Goal: Task Accomplishment & Management: Manage account settings

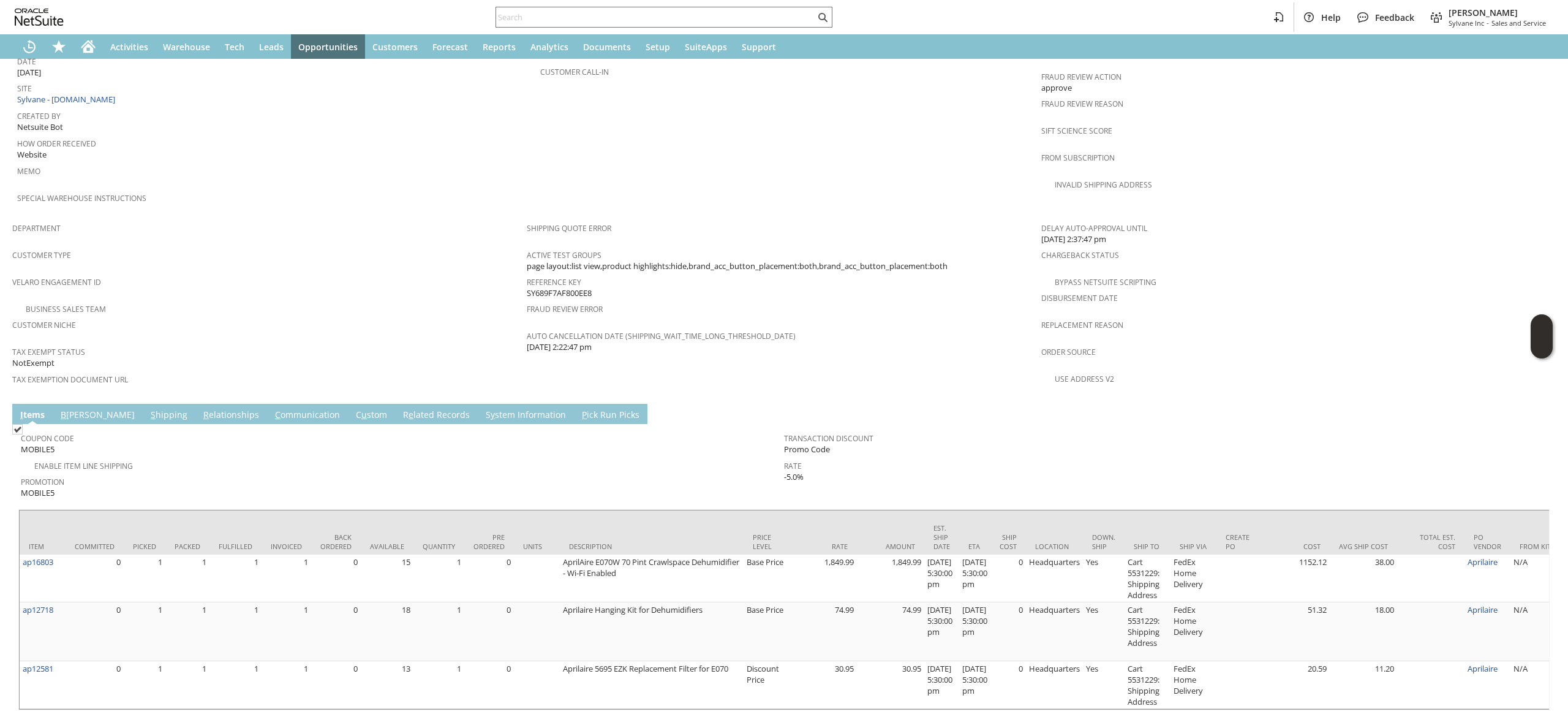
click at [148, 409] on link "S hipping" at bounding box center [169, 415] width 43 height 13
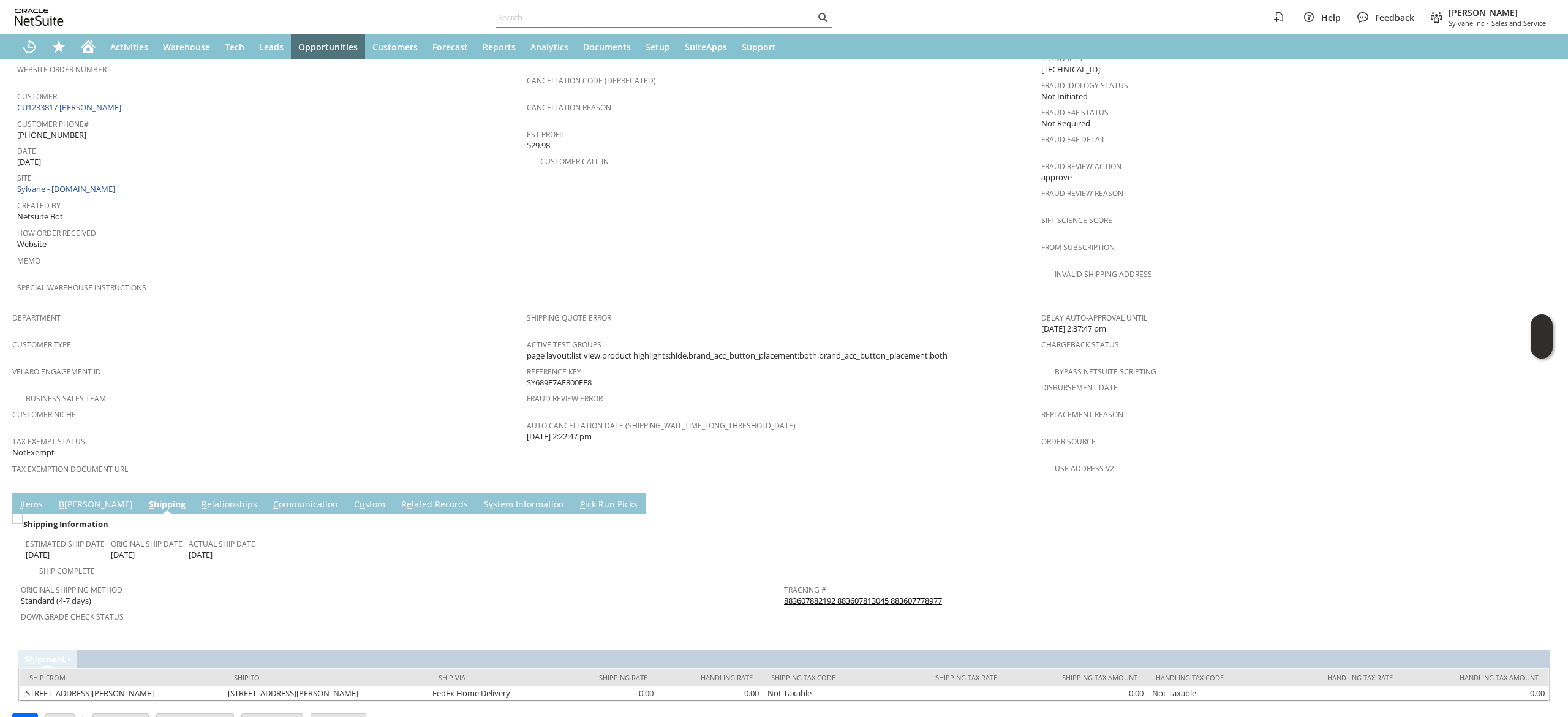
click at [826, 595] on link "883607882192 883607813045 883607778977" at bounding box center [863, 600] width 158 height 11
click at [157, 91] on div "Customer CU1233817 Steven R Bonsall" at bounding box center [269, 101] width 503 height 27
click at [155, 96] on div "Customer CU1233817 Steven R Bonsall" at bounding box center [269, 101] width 503 height 27
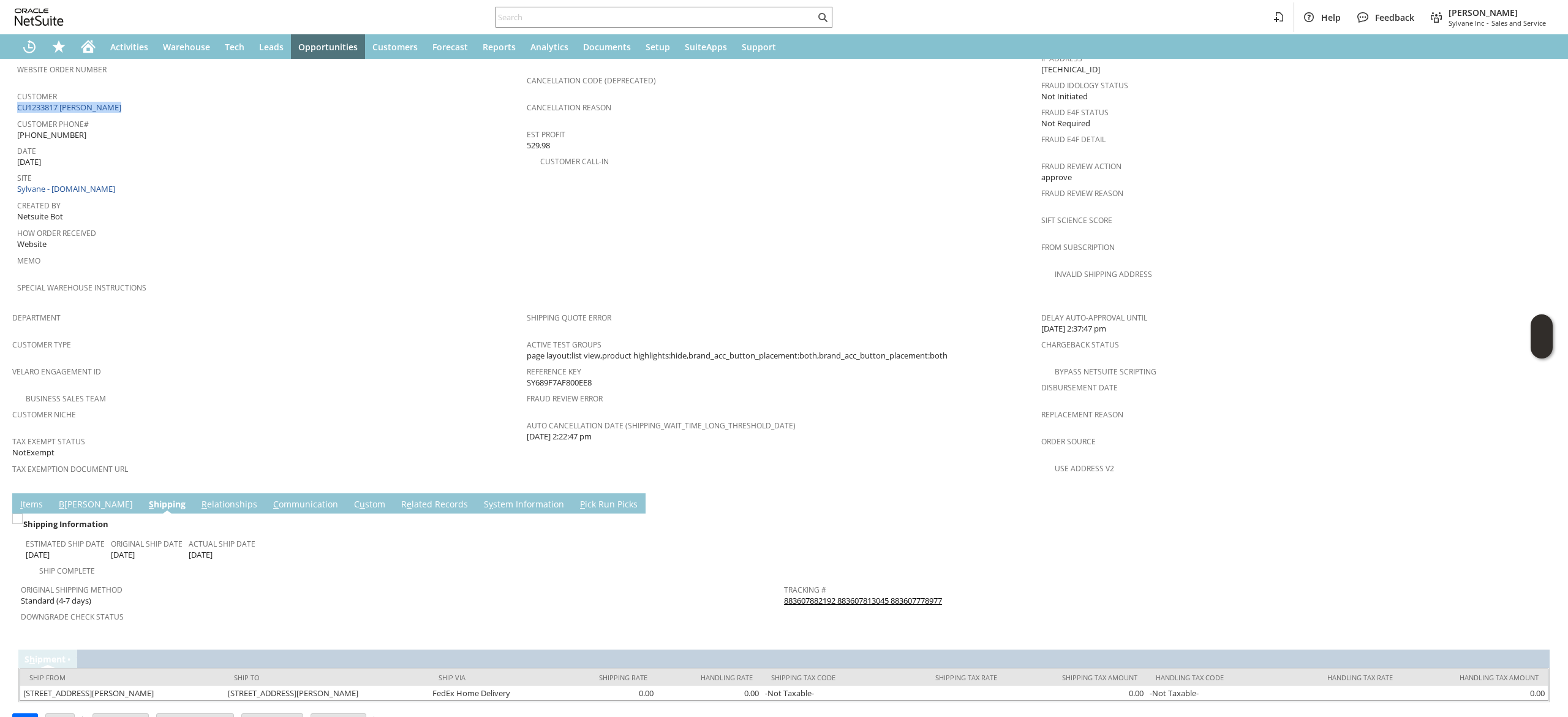
copy tbody "CU1233817 Steven R Bonsall"
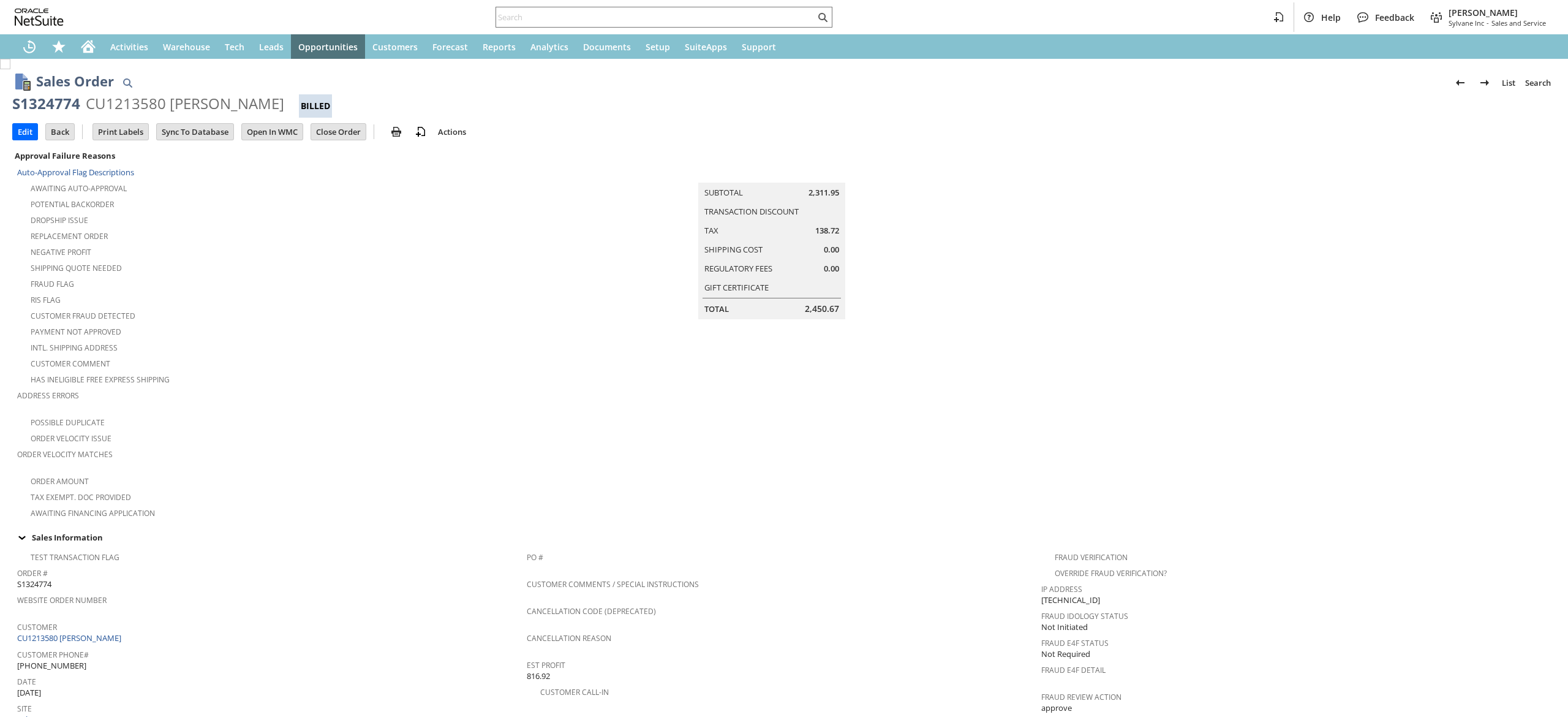
scroll to position [606, 0]
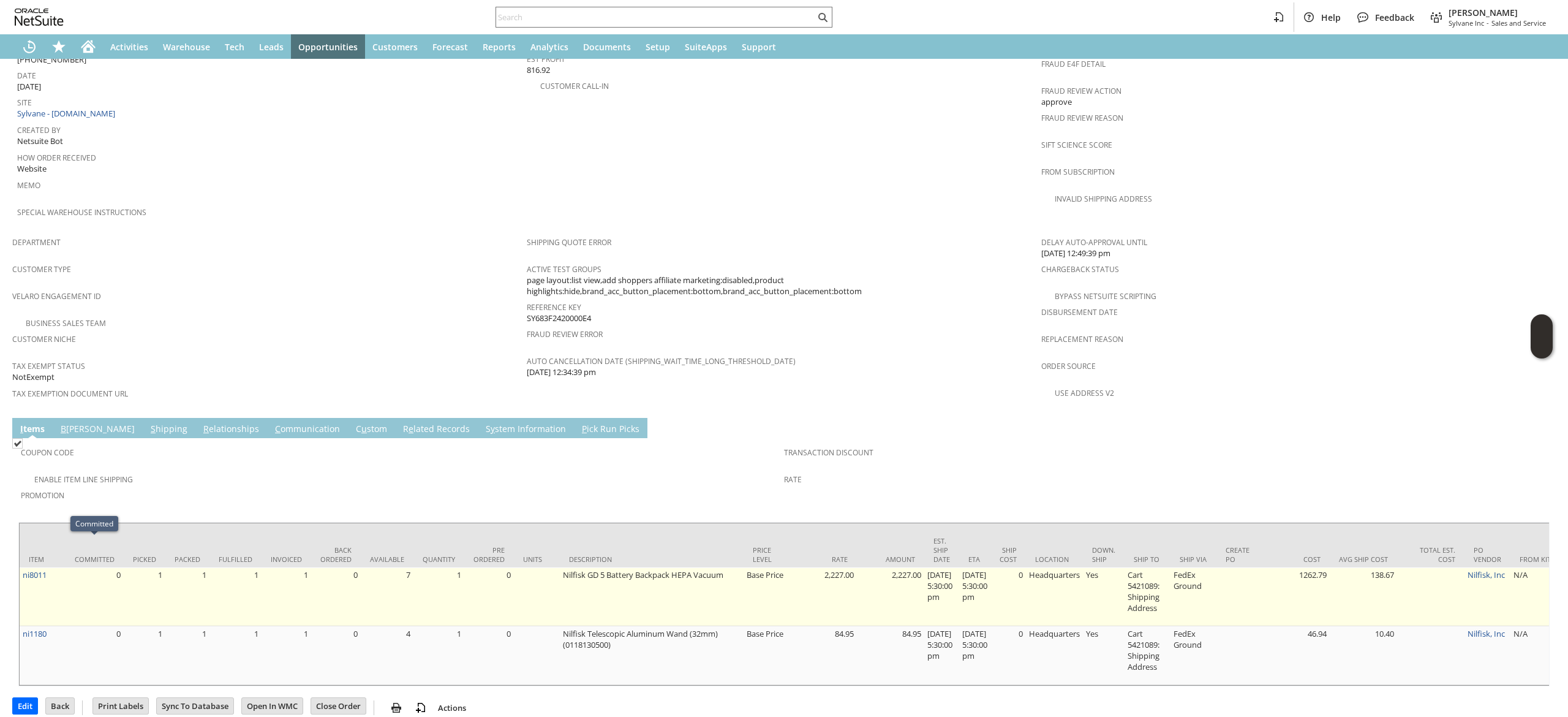
click at [48, 568] on td "ni8011" at bounding box center [42, 597] width 46 height 59
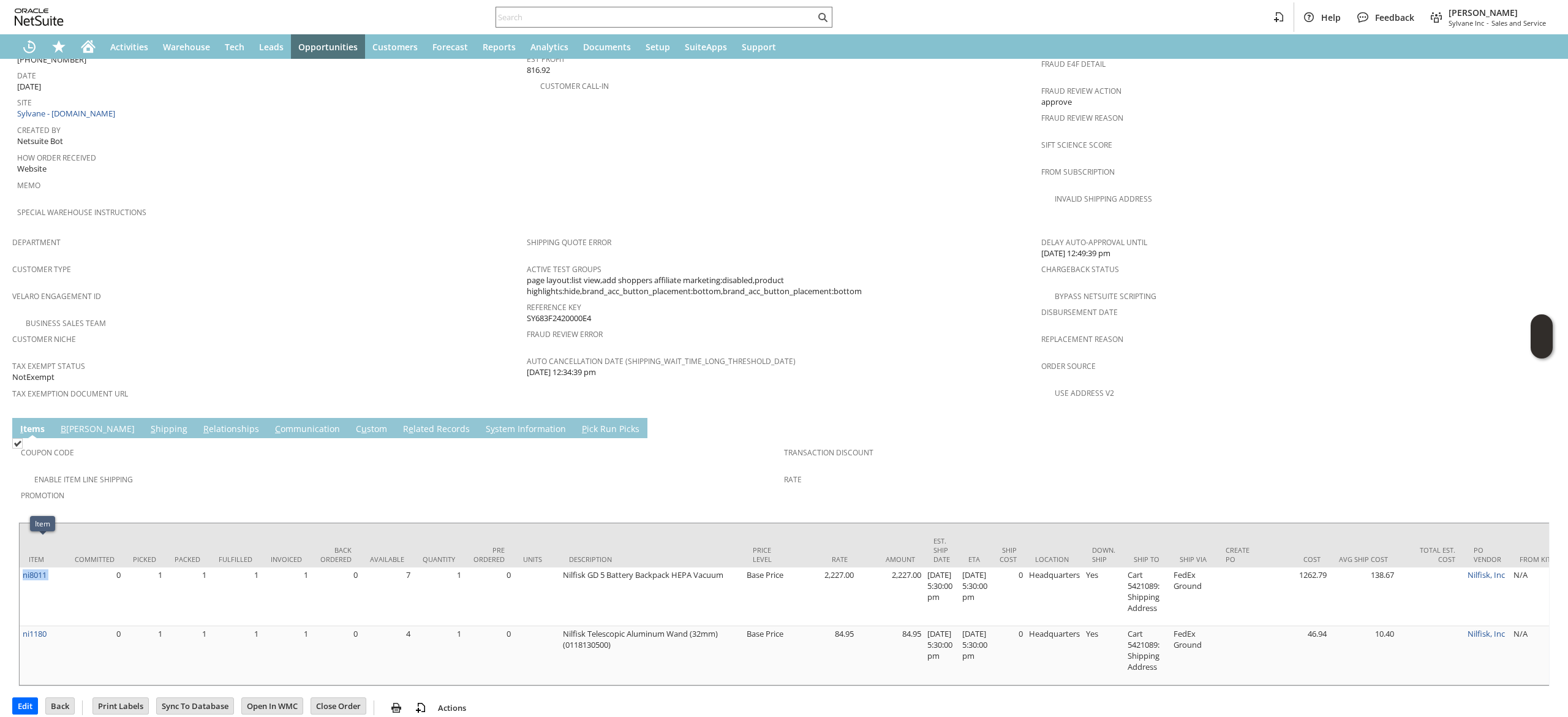
copy tr "ni8011"
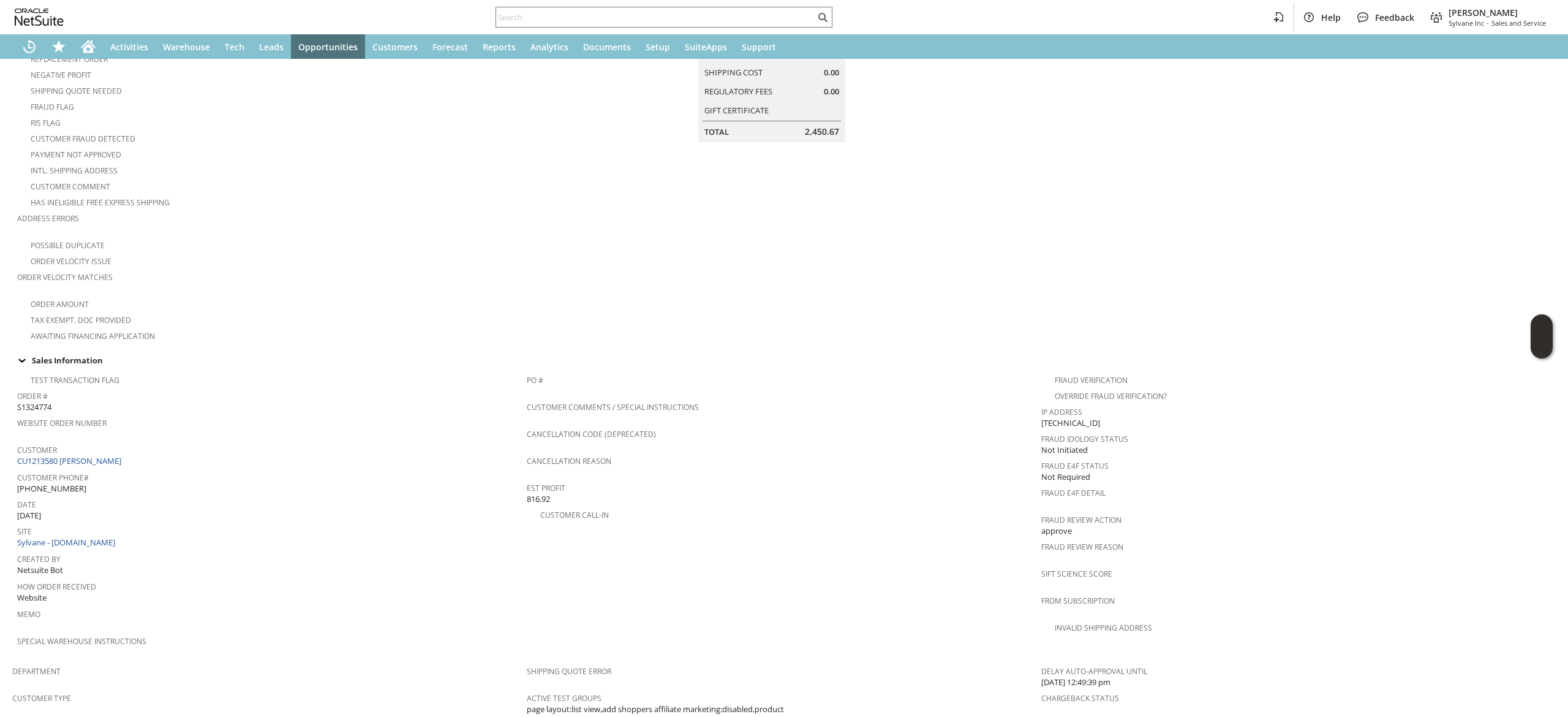
scroll to position [367, 0]
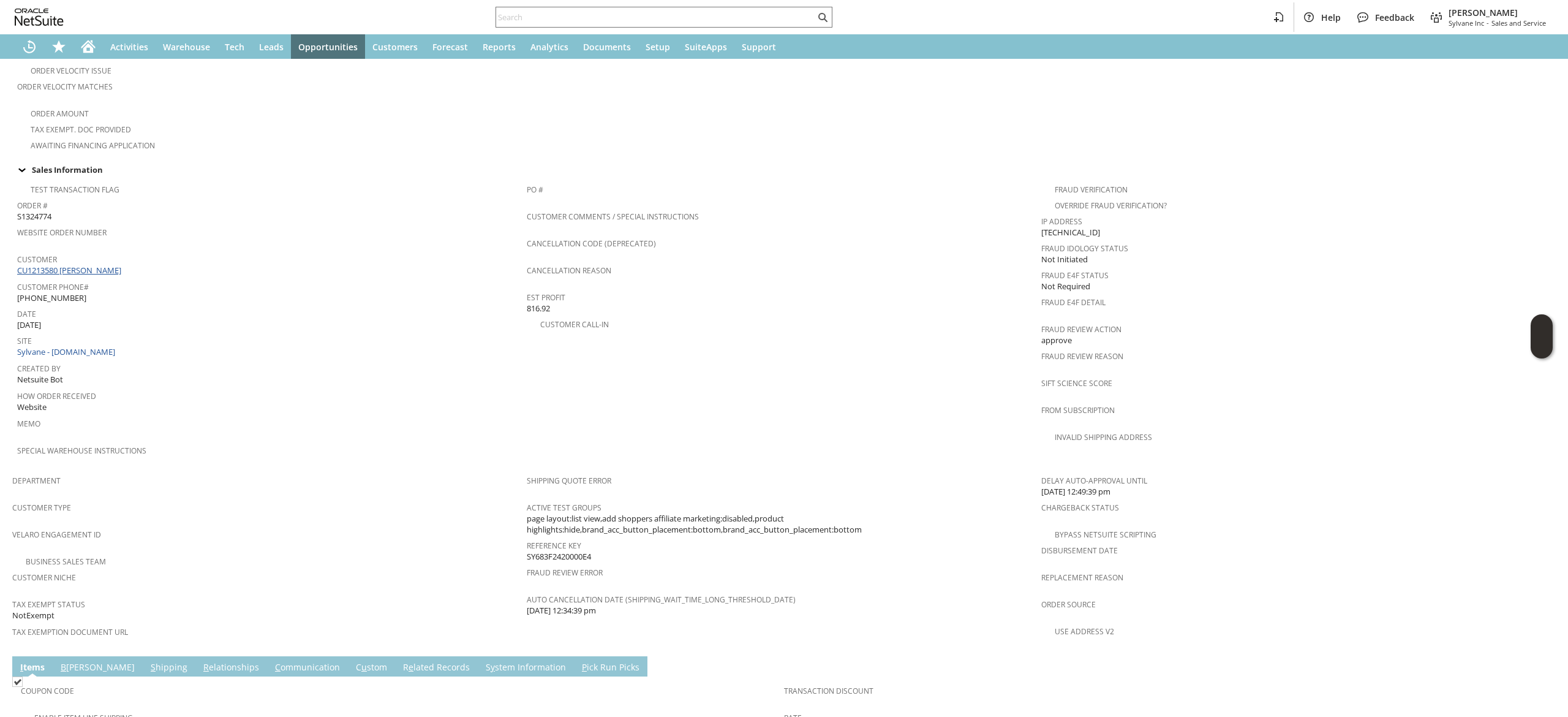
click at [87, 265] on link "CU1213580 Bruce Born" at bounding box center [71, 270] width 107 height 11
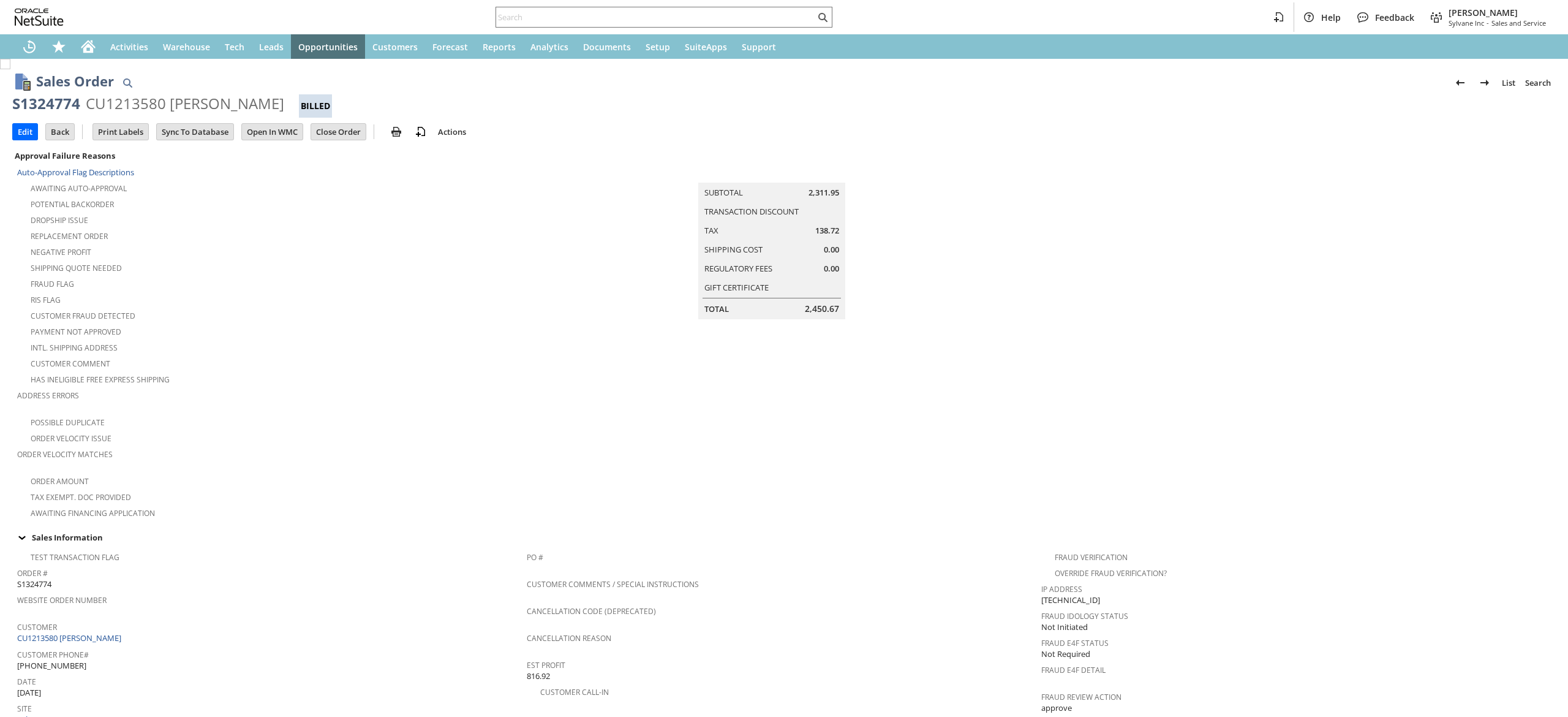
scroll to position [606, 0]
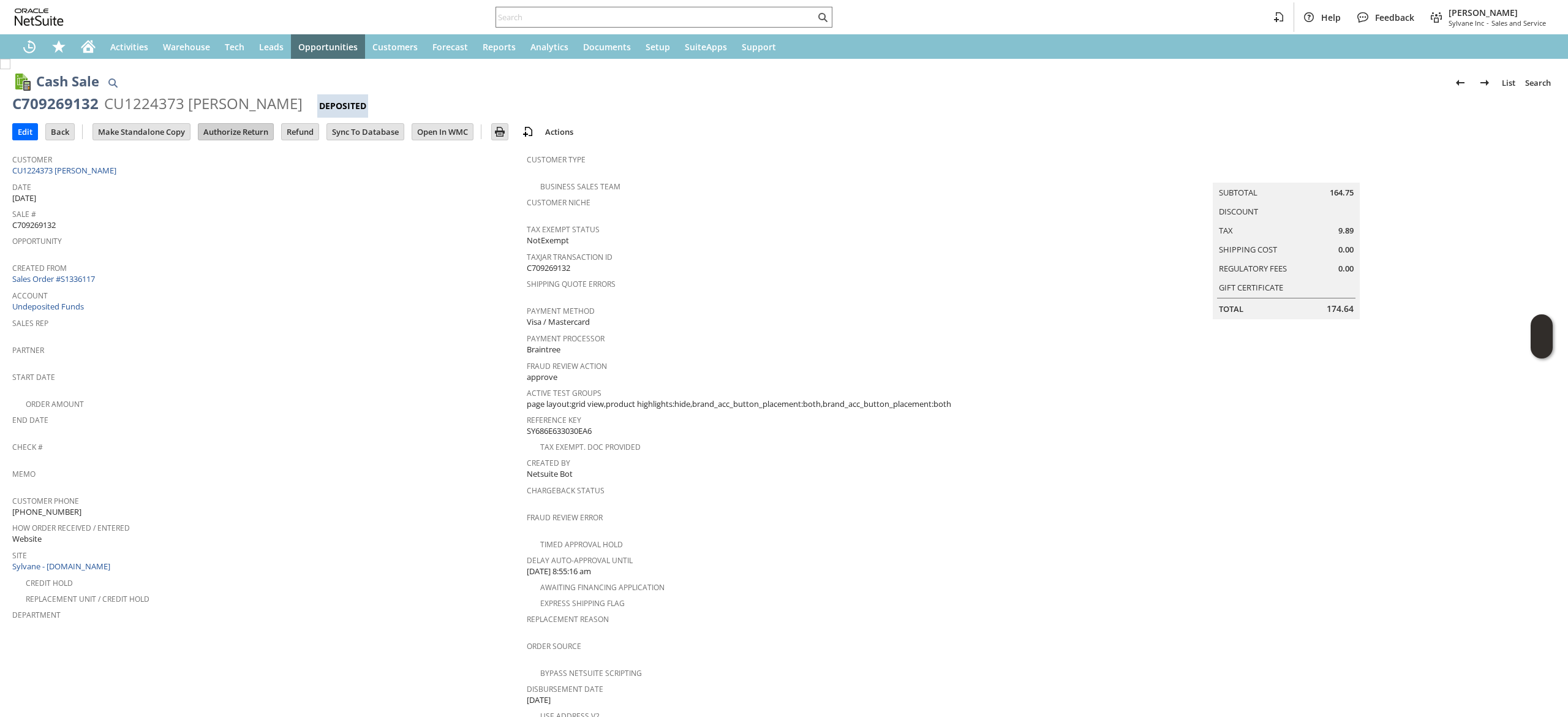
click at [274, 124] on td "Authorize Return" at bounding box center [235, 132] width 76 height 17
click at [244, 140] on td "Authorize Return" at bounding box center [235, 132] width 76 height 17
click at [240, 134] on input "Authorize Return" at bounding box center [235, 132] width 75 height 16
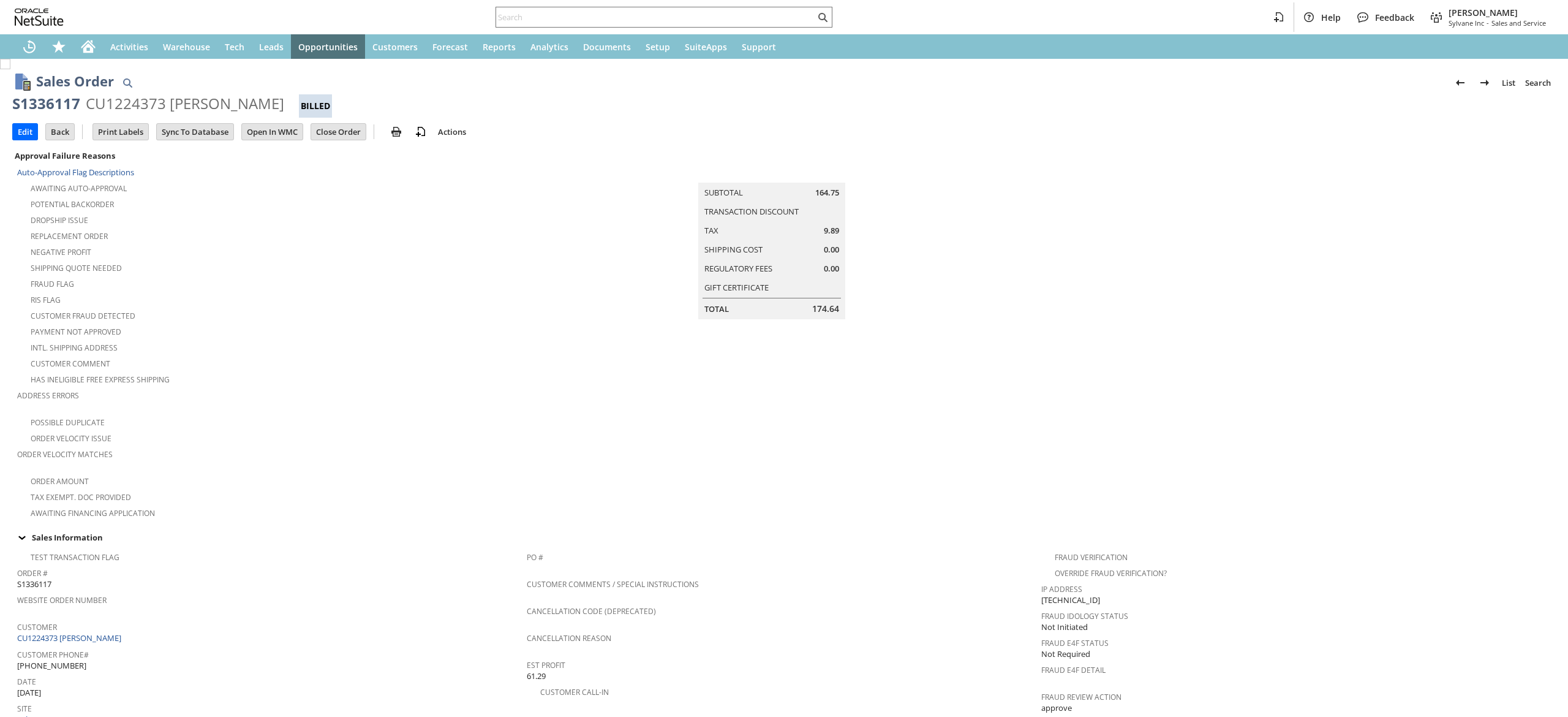
scroll to position [592, 0]
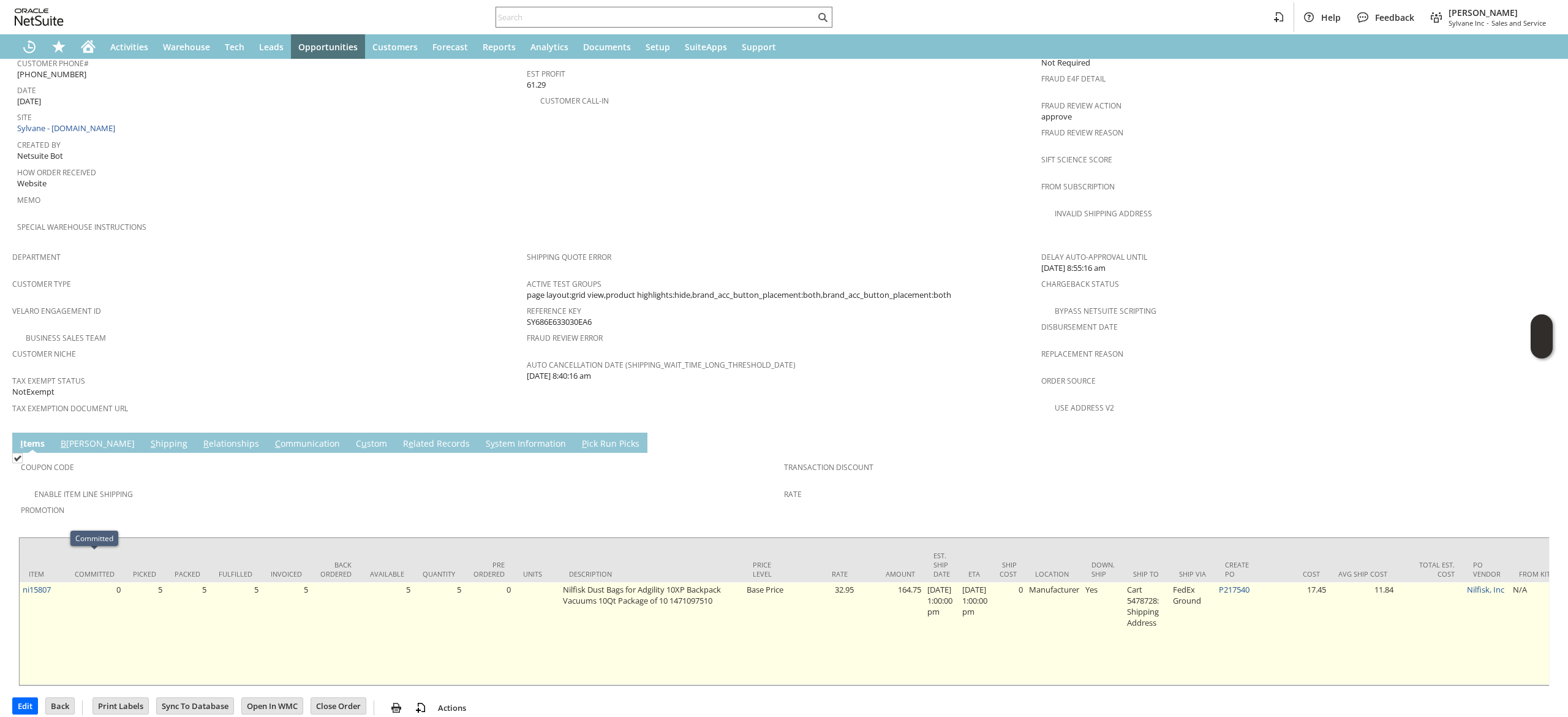
click at [59, 582] on td "ni15807" at bounding box center [42, 633] width 46 height 103
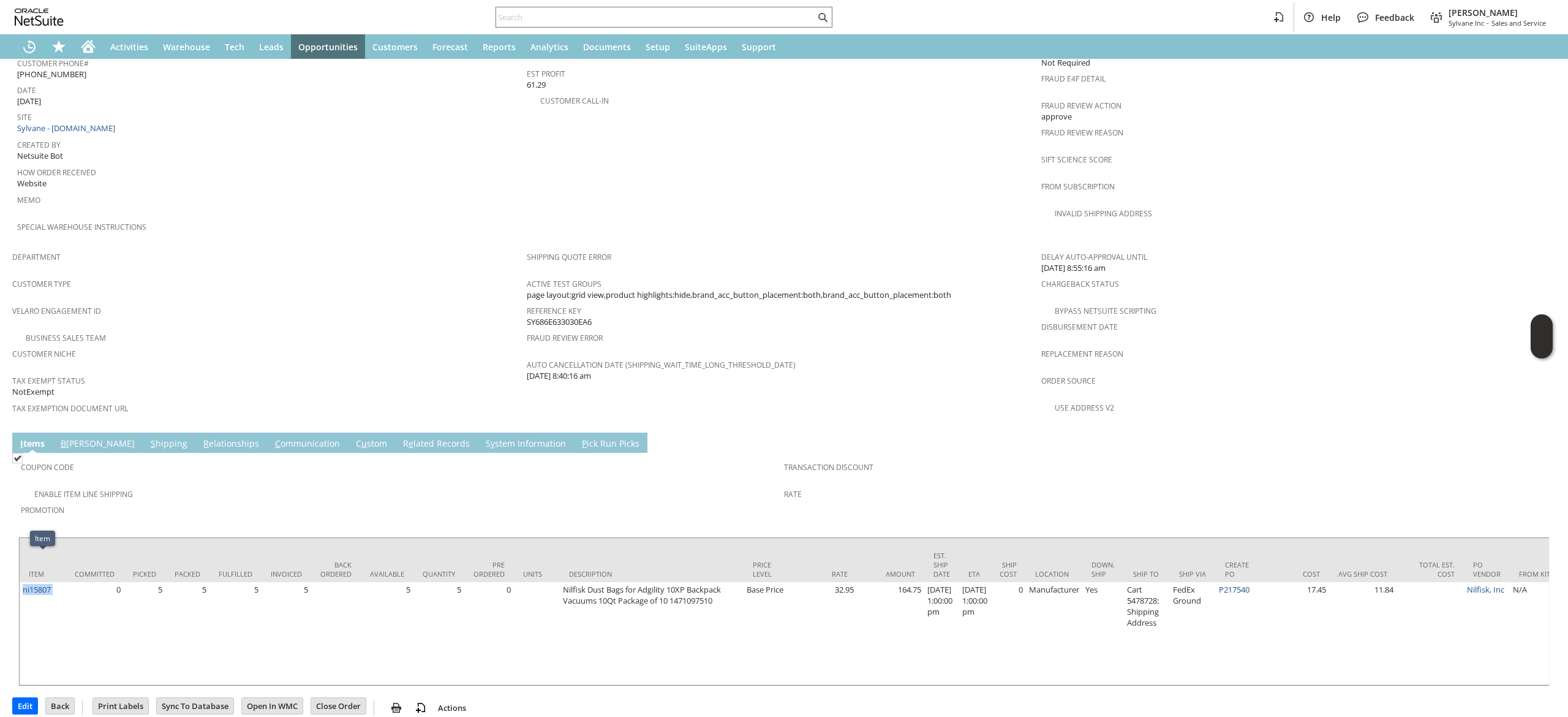
copy tr "ni15807"
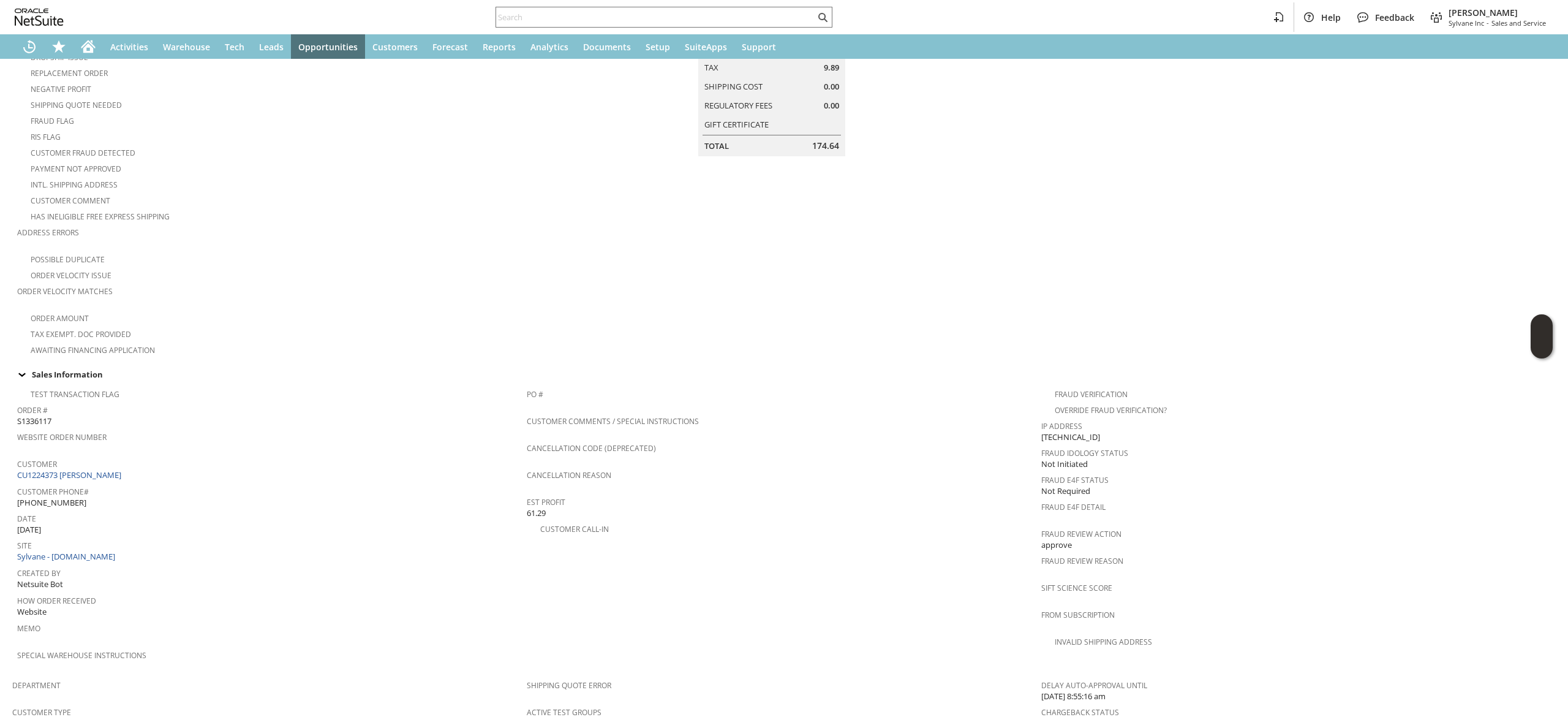
scroll to position [101, 0]
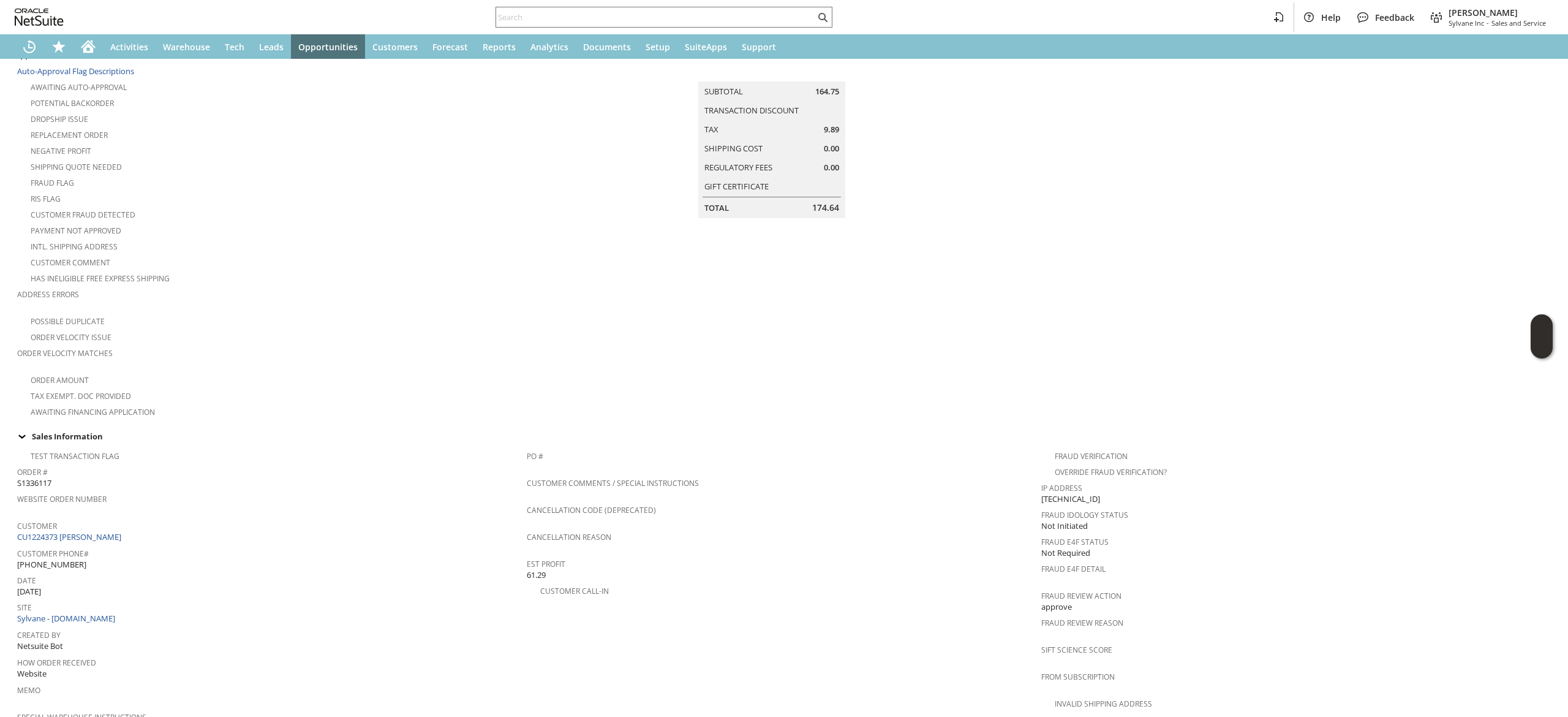
click at [80, 517] on span "Customer" at bounding box center [269, 524] width 503 height 14
click at [87, 531] on link "CU1224373 [PERSON_NAME]" at bounding box center [71, 537] width 107 height 11
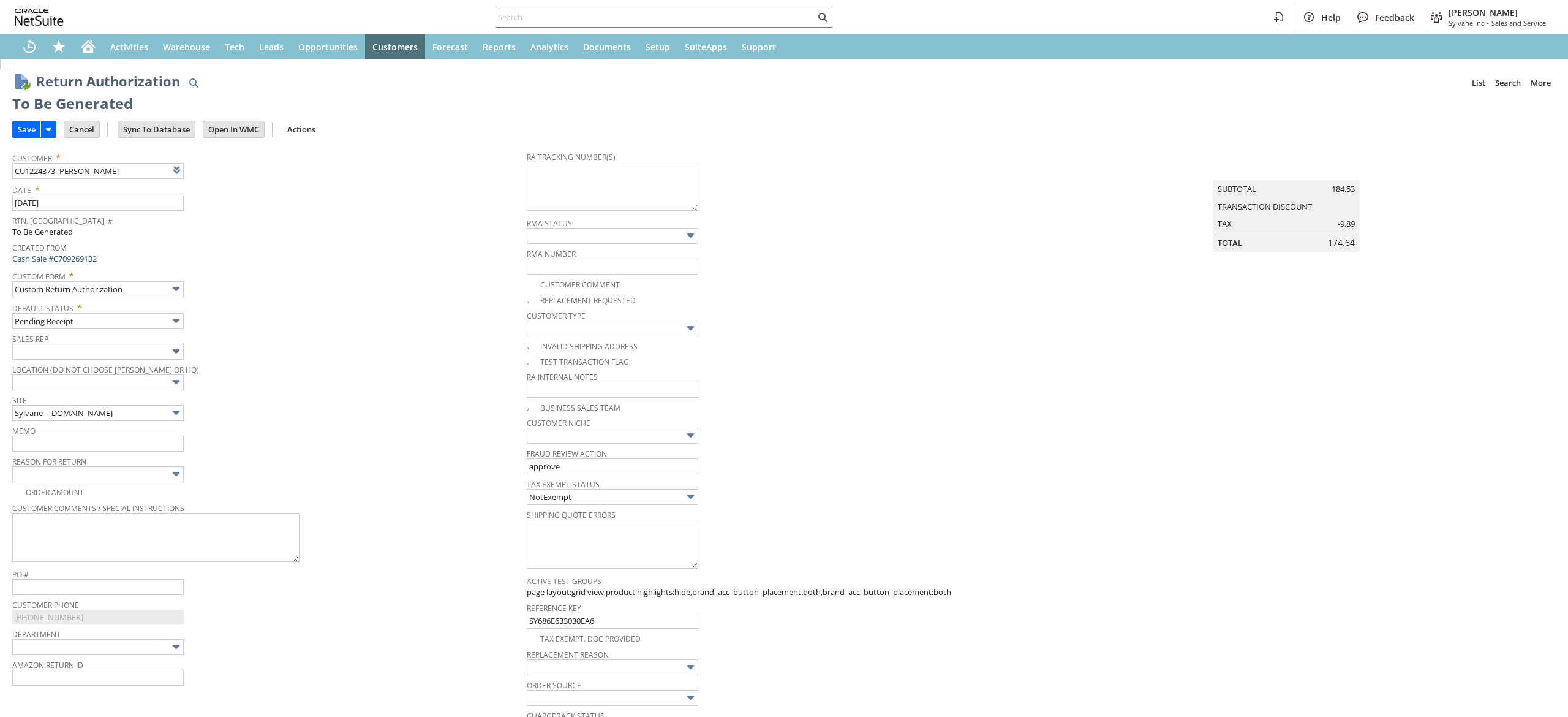
type input "Add"
type input "Copy Previous"
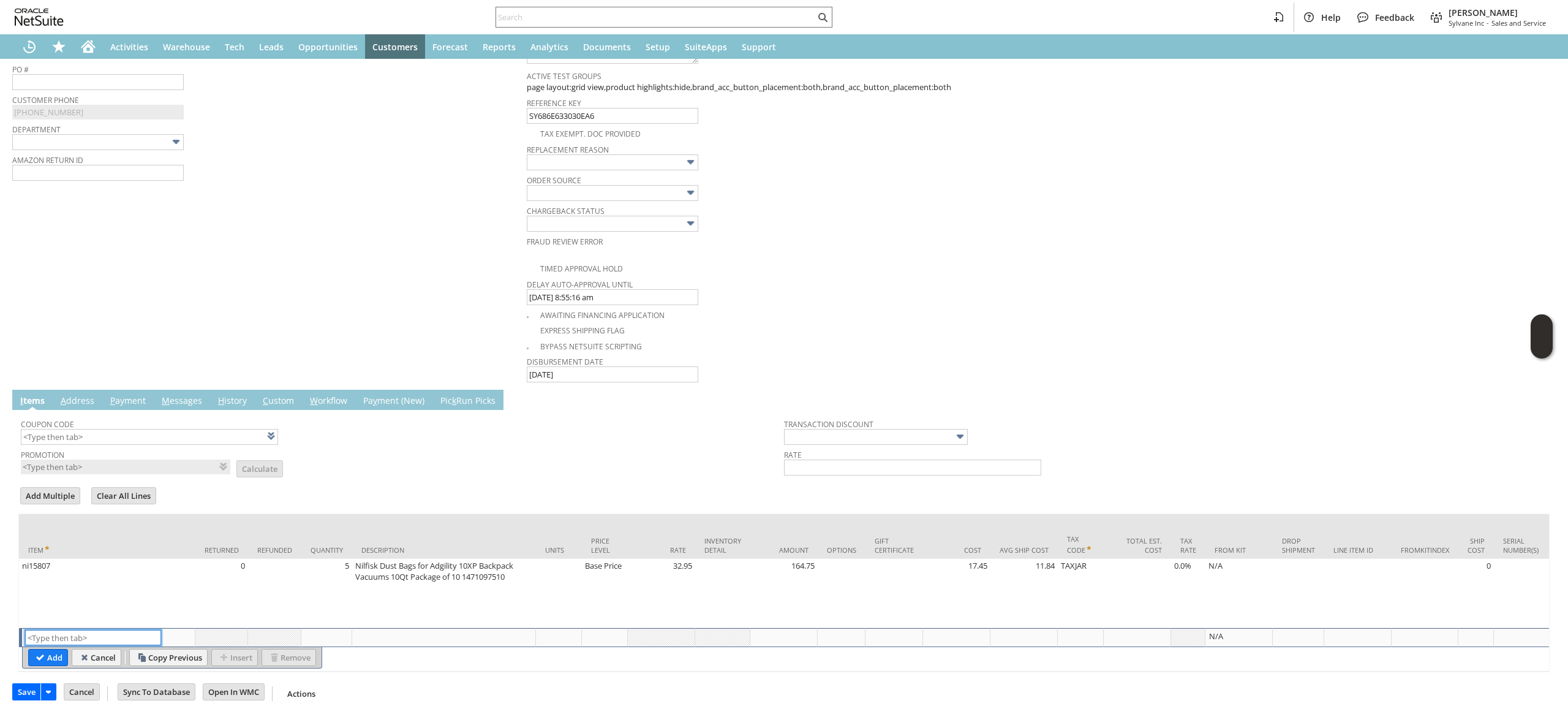
scroll to position [527, 0]
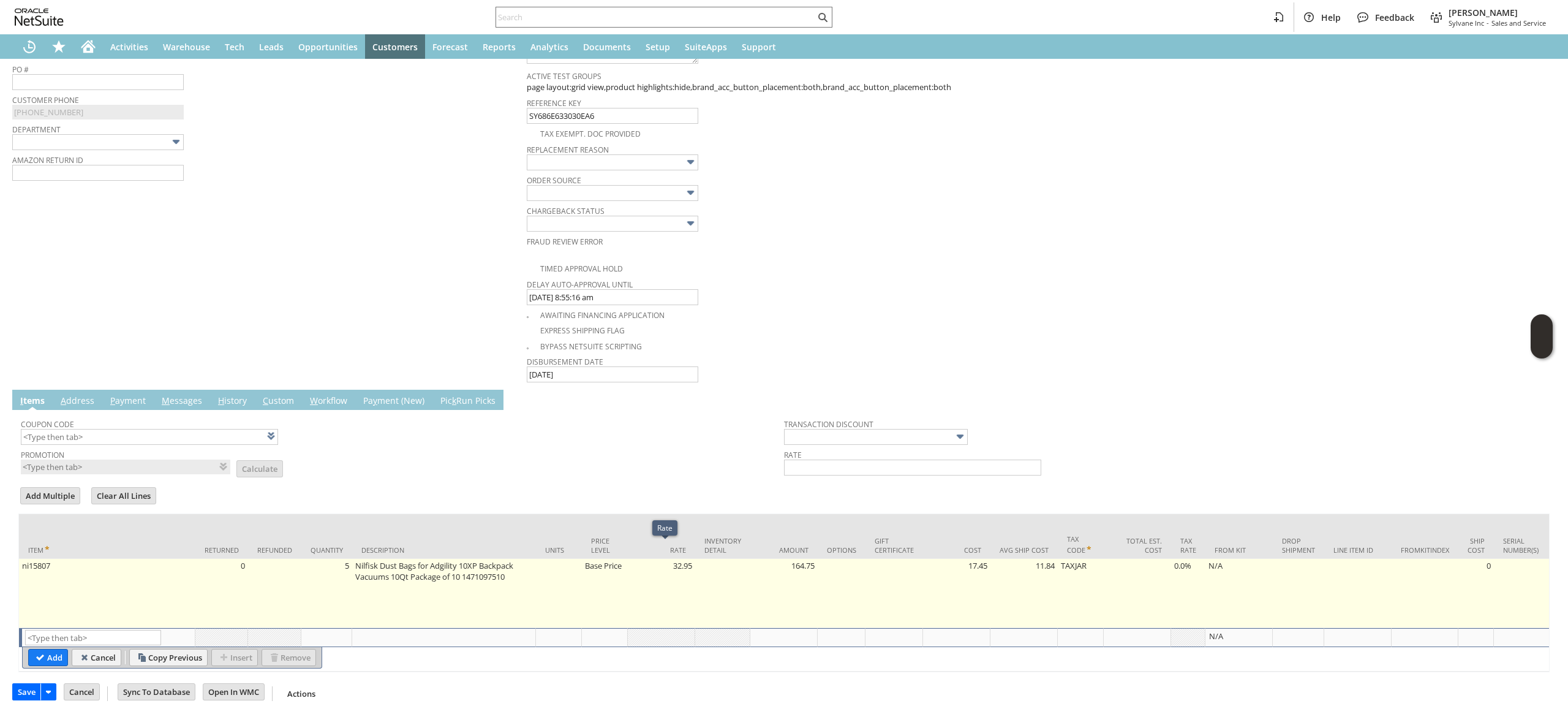
click at [611, 566] on td "Base Price" at bounding box center [605, 594] width 46 height 69
type input "Base Price"
type input "OK"
type input "Make Copy"
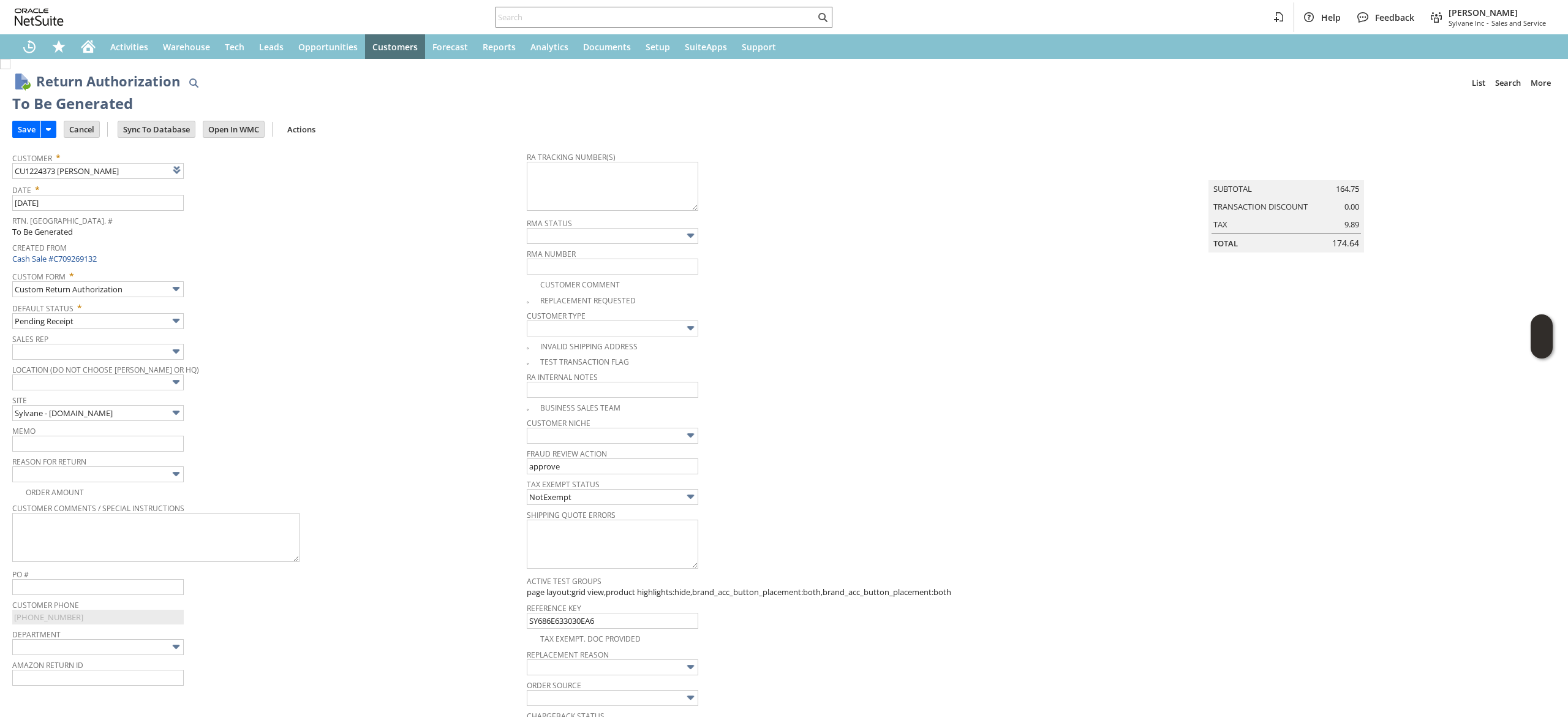
scroll to position [0, 0]
click at [165, 436] on span "Memo" at bounding box center [266, 429] width 509 height 13
click at [178, 439] on input "text" at bounding box center [97, 444] width 172 height 16
click at [885, 310] on span "Customer Type" at bounding box center [781, 314] width 509 height 13
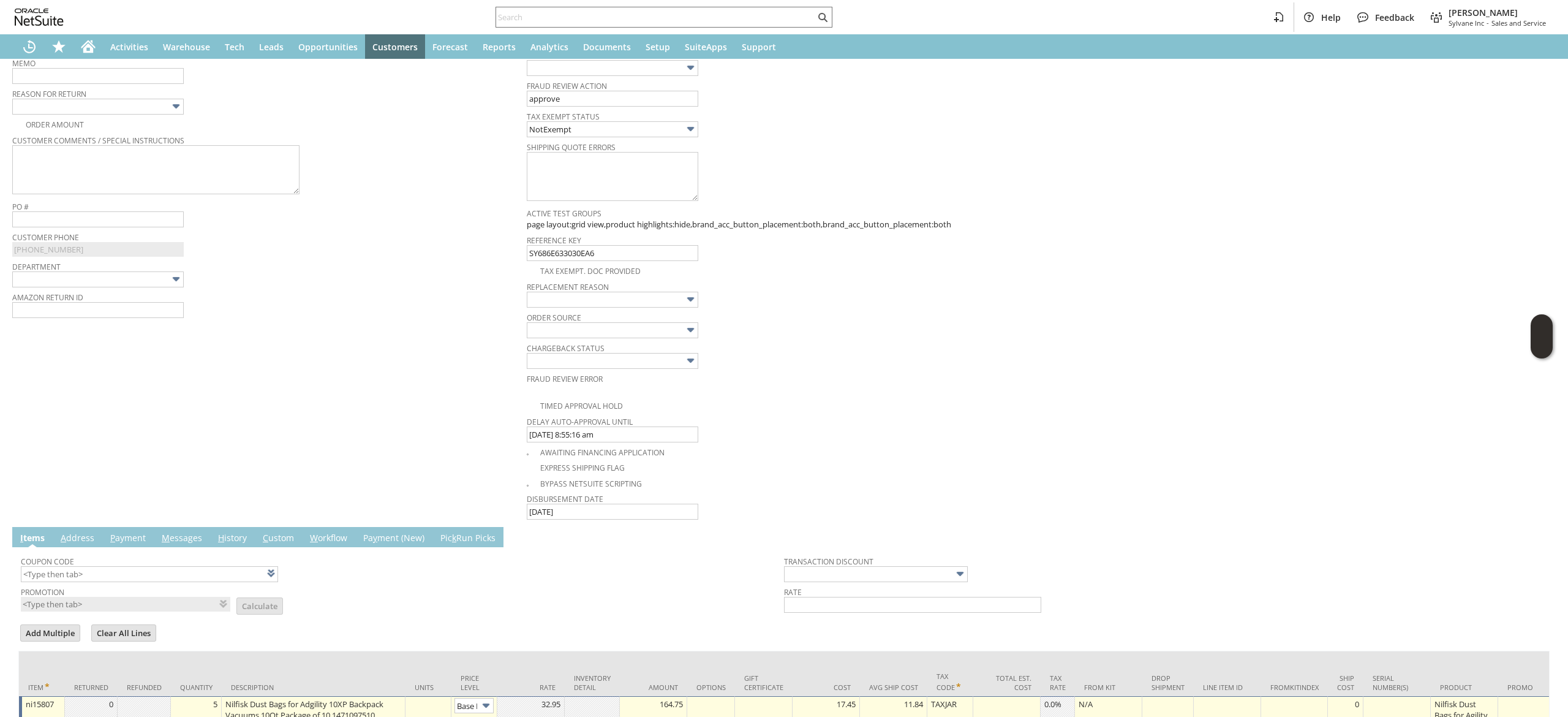
scroll to position [527, 0]
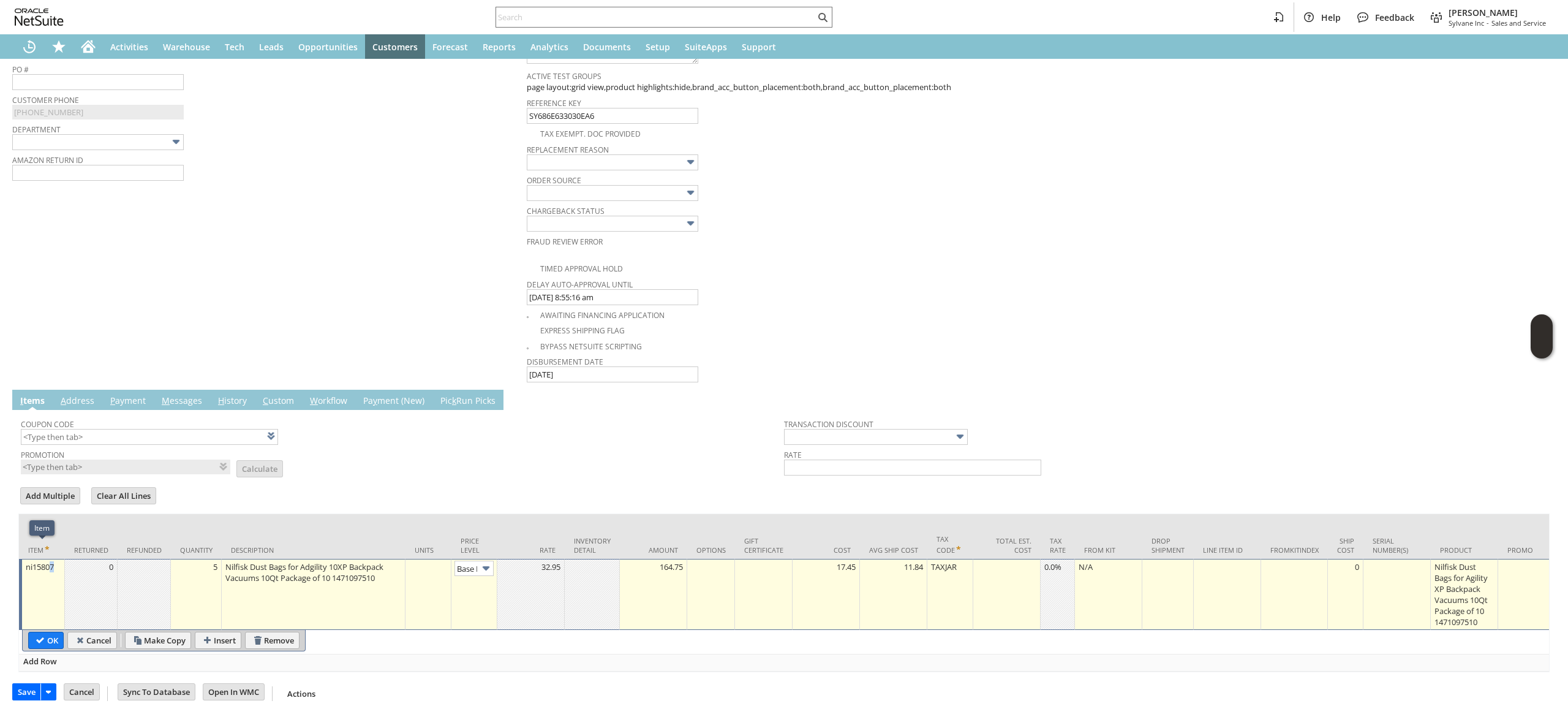
click at [50, 570] on td "ni15807" at bounding box center [42, 594] width 46 height 71
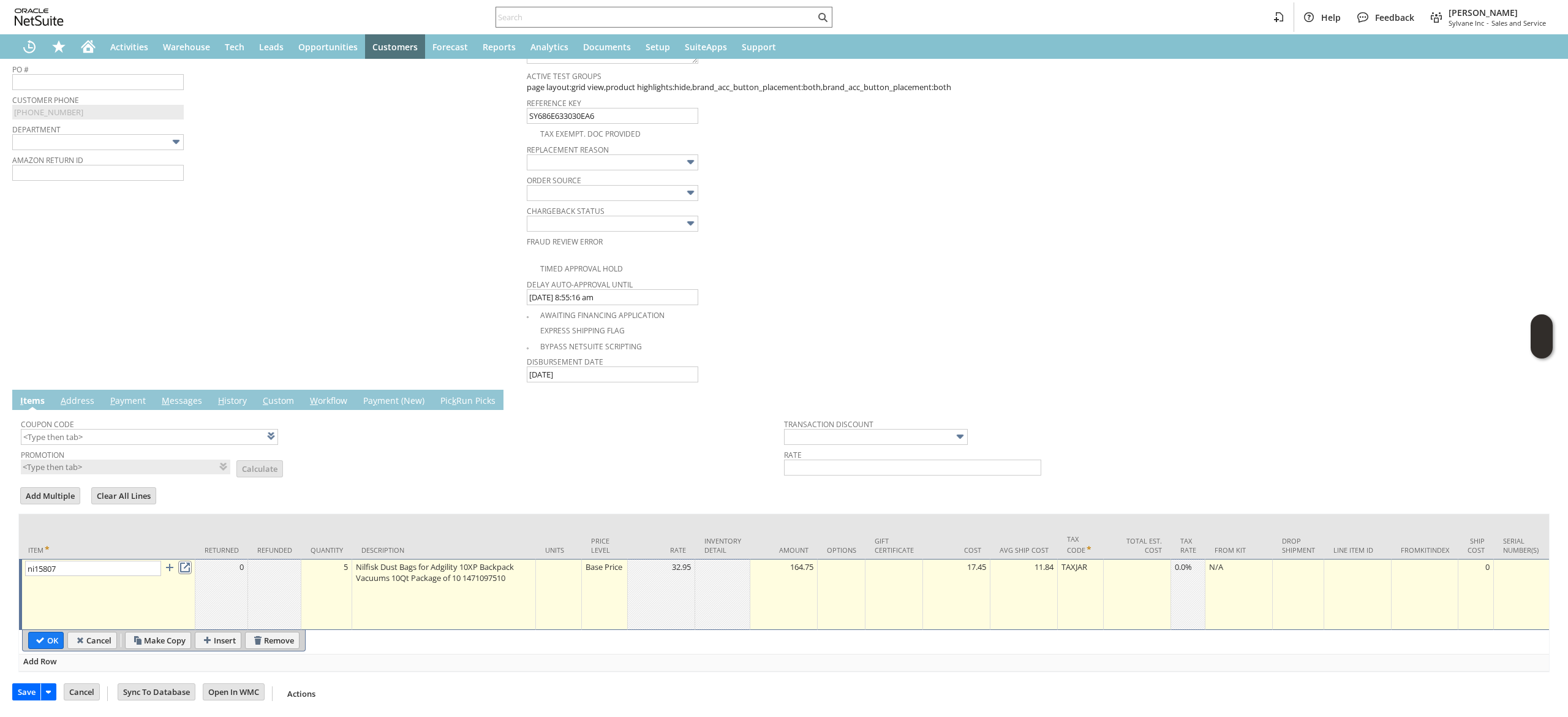
click at [180, 560] on link at bounding box center [185, 567] width 13 height 13
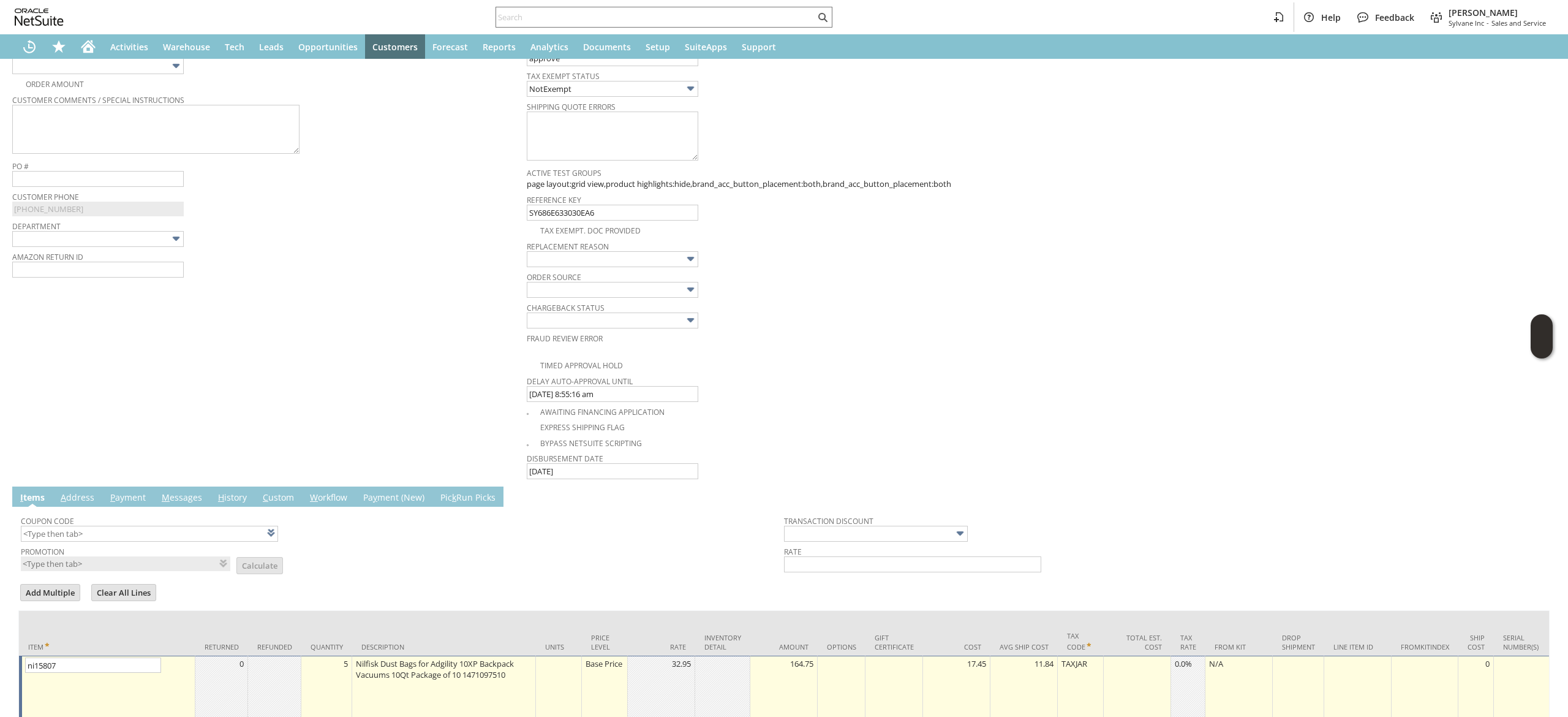
scroll to position [283, 0]
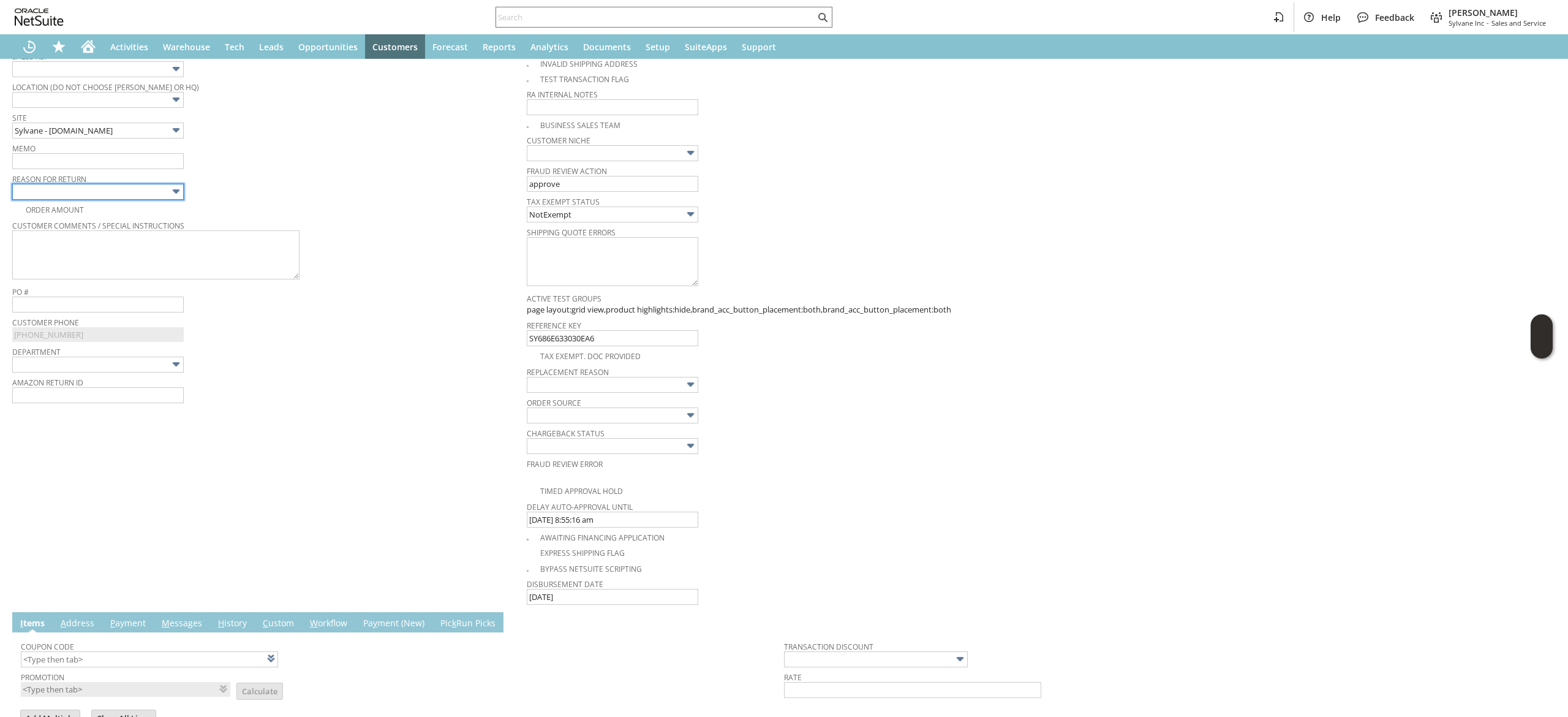
click at [142, 192] on input "text" at bounding box center [97, 192] width 172 height 16
type input "No longer needed/wanted"
click at [143, 170] on td "Memo" at bounding box center [269, 155] width 514 height 31
click at [141, 162] on input "text" at bounding box center [97, 161] width 172 height 16
type input "does not"
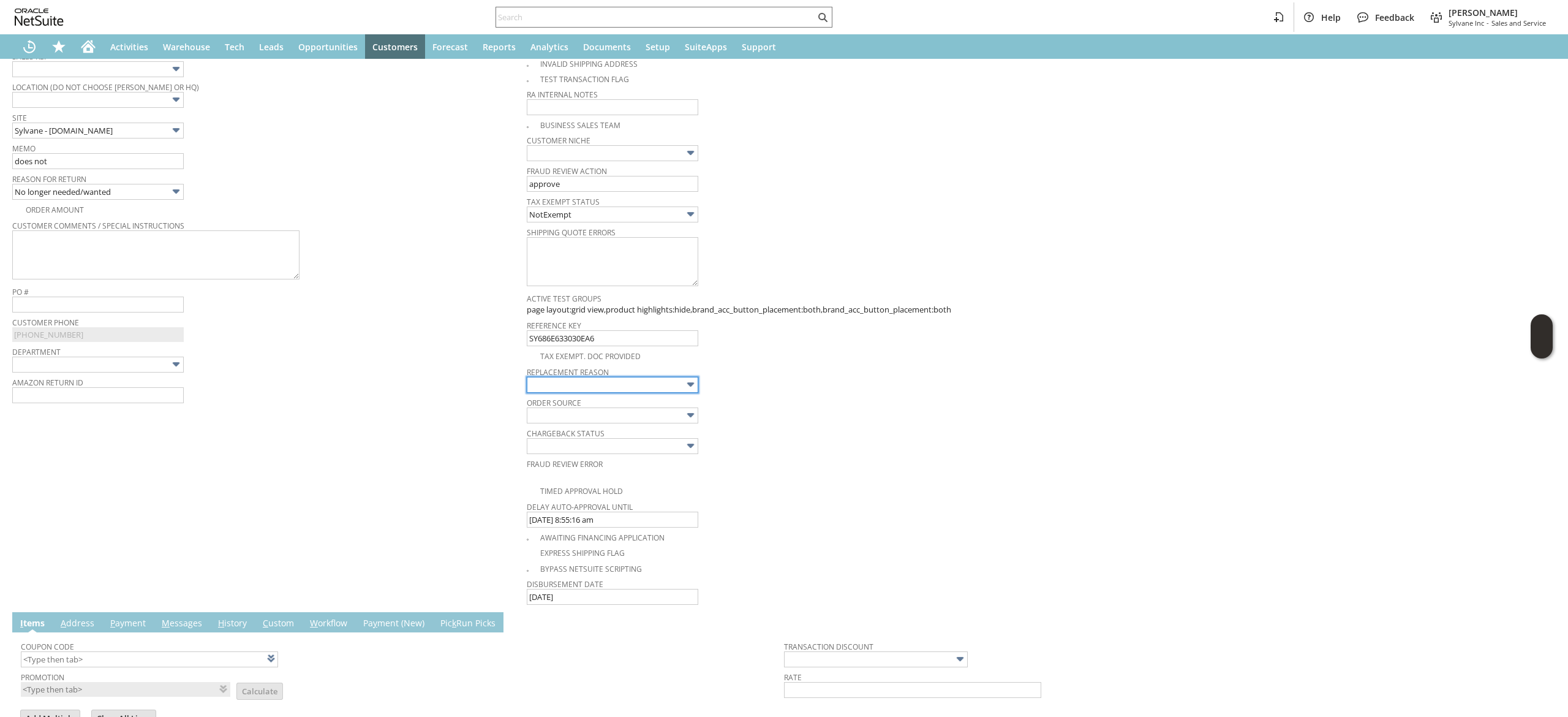
click at [640, 381] on input "text" at bounding box center [613, 385] width 172 height 16
type input "Listing Issue"
click at [103, 149] on span "Memo" at bounding box center [266, 147] width 509 height 13
click at [119, 173] on span "Reason For Return" at bounding box center [266, 177] width 509 height 13
click at [121, 159] on input "does not" at bounding box center [97, 161] width 172 height 16
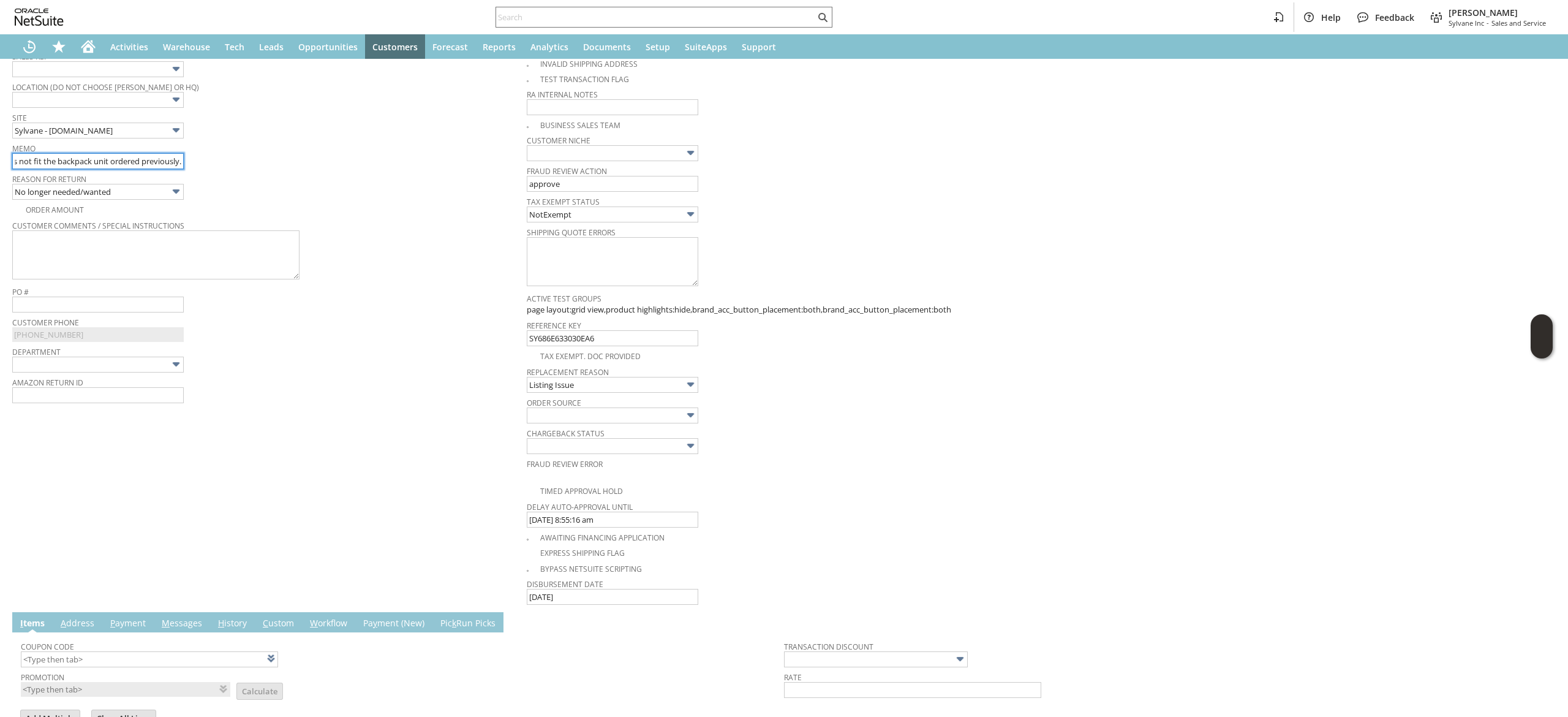
scroll to position [0, 20]
type input "does not fit the backpack unit ordered previously."
drag, startPoint x: 381, startPoint y: 366, endPoint x: 270, endPoint y: 367, distance: 111.0
click at [381, 367] on div "Department" at bounding box center [266, 358] width 509 height 29
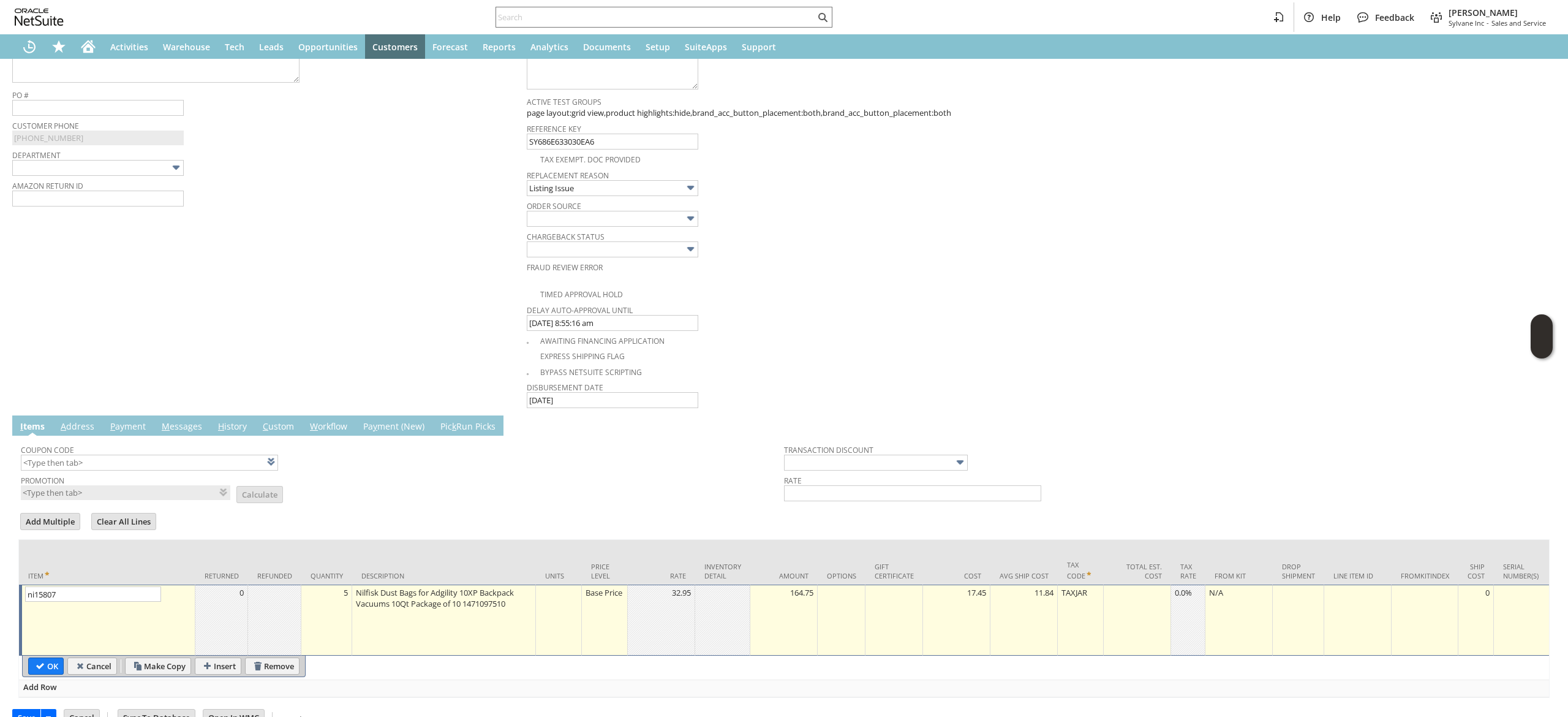
scroll to position [527, 0]
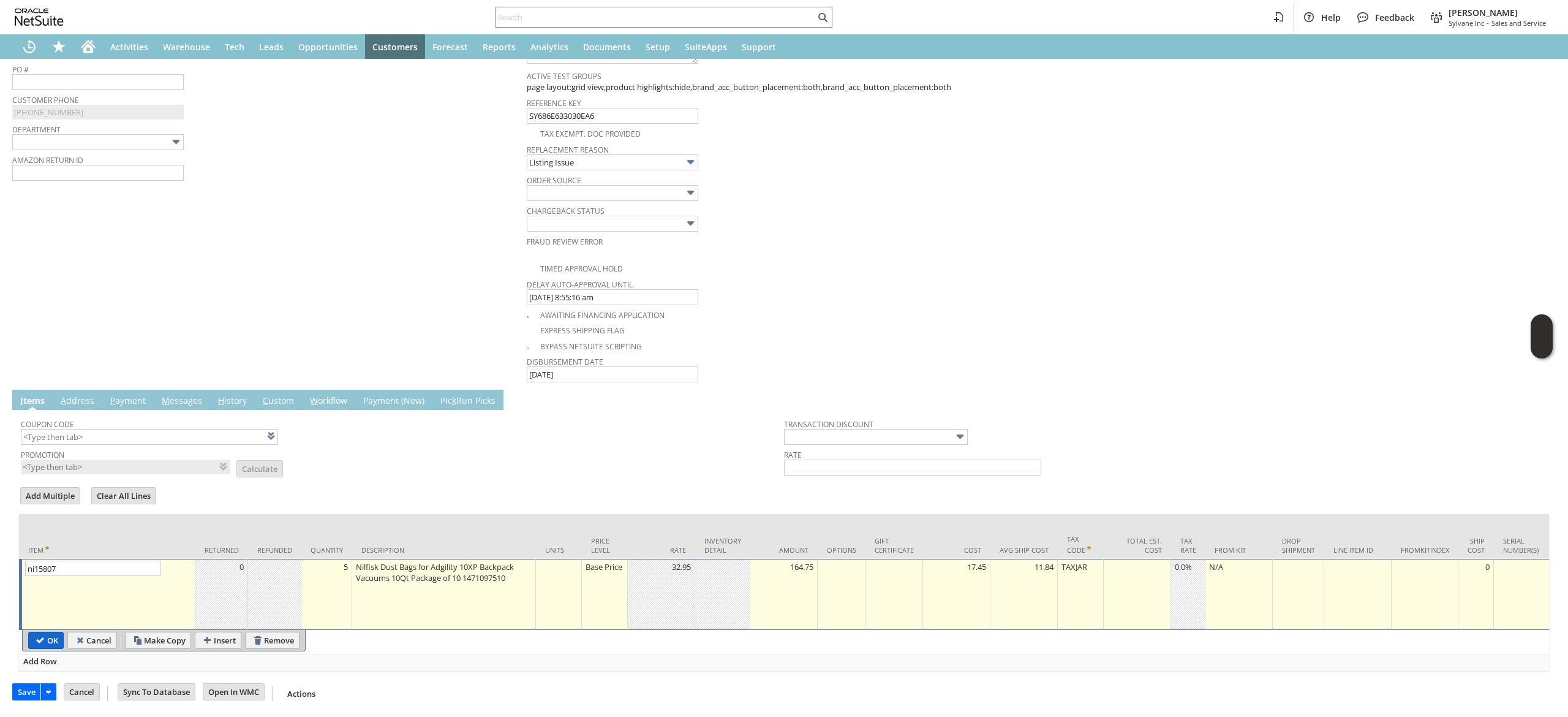
click at [42, 632] on input "OK" at bounding box center [46, 640] width 34 height 16
type input "Add"
type input "Copy Previous"
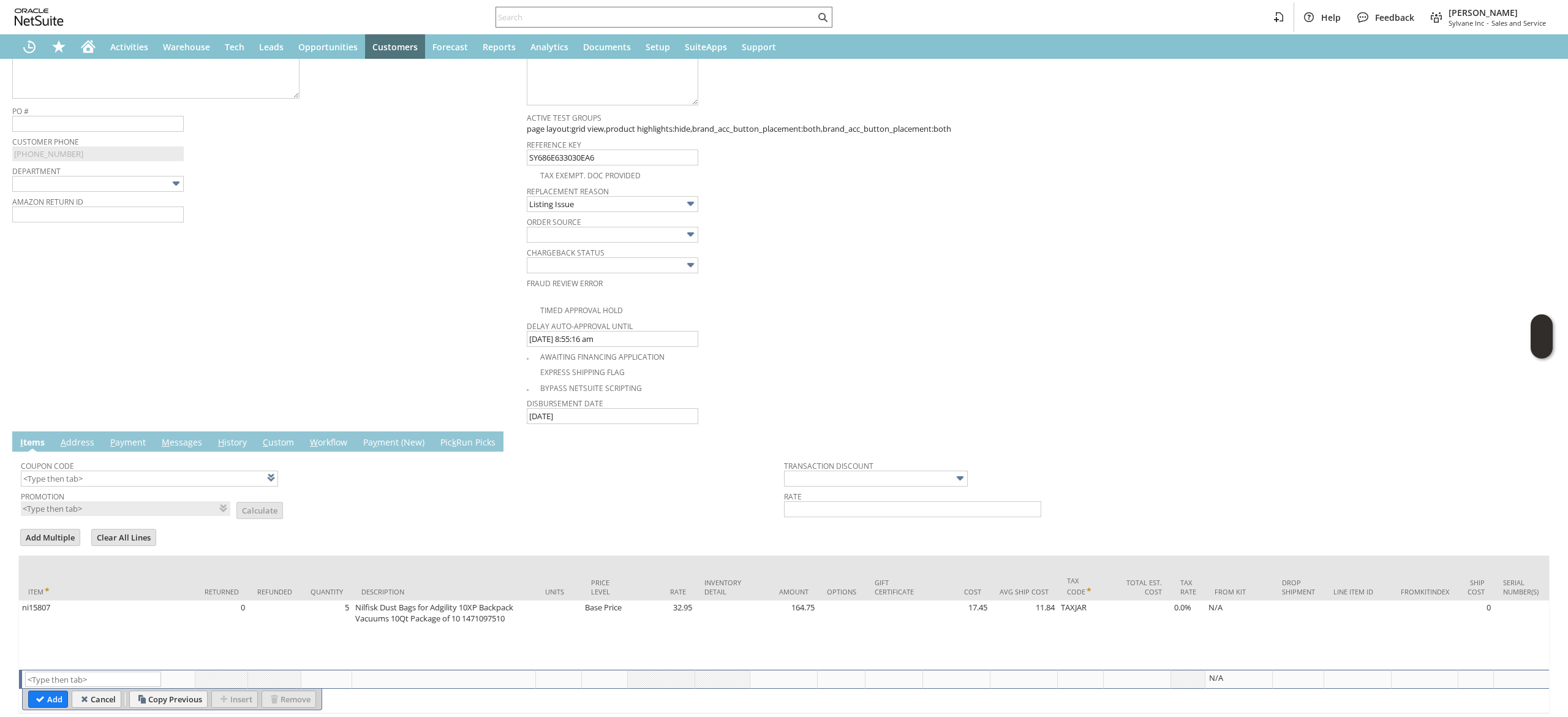
scroll to position [527, 0]
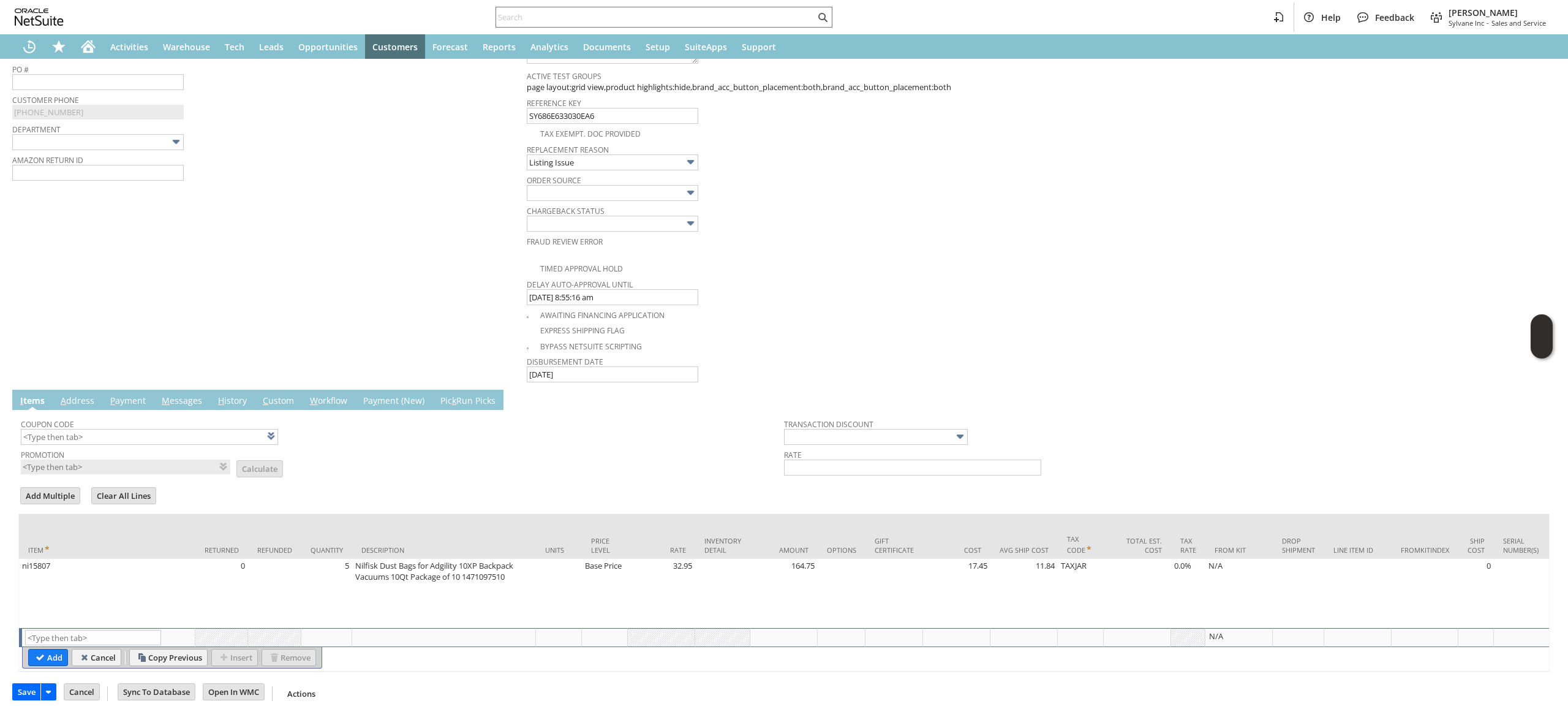
click at [179, 410] on td "Coupon Code Promotion List Calculate Transaction Discount Rate" at bounding box center [784, 444] width 1532 height 69
click at [194, 395] on link "M essages" at bounding box center [182, 401] width 46 height 13
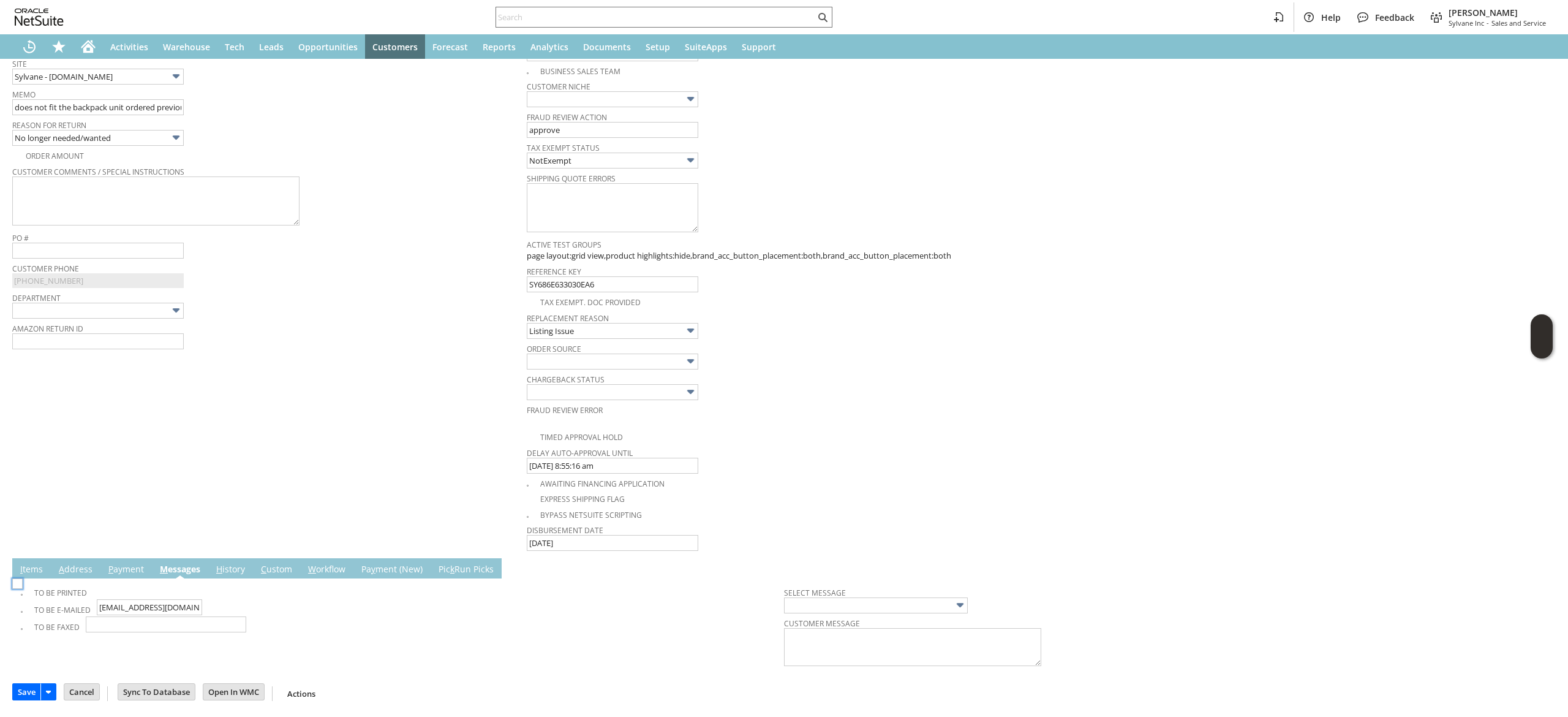
scroll to position [342, 0]
click at [22, 600] on td "To Be E-mailed kevanauski@continentaldfllc.com" at bounding box center [402, 608] width 763 height 17
click at [23, 589] on img at bounding box center [17, 584] width 11 height 11
drag, startPoint x: 18, startPoint y: 603, endPoint x: 32, endPoint y: 612, distance: 16.6
click at [25, 608] on td "To Be Printed To Be E-mailed kevanauski@continentaldfllc.com To Be Faxed Select…" at bounding box center [784, 625] width 1532 height 94
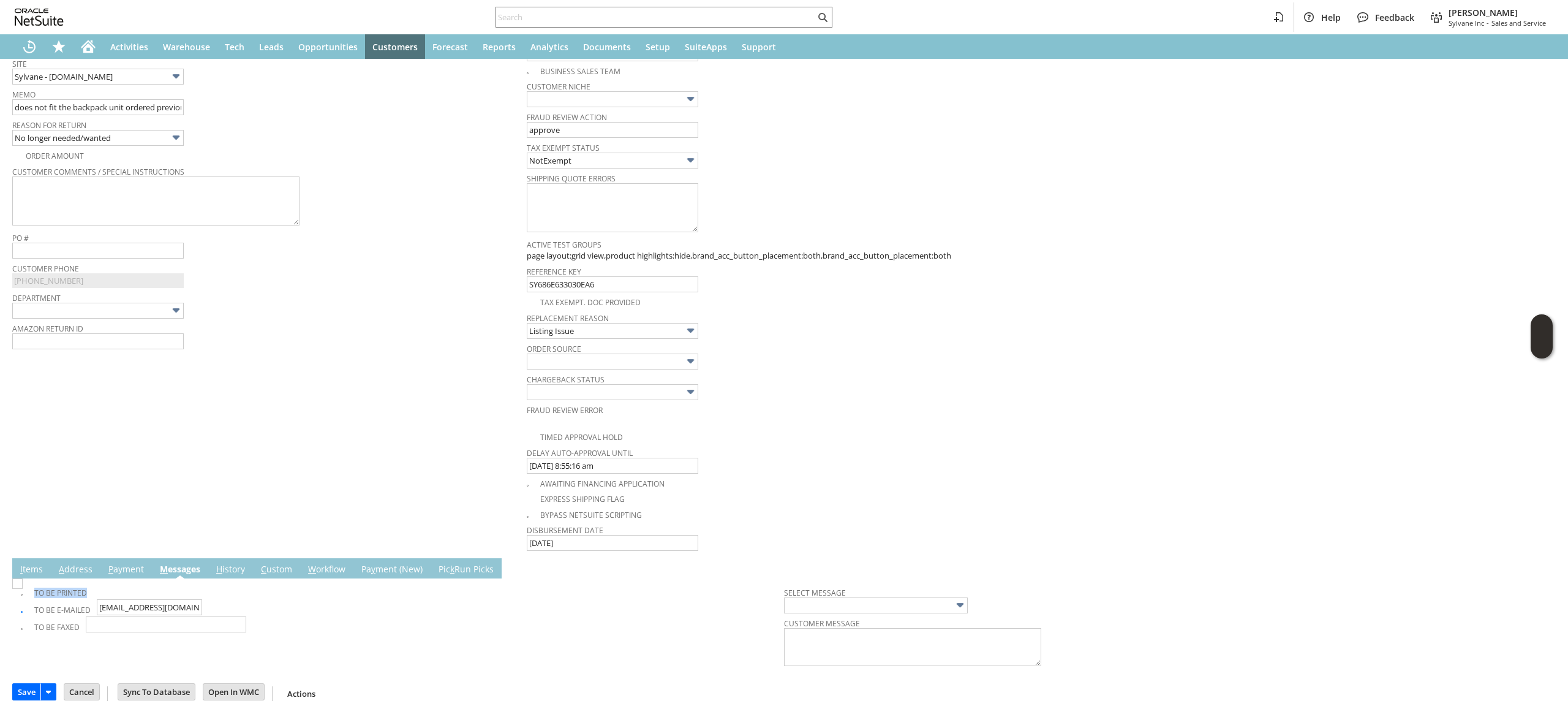
click at [19, 598] on td "To Be Printed To Be E-mailed kevanauski@continentaldfllc.com To Be Faxed Select…" at bounding box center [784, 625] width 1532 height 94
click at [33, 612] on span at bounding box center [27, 610] width 13 height 11
click at [33, 610] on span at bounding box center [27, 610] width 13 height 11
click at [13, 603] on div "To Be Printed To Be E-mailed kevanauski@continentaldfllc.com To Be Faxed Select…" at bounding box center [784, 625] width 1543 height 94
click at [19, 605] on td "To Be Printed To Be E-mailed kevanauski@continentaldfllc.com To Be Faxed Select…" at bounding box center [784, 625] width 1532 height 94
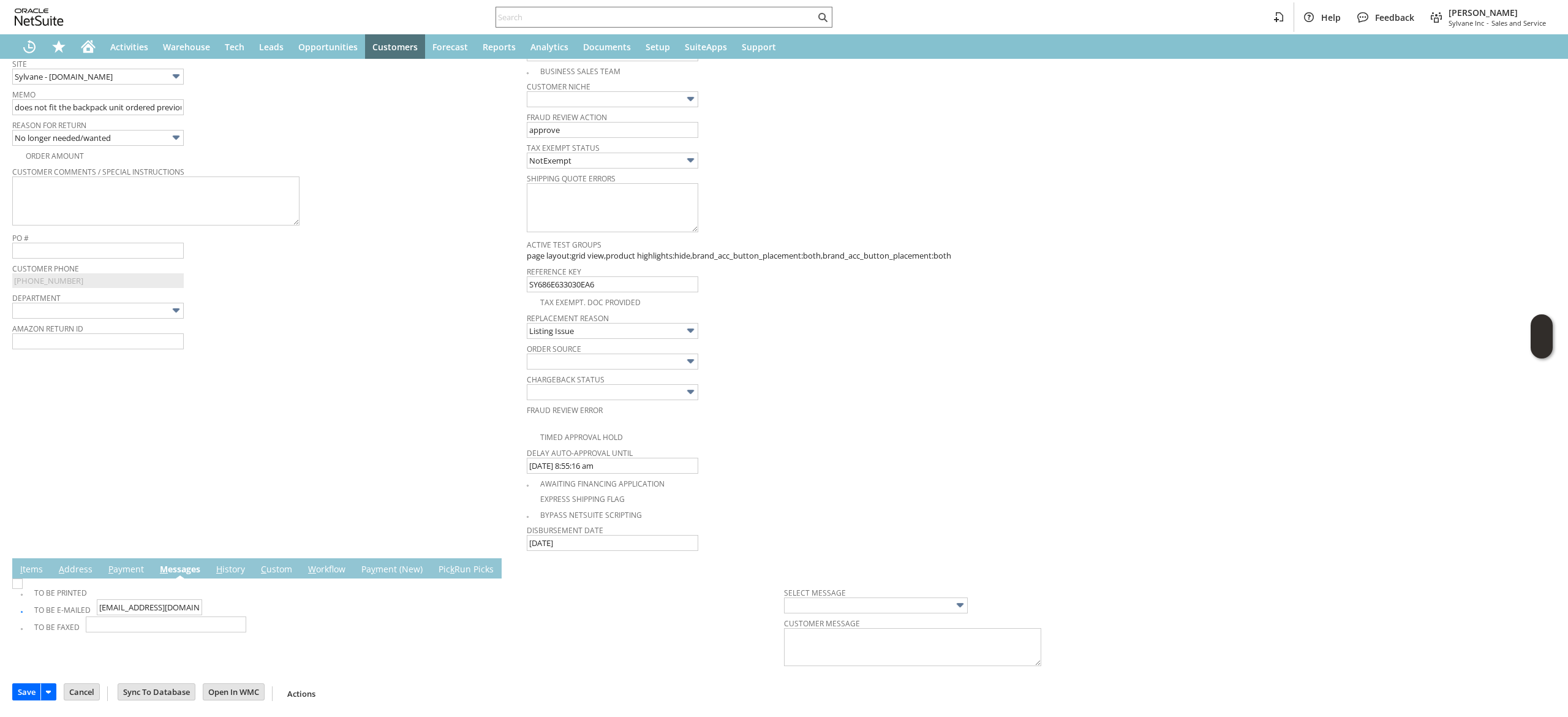
click at [15, 607] on div "To Be Printed To Be E-mailed kevanauski@continentaldfllc.com To Be Faxed Select…" at bounding box center [784, 625] width 1543 height 94
click at [23, 589] on img at bounding box center [17, 584] width 11 height 11
checkbox input "false"
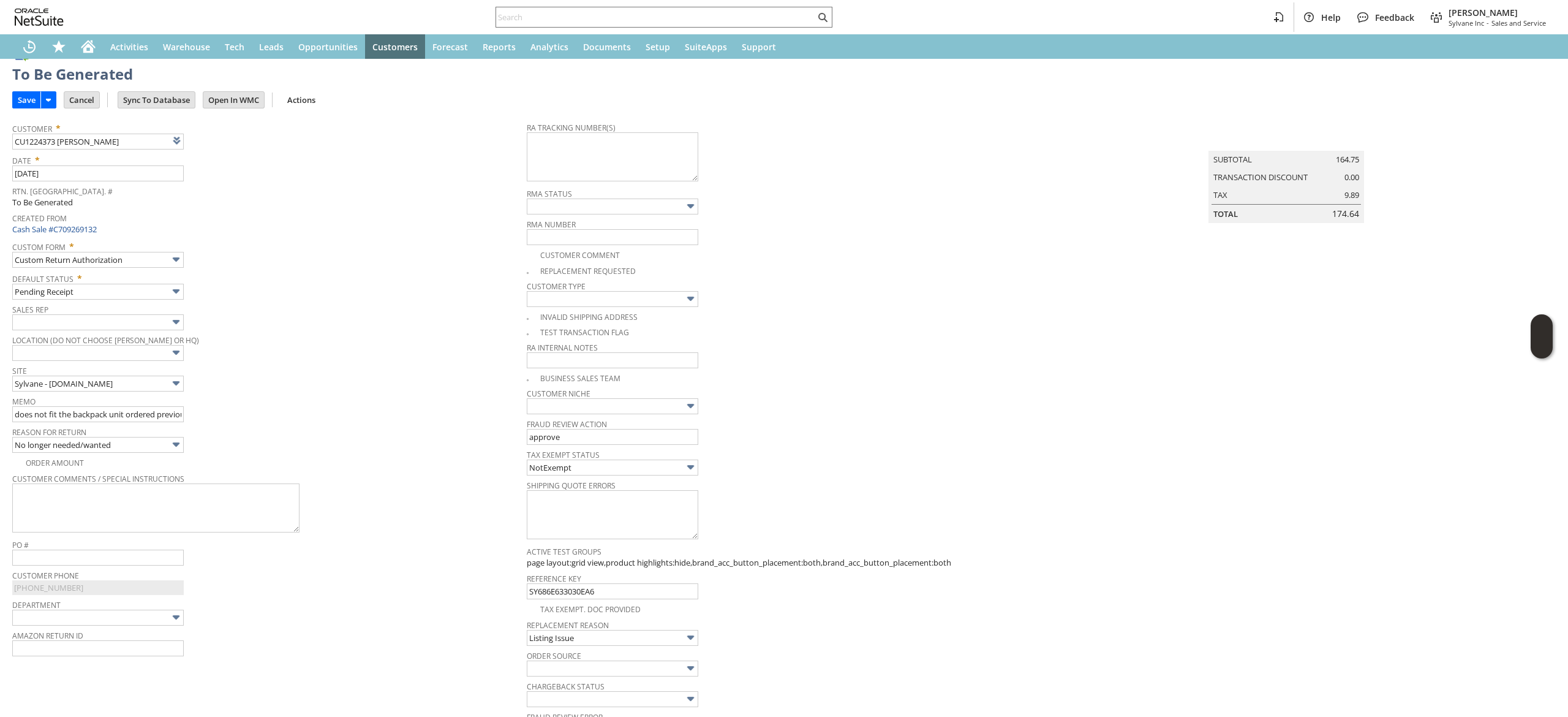
scroll to position [0, 0]
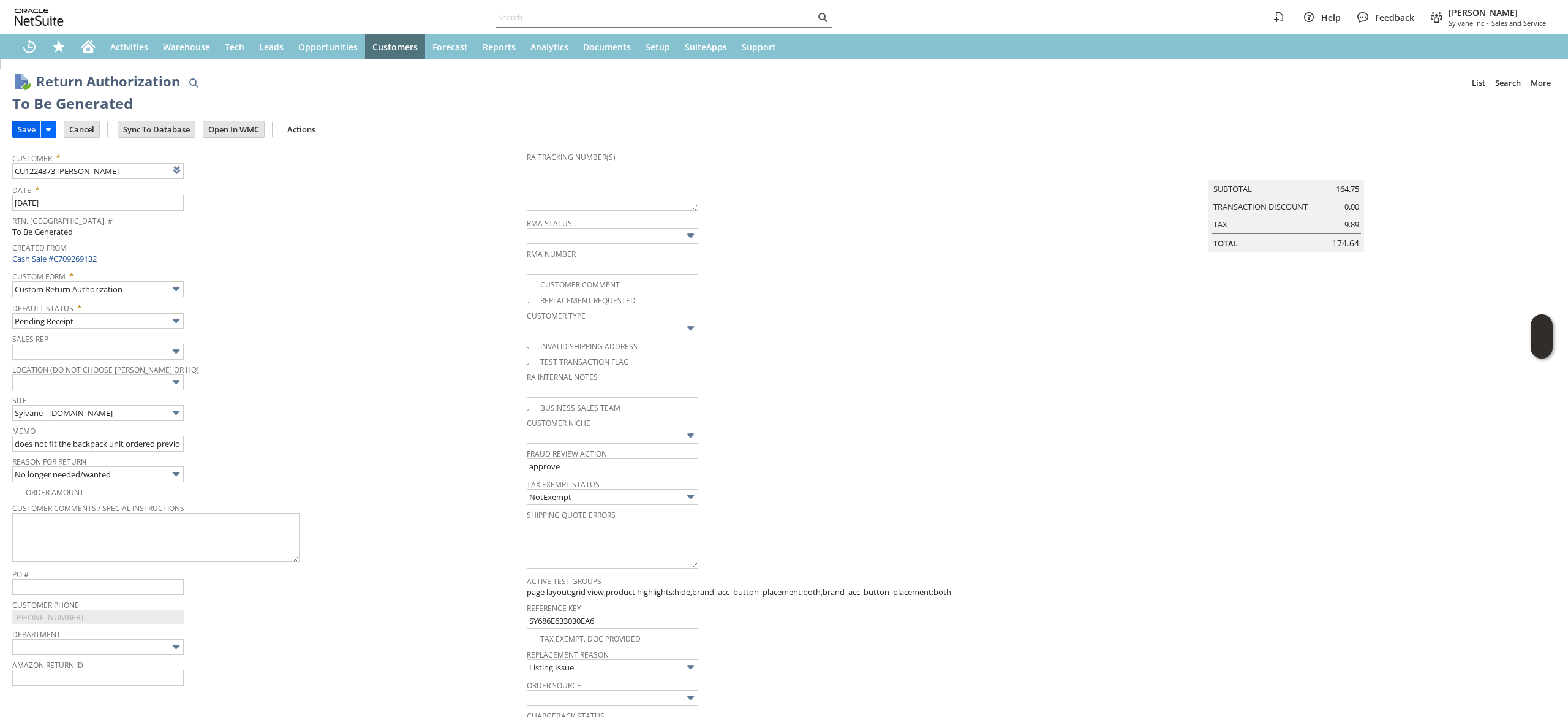
click at [36, 137] on td "Save" at bounding box center [26, 129] width 28 height 17
click at [20, 121] on td "Save" at bounding box center [26, 129] width 28 height 17
click at [23, 127] on input "Save" at bounding box center [27, 129] width 28 height 16
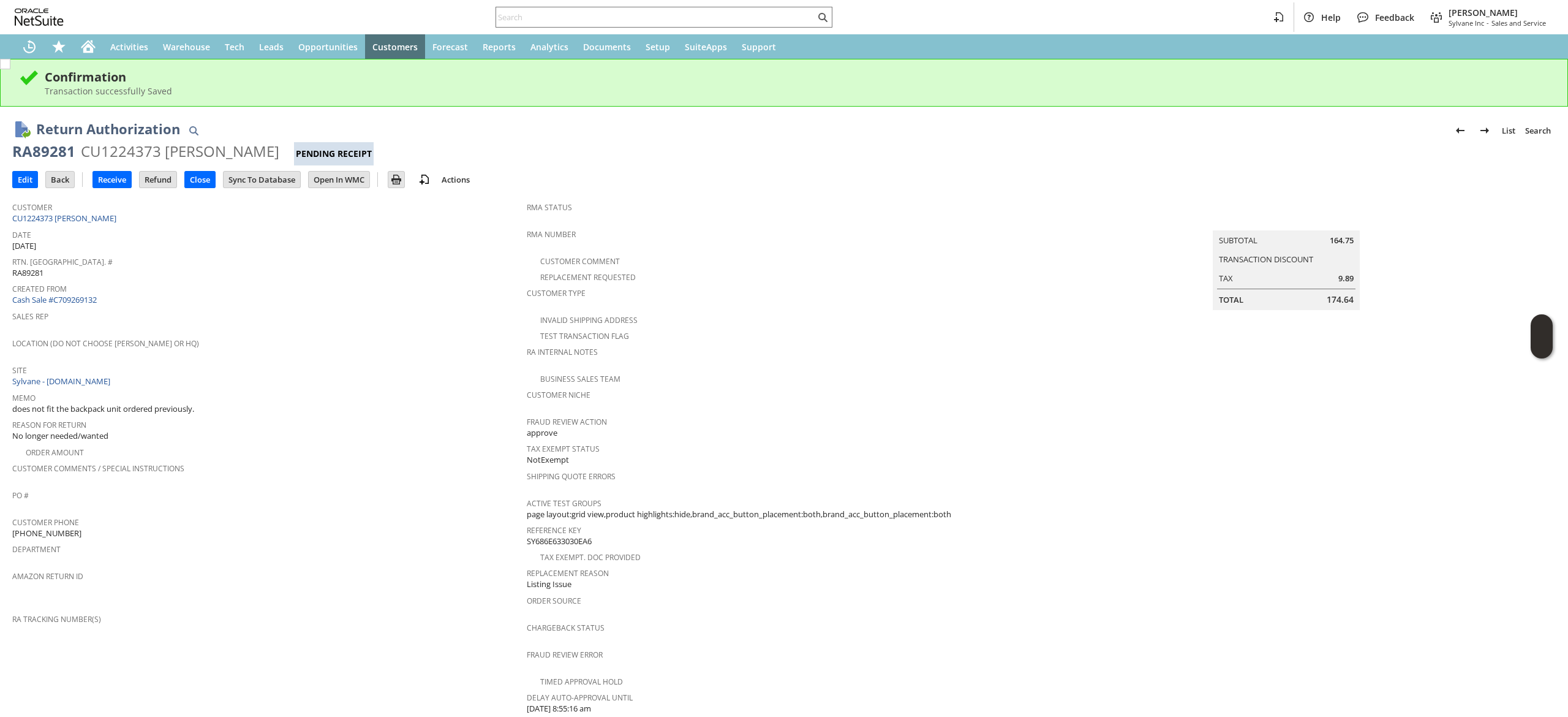
click at [49, 149] on div "RA89281" at bounding box center [43, 151] width 63 height 20
copy div "RA89281"
click at [109, 221] on div "Customer CU1224373 [PERSON_NAME]" at bounding box center [266, 212] width 509 height 27
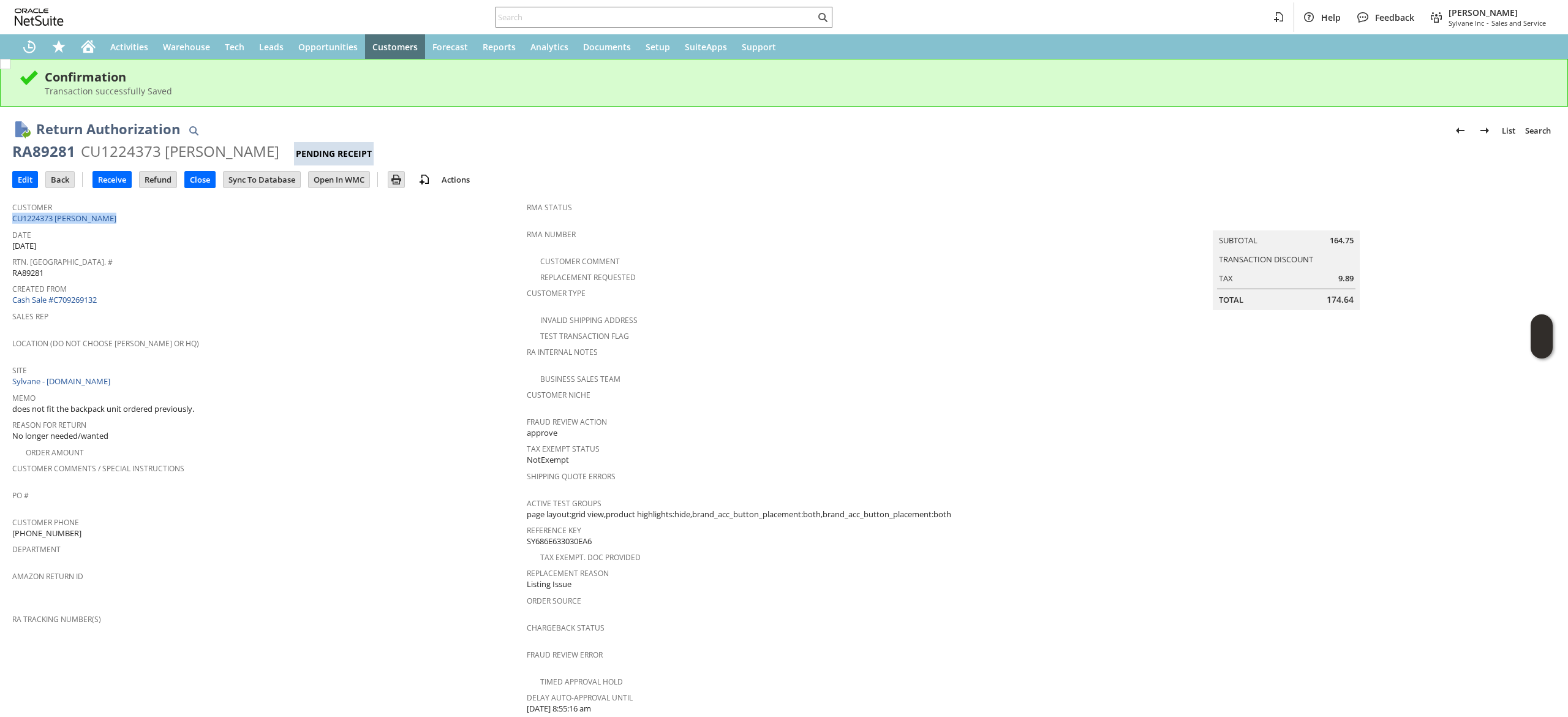
click at [109, 221] on div "Customer CU1224373 Bruce Born" at bounding box center [266, 212] width 509 height 27
copy tbody "CU1224373 [PERSON_NAME]"
click at [37, 275] on span "RA89281" at bounding box center [27, 273] width 31 height 12
copy span "RA89281"
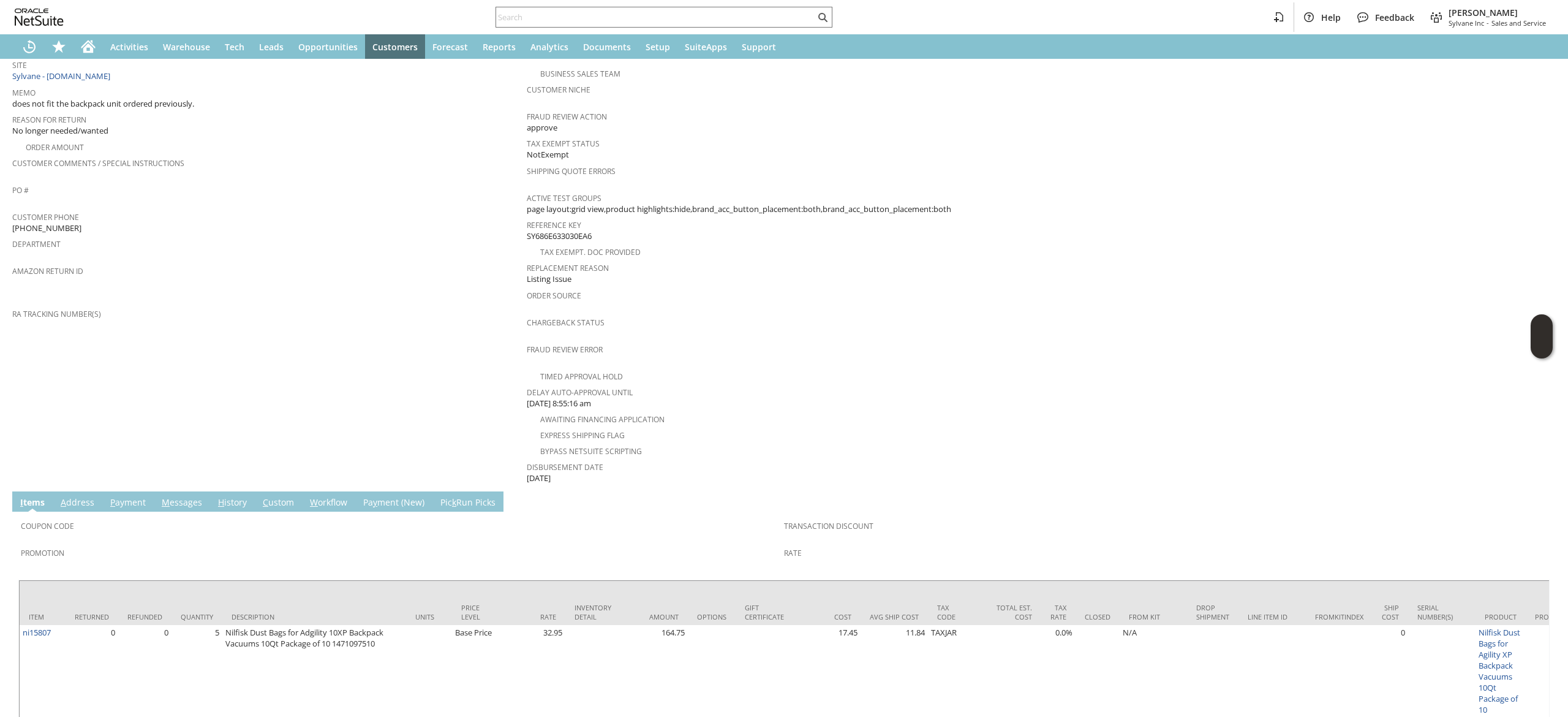
scroll to position [358, 0]
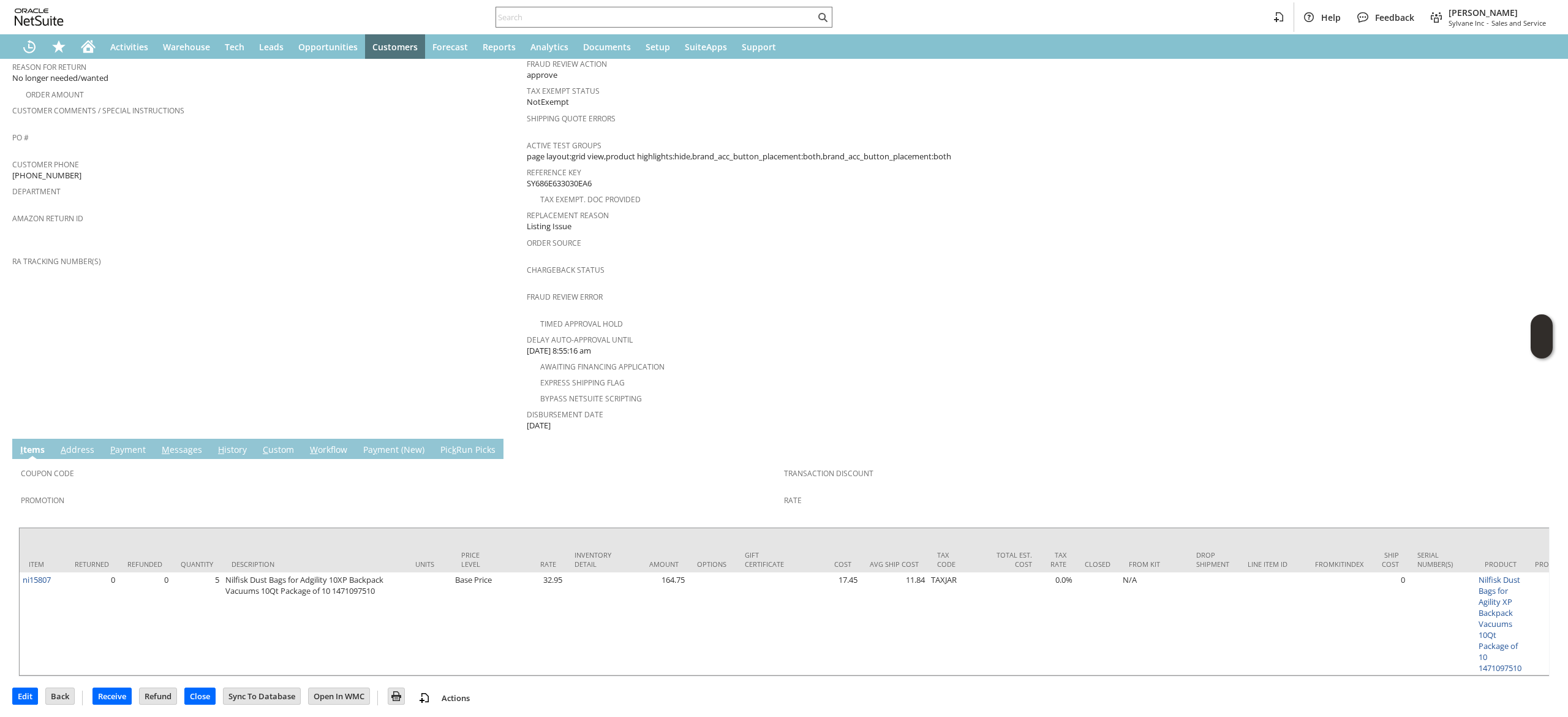
click at [52, 182] on span "Department" at bounding box center [266, 189] width 509 height 14
click at [52, 170] on span "[PHONE_NUMBER]" at bounding box center [46, 176] width 69 height 12
copy tbody "[PHONE_NUMBER]"
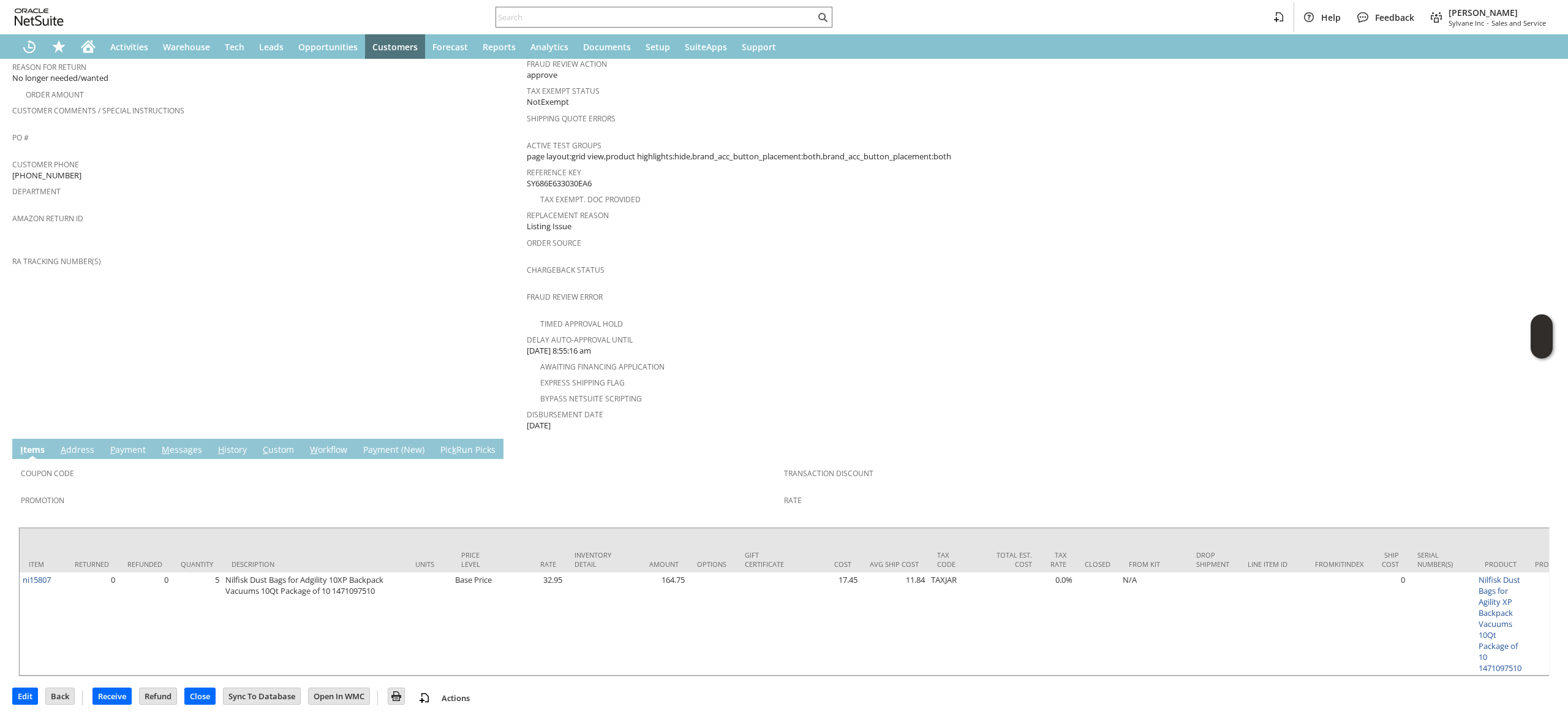
click at [186, 440] on td "M essages" at bounding box center [182, 449] width 56 height 20
click at [190, 444] on link "M essages" at bounding box center [182, 450] width 46 height 13
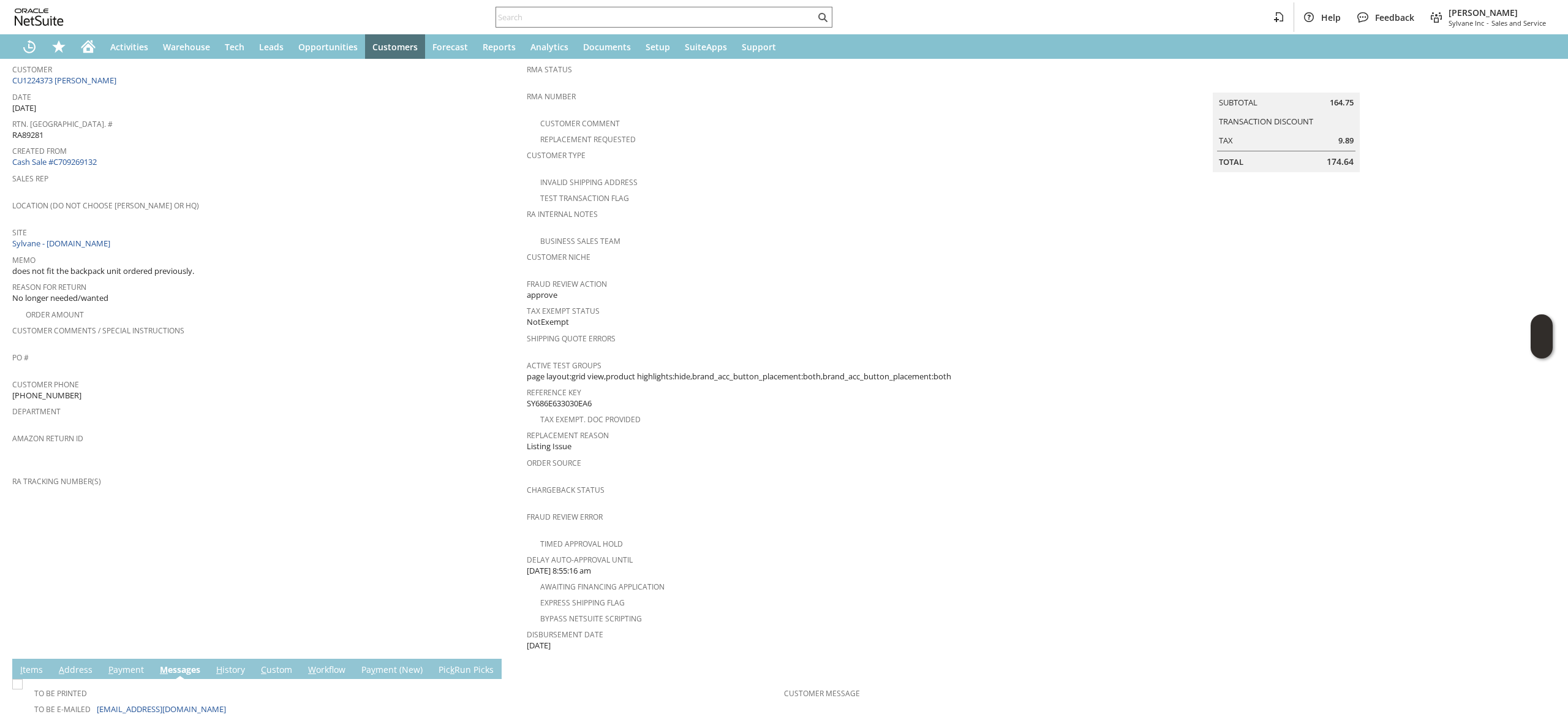
scroll to position [245, 0]
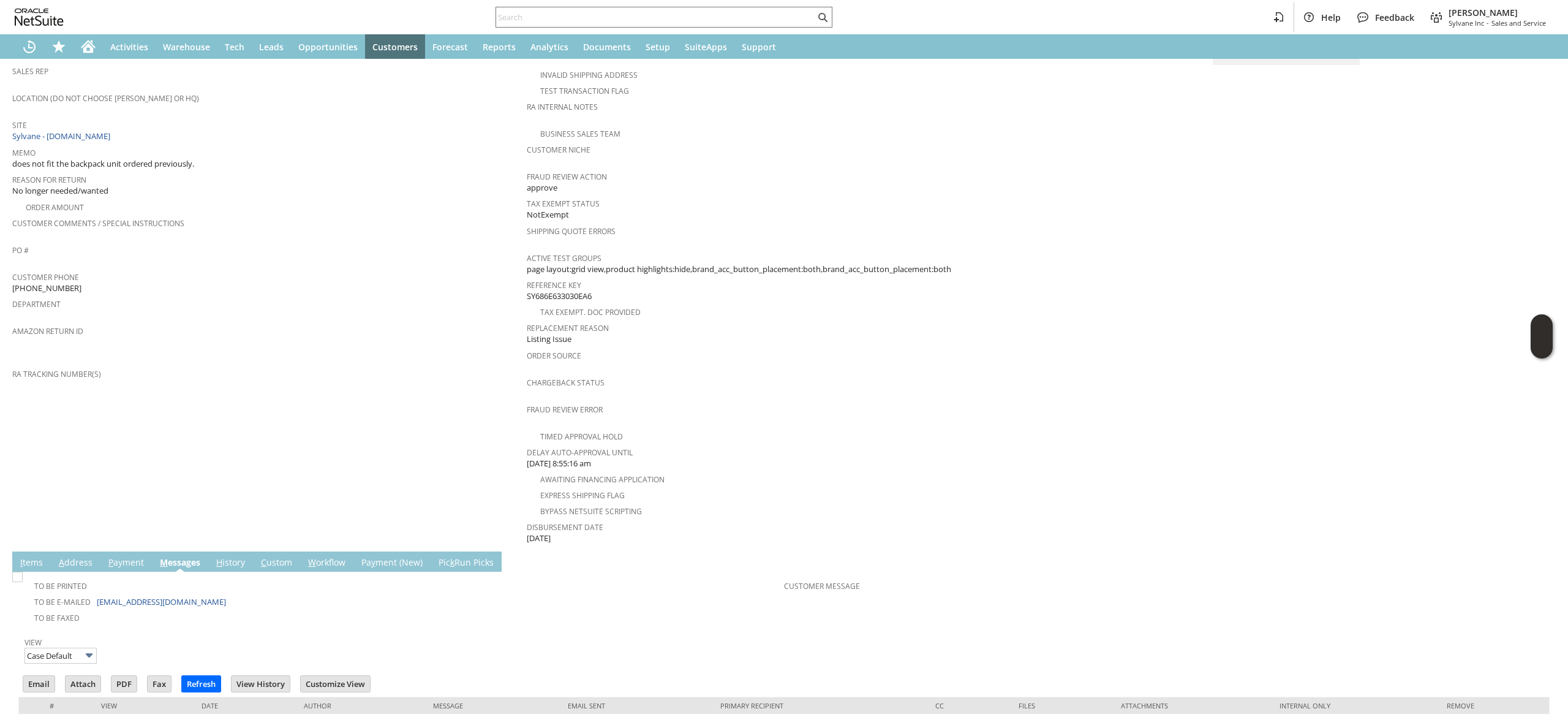
click at [68, 556] on link "A ddress" at bounding box center [76, 563] width 40 height 13
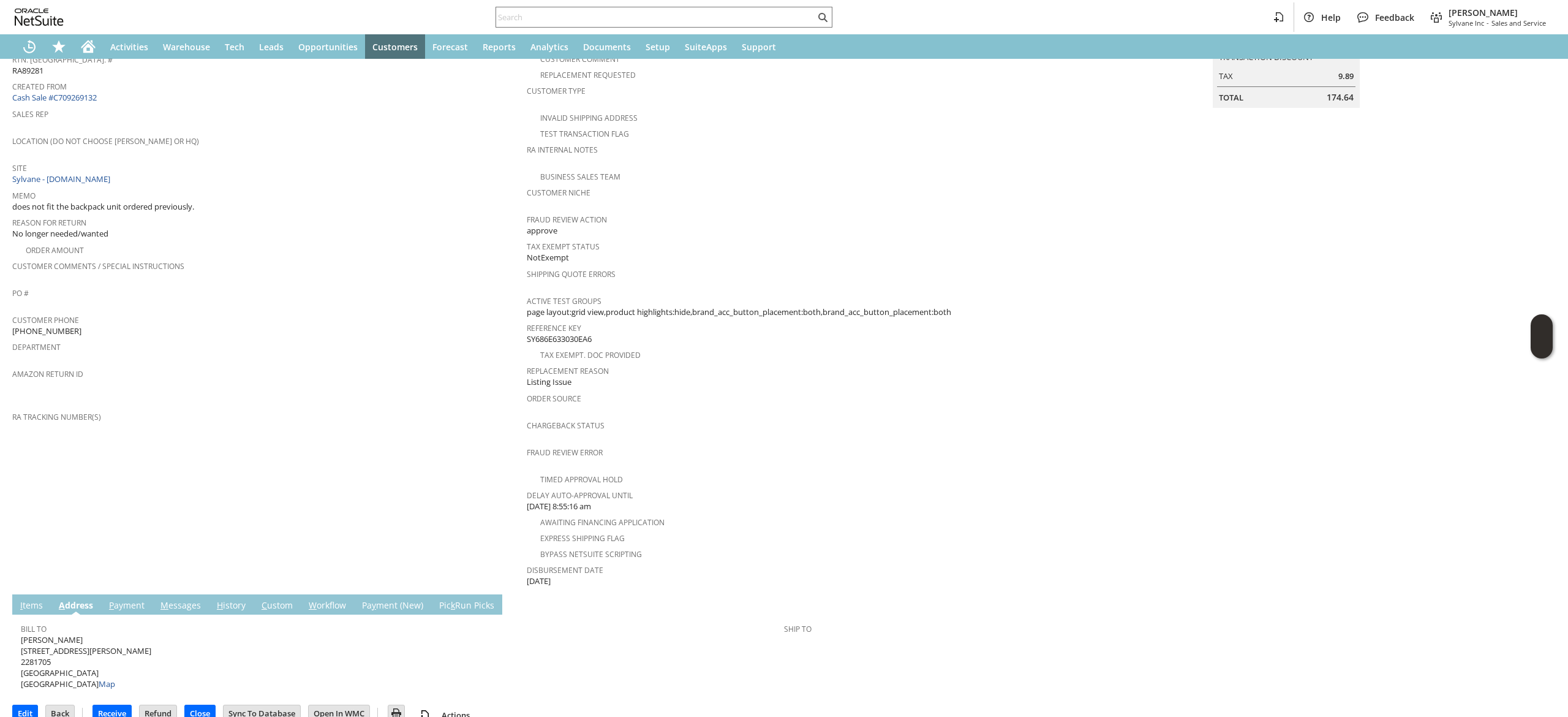
click at [68, 634] on span "Bruce Born 999 W RANDALL ST 2281705 COOPERSVILLE MI 49404 United States Map" at bounding box center [86, 662] width 131 height 56
copy span "[STREET_ADDRESS][PERSON_NAME]"
click at [99, 658] on span "Bruce Born 999 W RANDALL ST 2281705 COOPERSVILLE MI 49404 United States Map" at bounding box center [86, 662] width 131 height 56
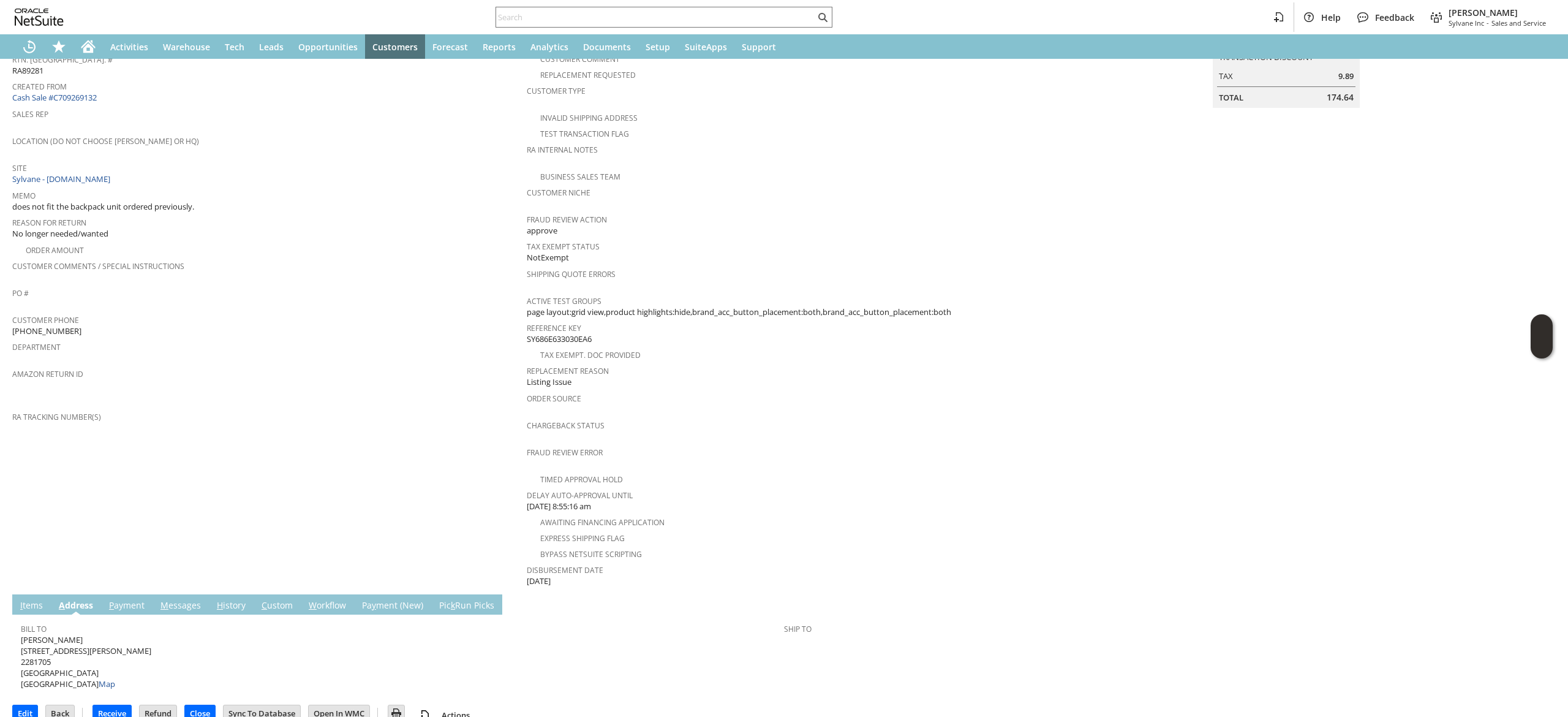
click at [99, 658] on span "Bruce Born 999 W RANDALL ST 2281705 COOPERSVILLE MI 49404 United States Map" at bounding box center [86, 662] width 131 height 56
copy span "49404"
click at [40, 600] on link "I tems" at bounding box center [31, 606] width 29 height 13
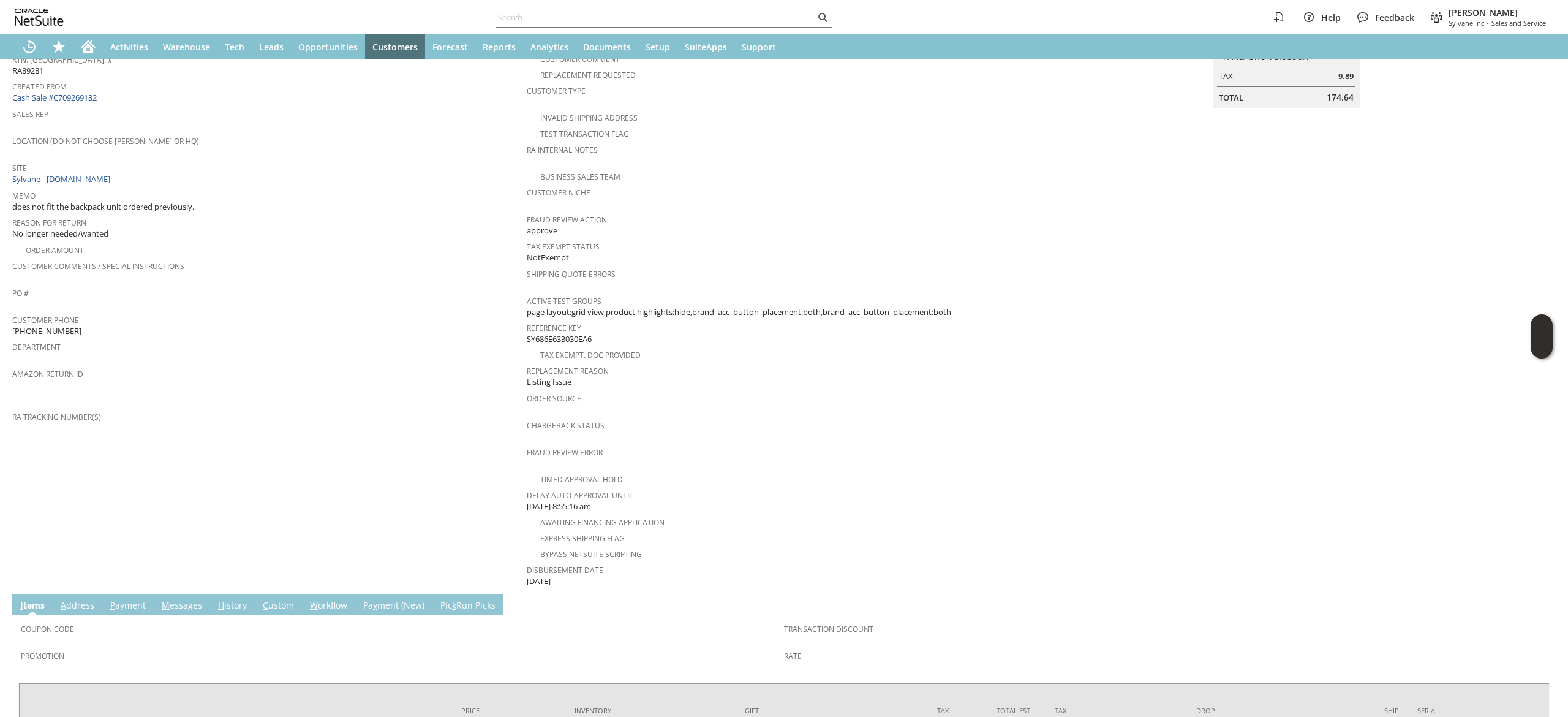
scroll to position [358, 0]
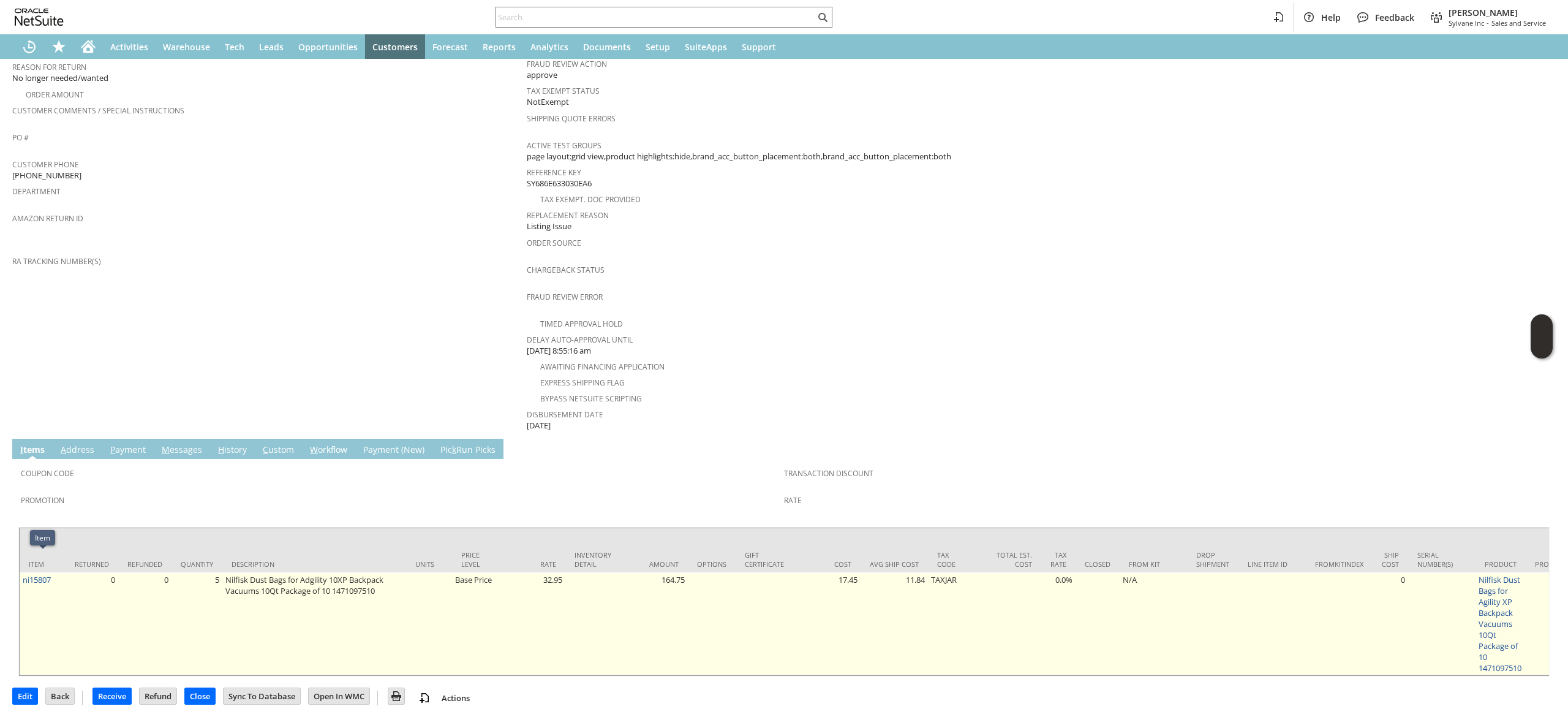
click at [54, 572] on td "ni15807" at bounding box center [42, 623] width 46 height 103
click at [49, 574] on link "ni15807" at bounding box center [36, 580] width 28 height 11
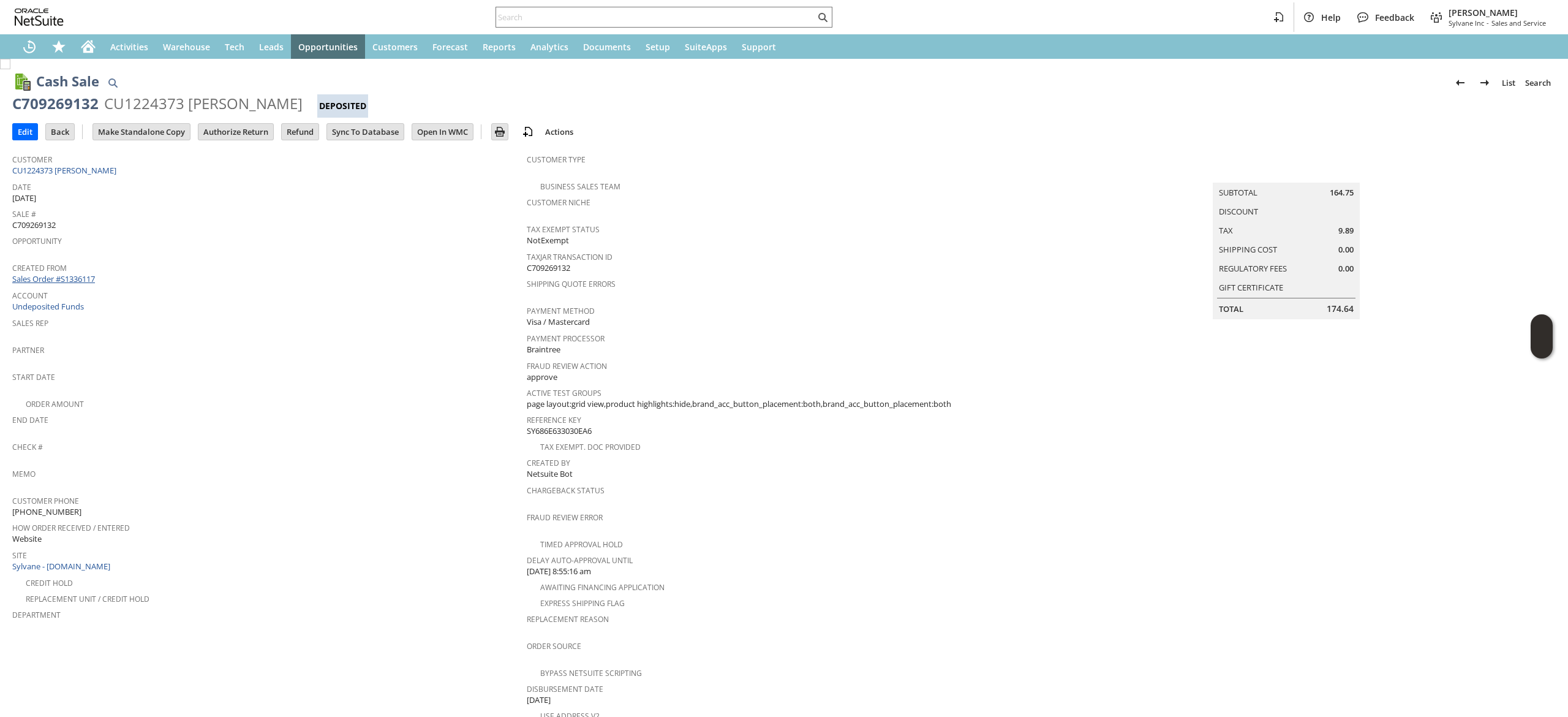
click at [84, 276] on link "Sales Order #S1336117" at bounding box center [54, 279] width 86 height 11
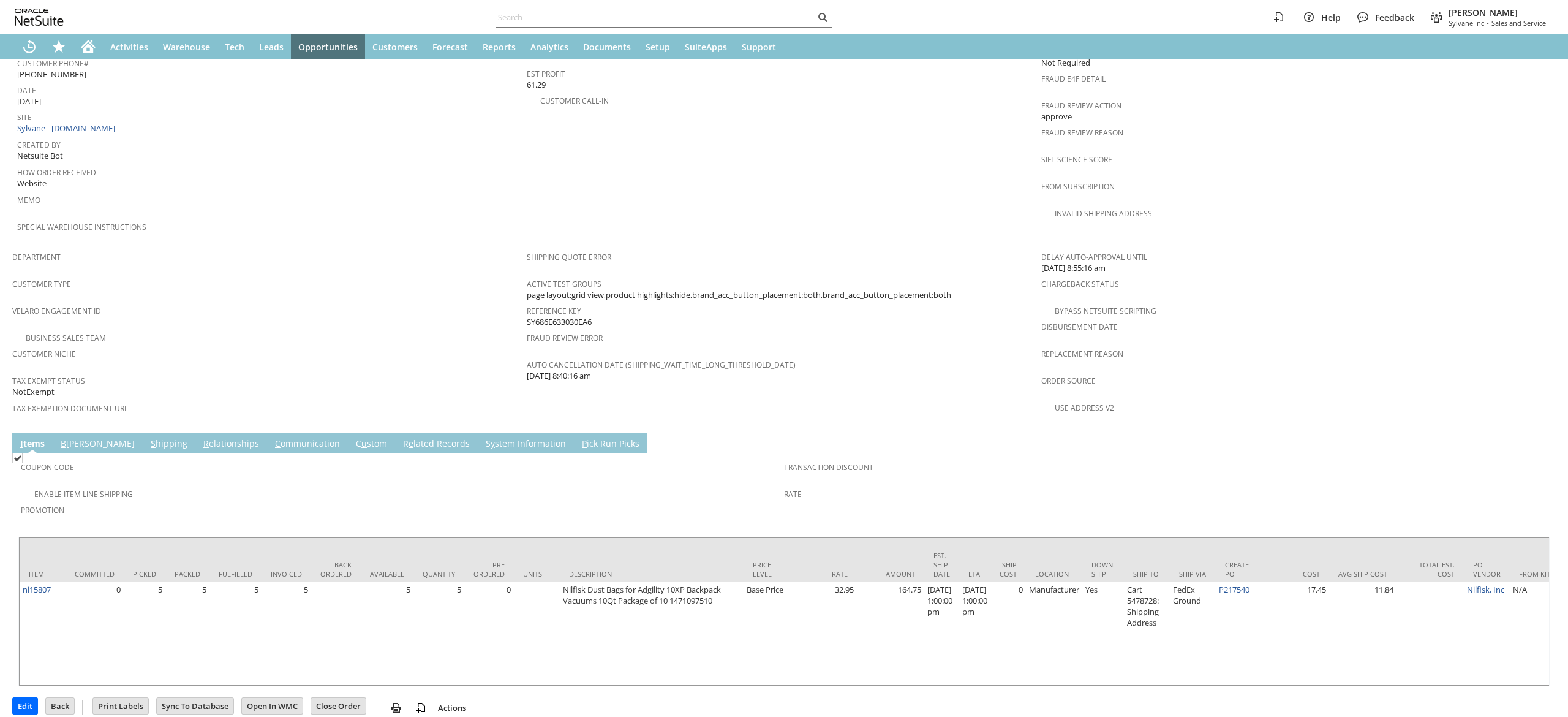
click at [200, 438] on link "R elationships" at bounding box center [231, 444] width 62 height 13
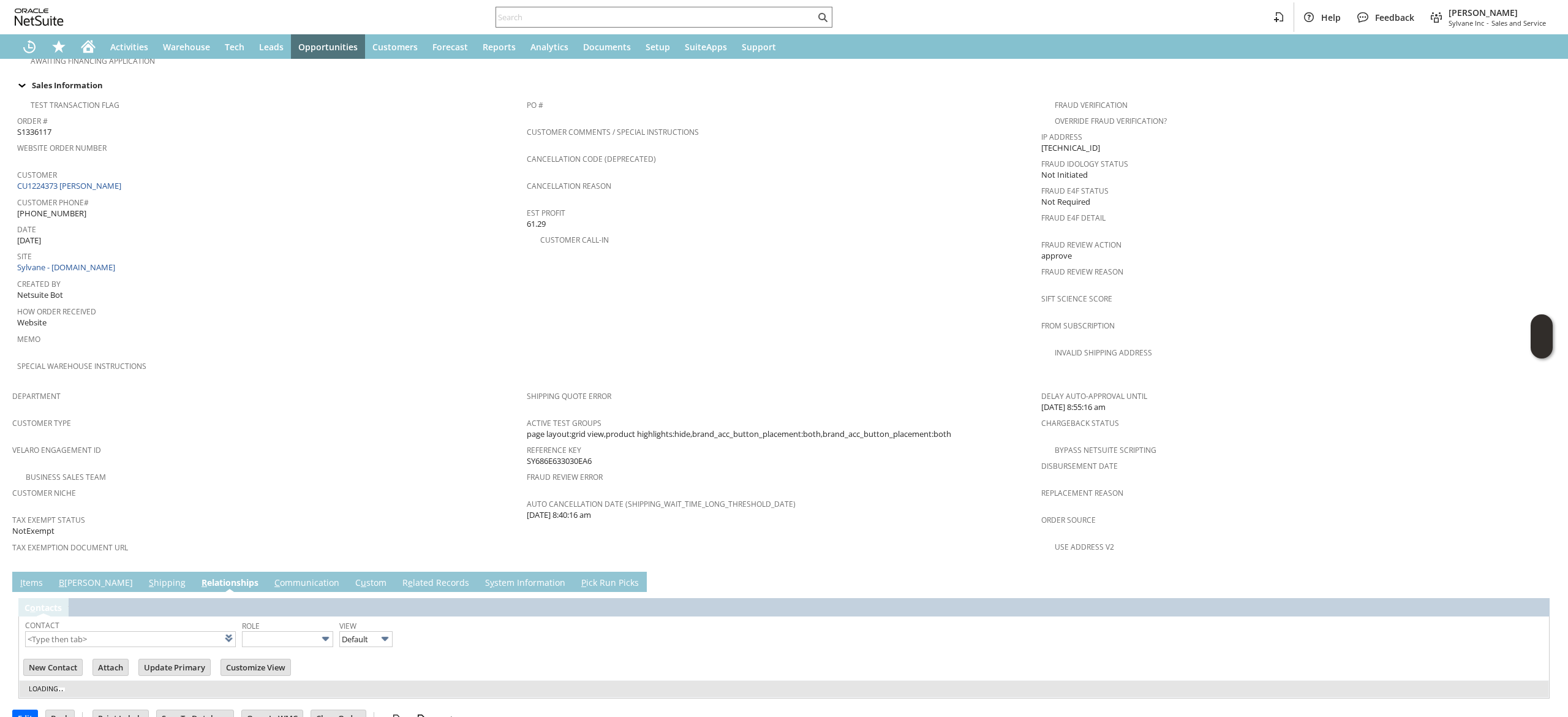
scroll to position [469, 0]
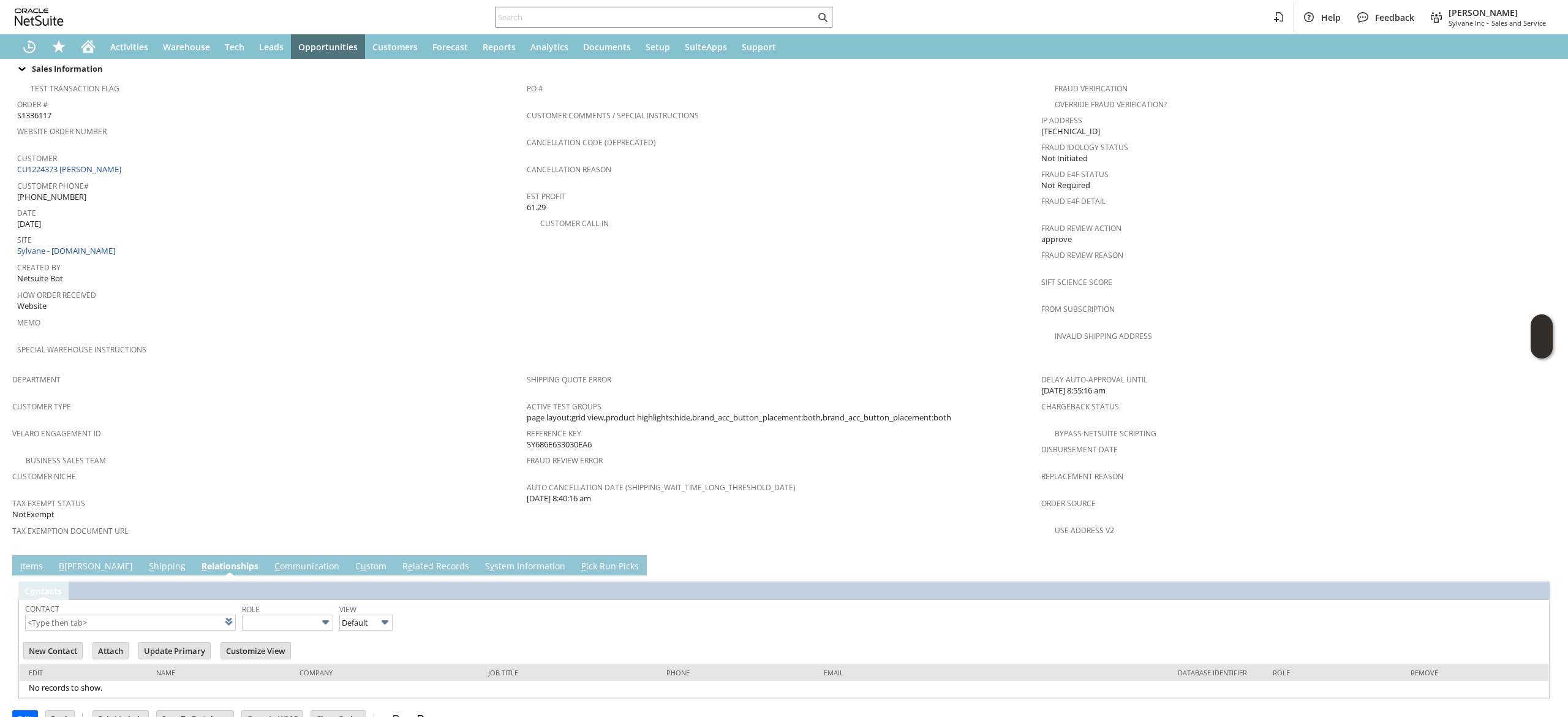
click at [231, 523] on form "Sales Order List Search S1336117 CU1224373 [PERSON_NAME] Billed Go Edit Back Ne…" at bounding box center [784, 74] width 1543 height 962
click at [271, 560] on link "C ommunication" at bounding box center [306, 566] width 71 height 13
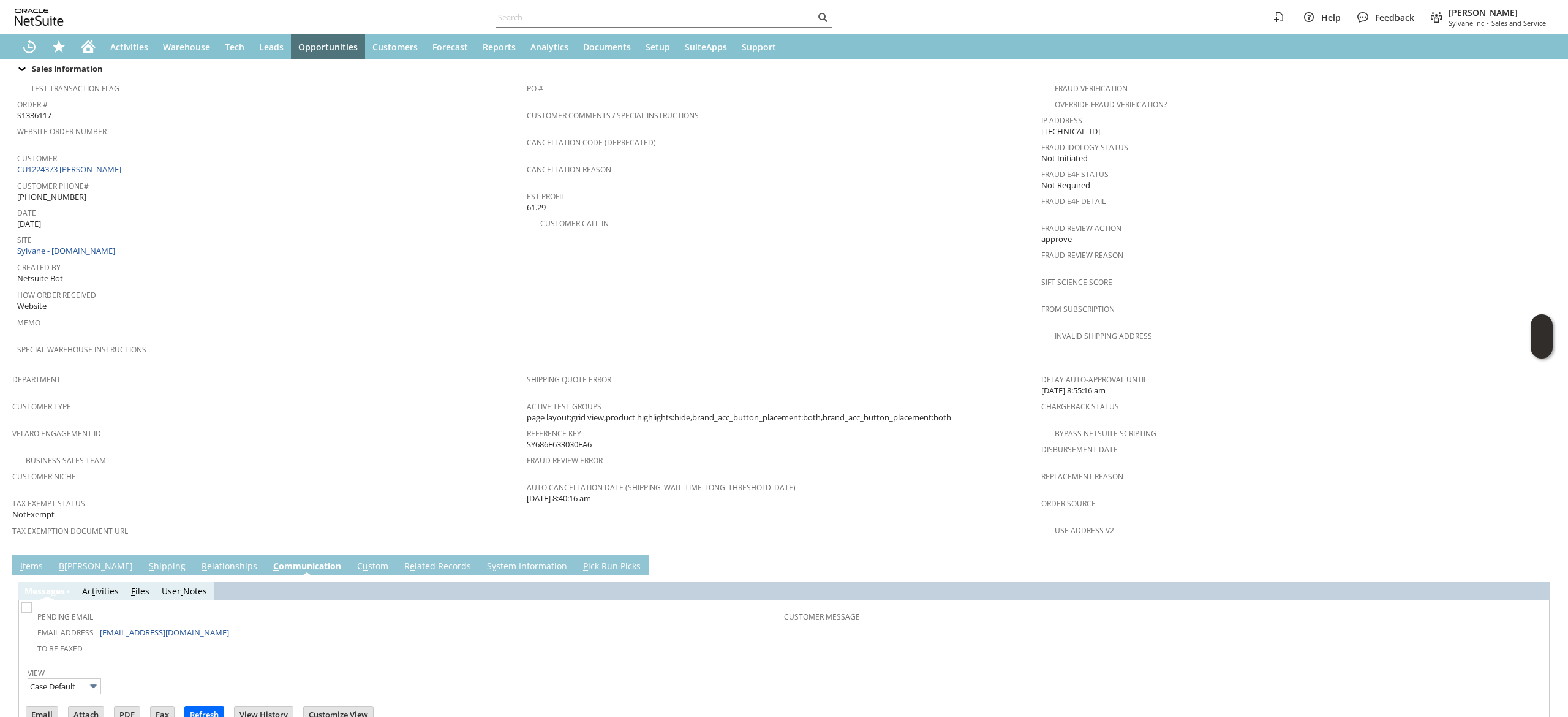
scroll to position [535, 0]
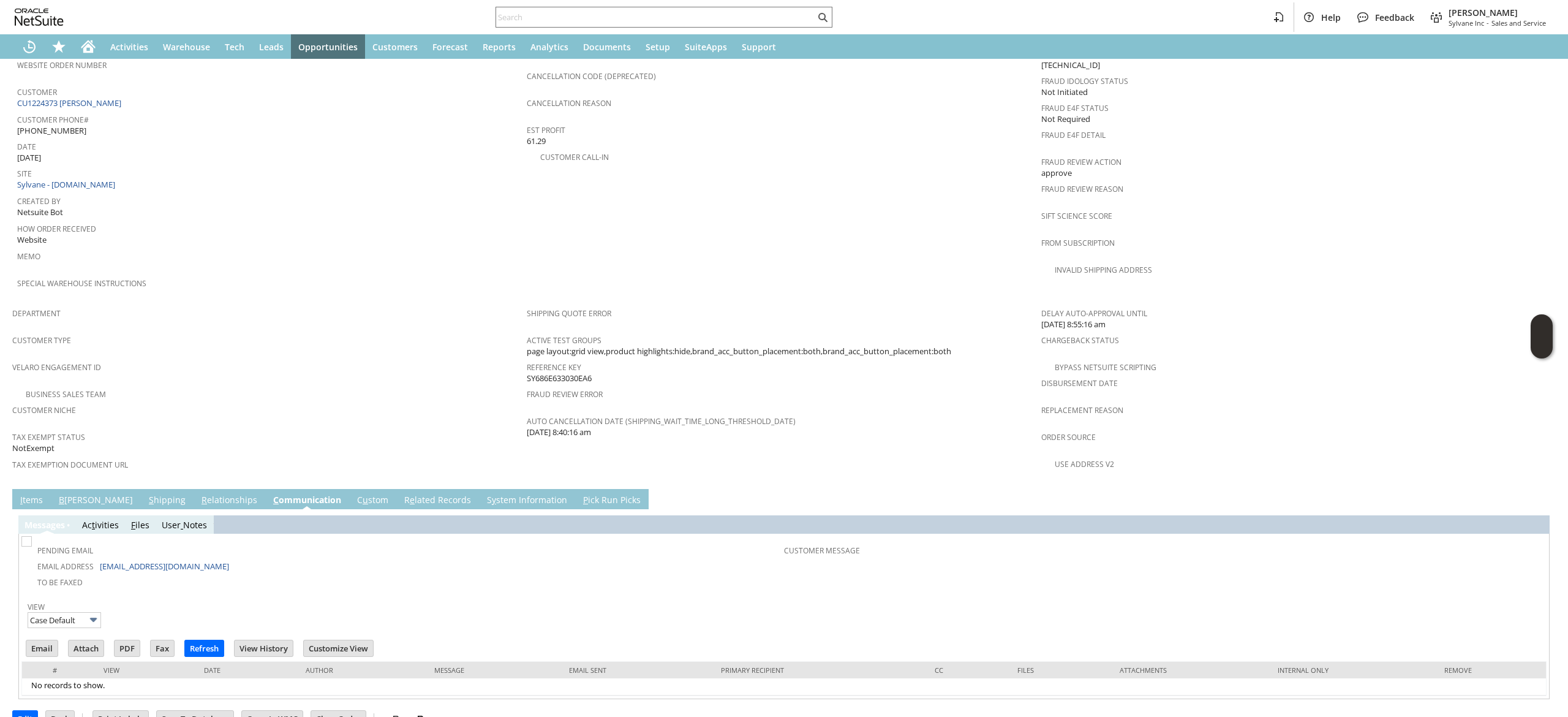
click at [69, 494] on link "B illing" at bounding box center [95, 501] width 80 height 13
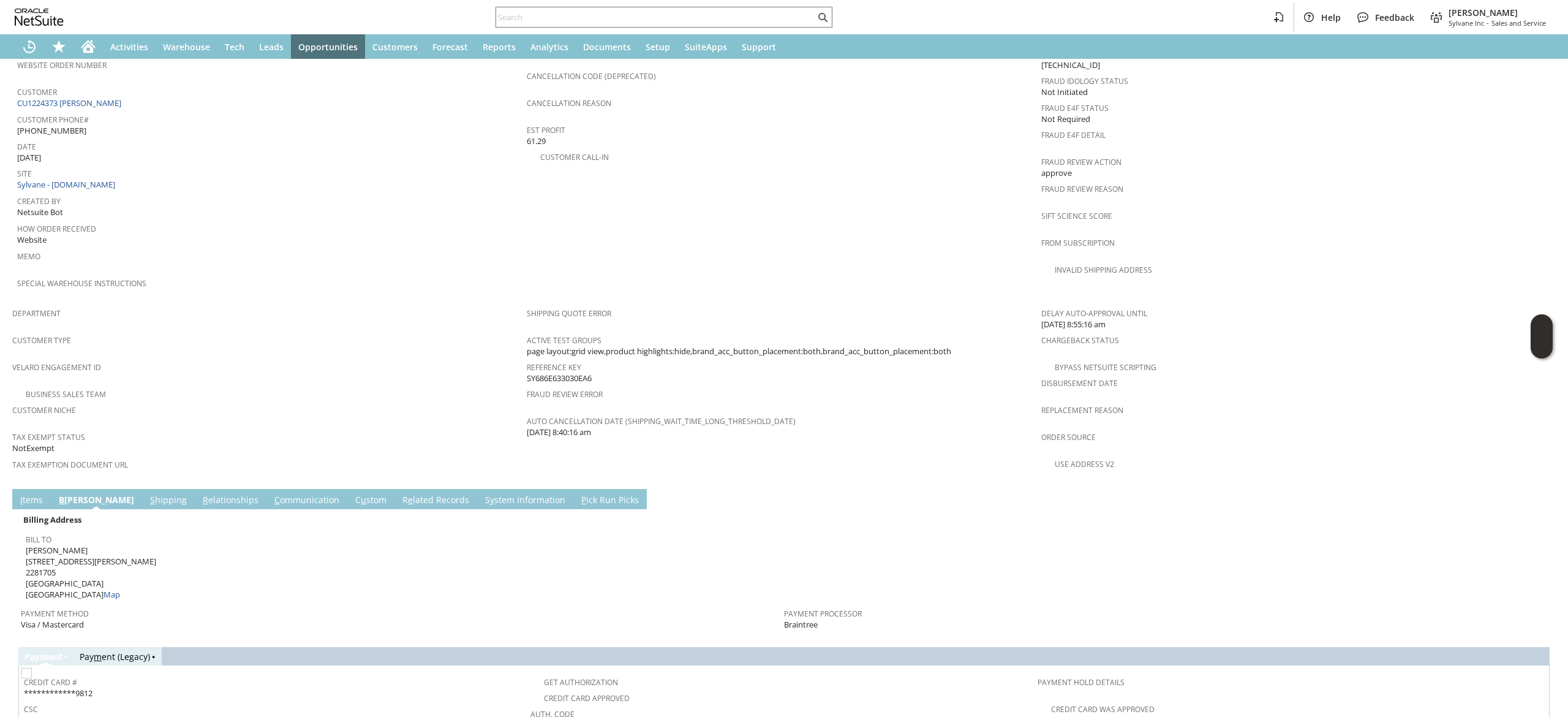
click at [147, 494] on link "S hipping" at bounding box center [168, 501] width 43 height 13
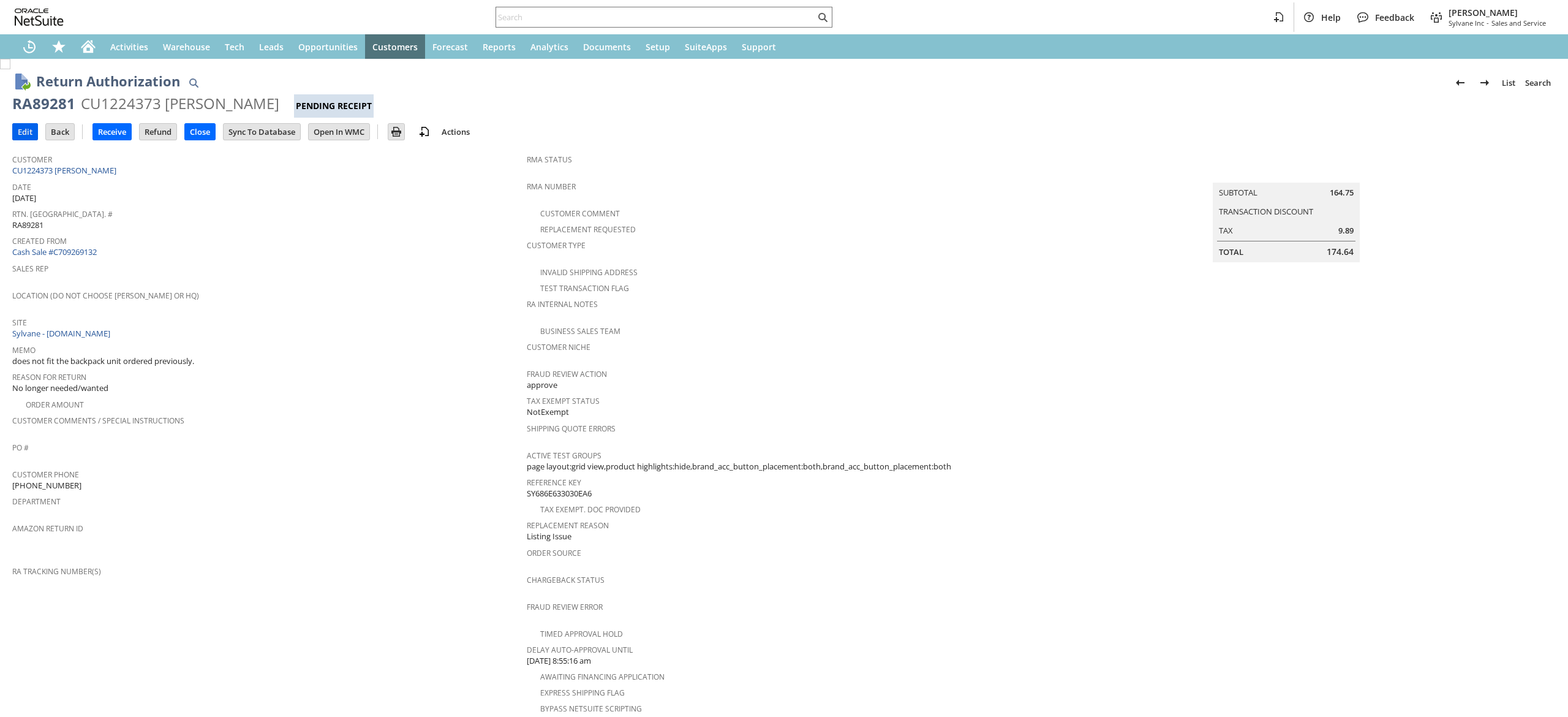
click at [36, 126] on input "Edit" at bounding box center [25, 132] width 25 height 16
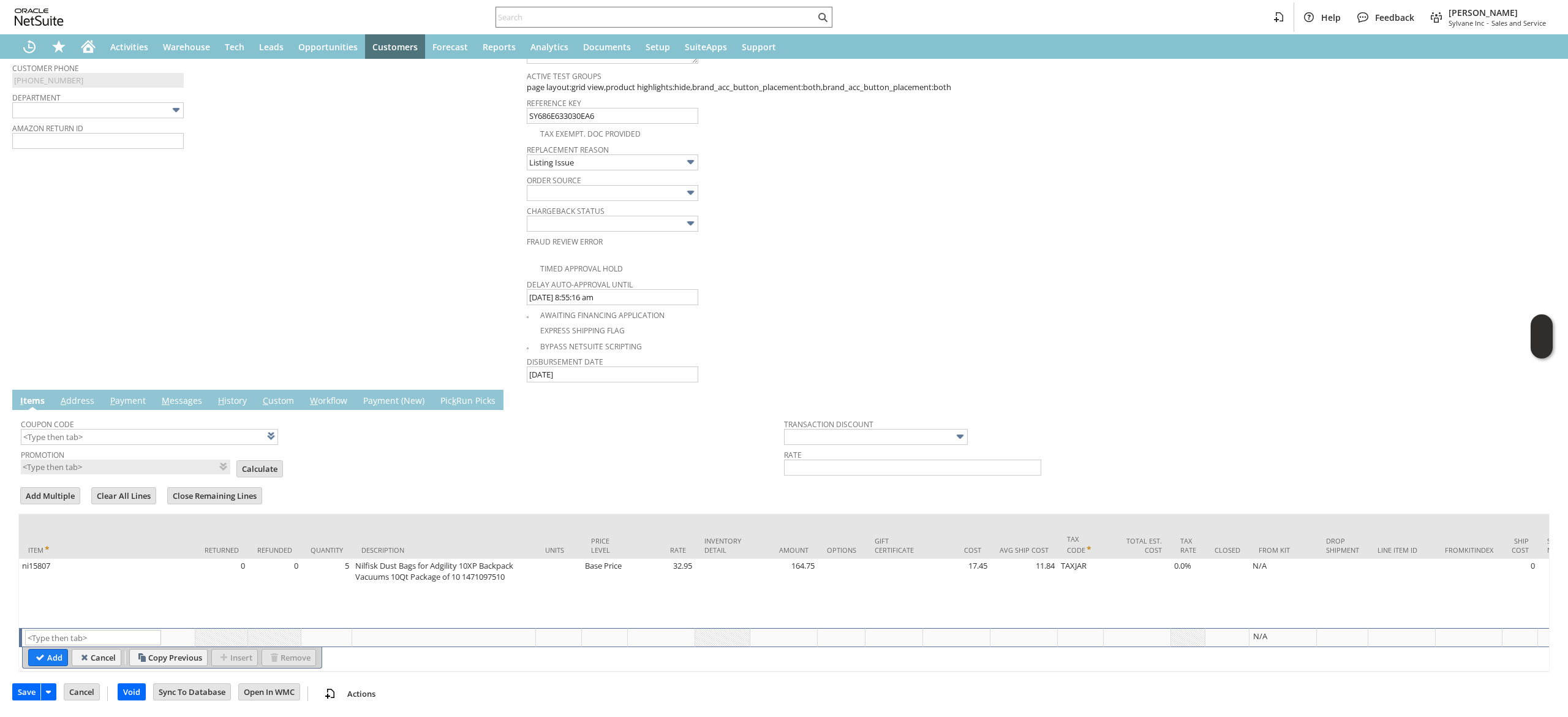
scroll to position [530, 0]
type textarea "791904450282 Email Label"
click at [82, 630] on input "text" at bounding box center [93, 637] width 136 height 15
type input "RSC1"
type input "Disco...rice"
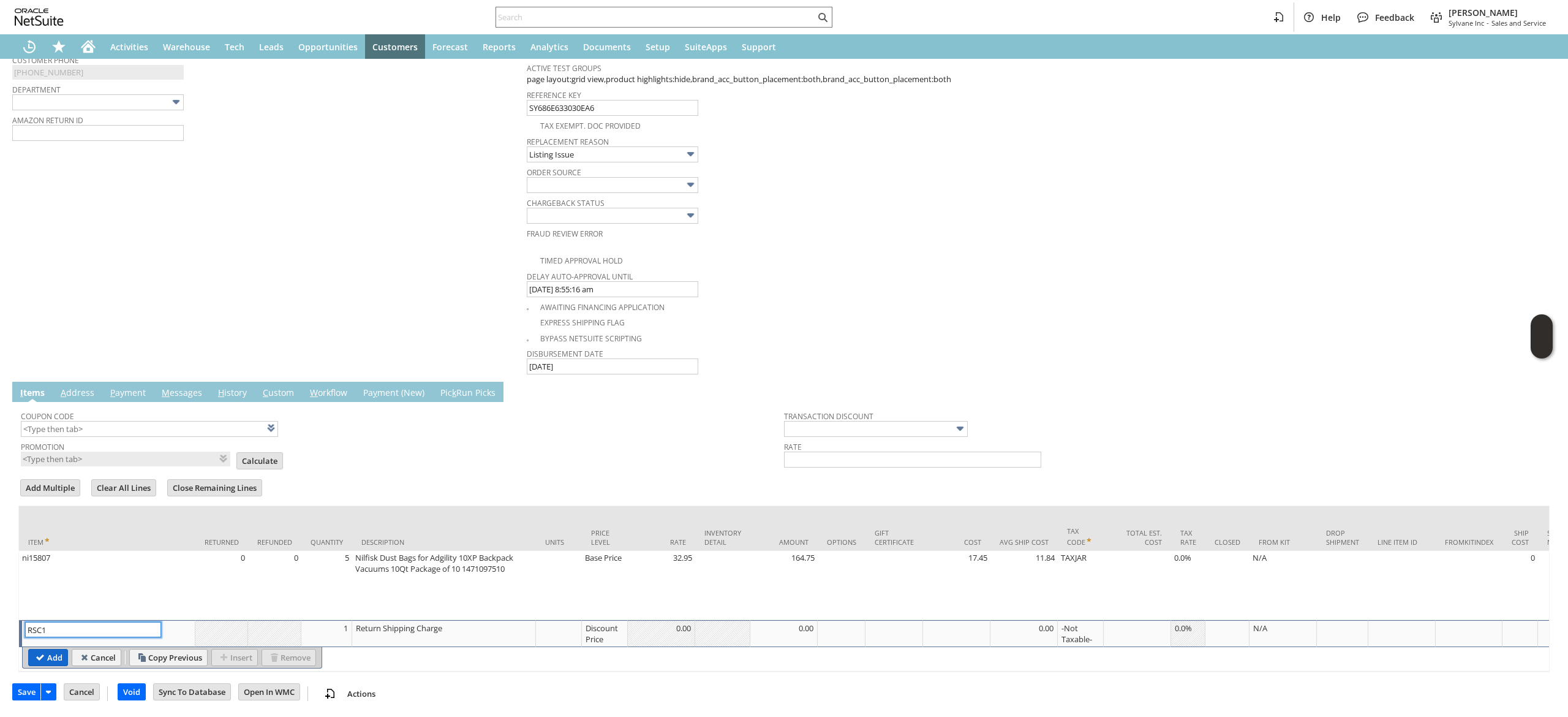
type input "RSC1"
click at [54, 649] on input "Add" at bounding box center [48, 657] width 38 height 16
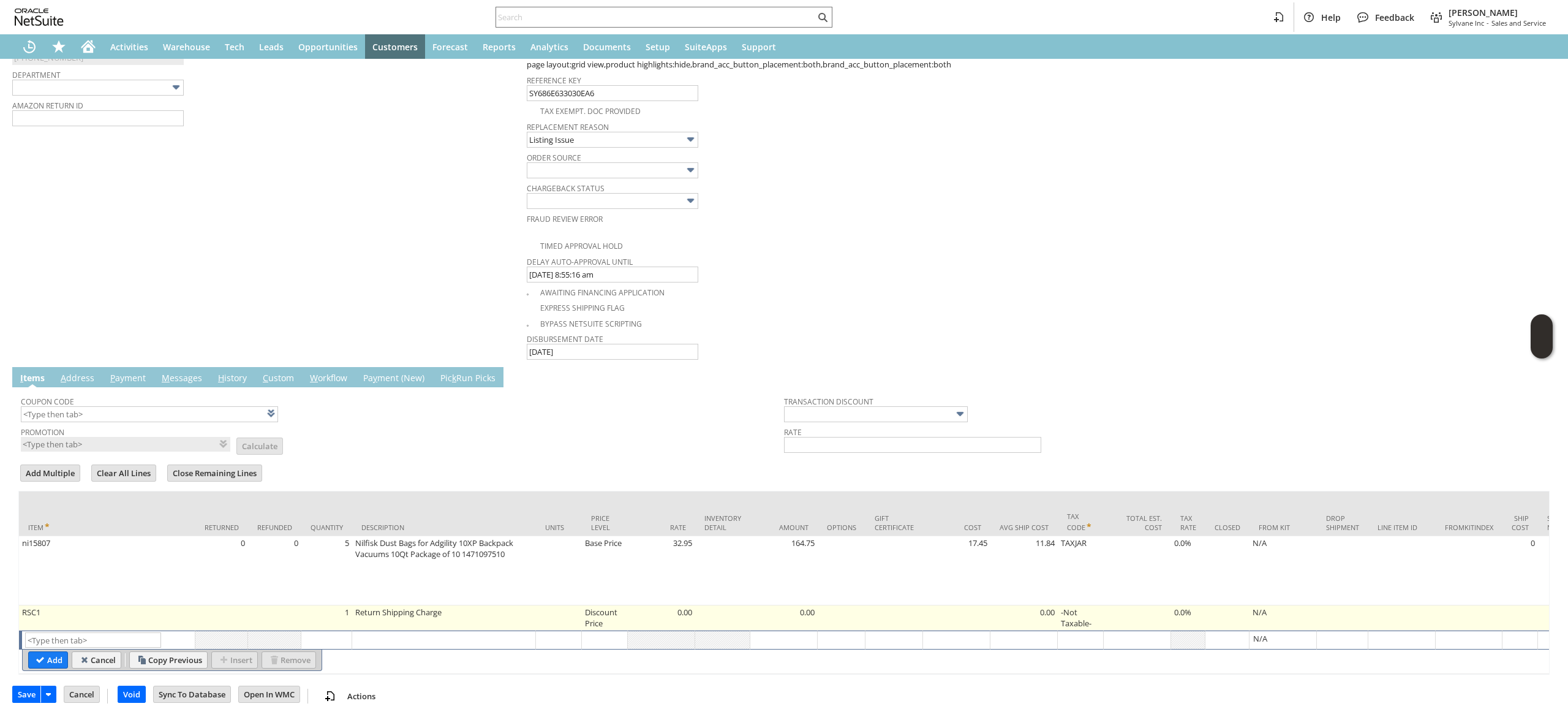
click at [620, 620] on td "Discount Price" at bounding box center [605, 618] width 46 height 25
type input "Disco...rice"
type input "RSC1"
type input "OK"
type input "Make Copy"
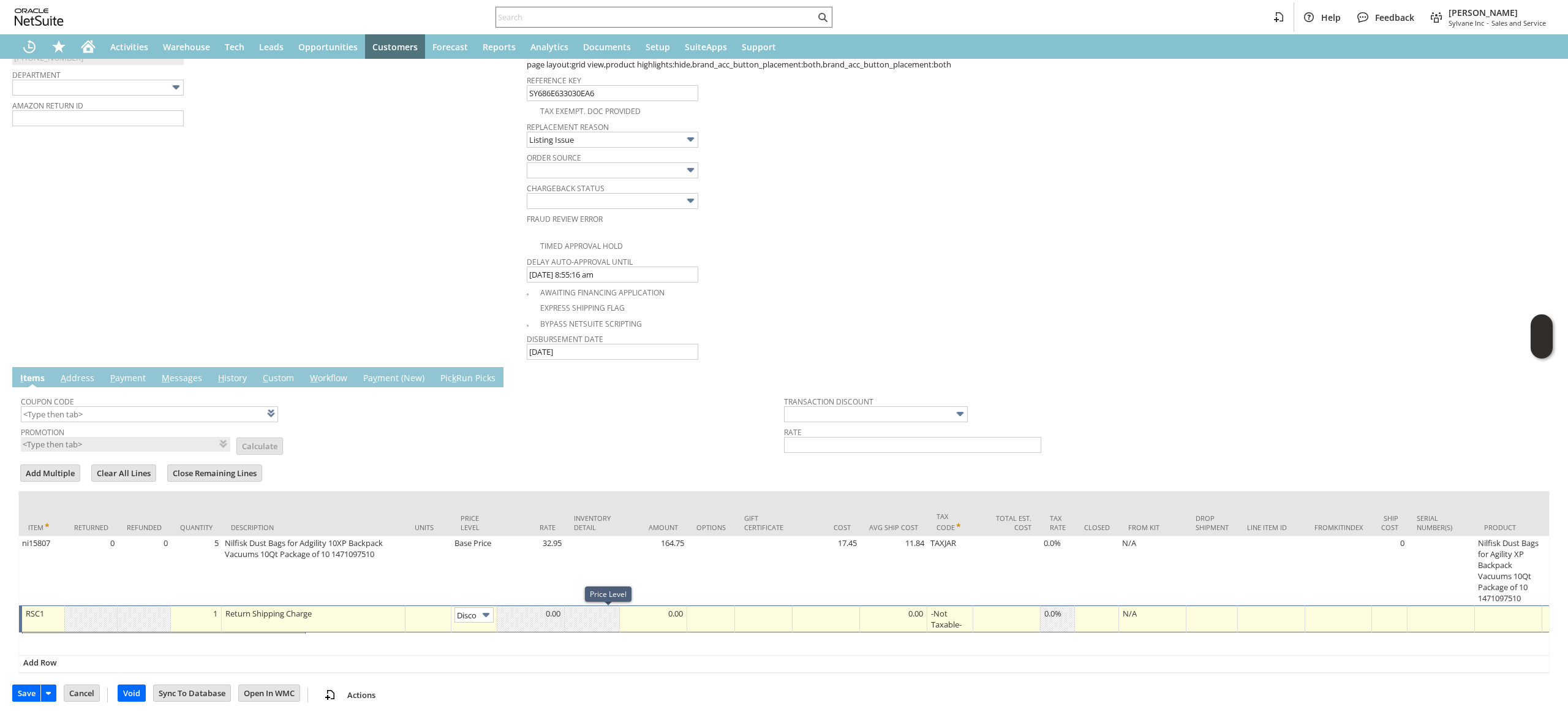
scroll to position [0, 20]
click at [483, 620] on img at bounding box center [485, 614] width 14 height 14
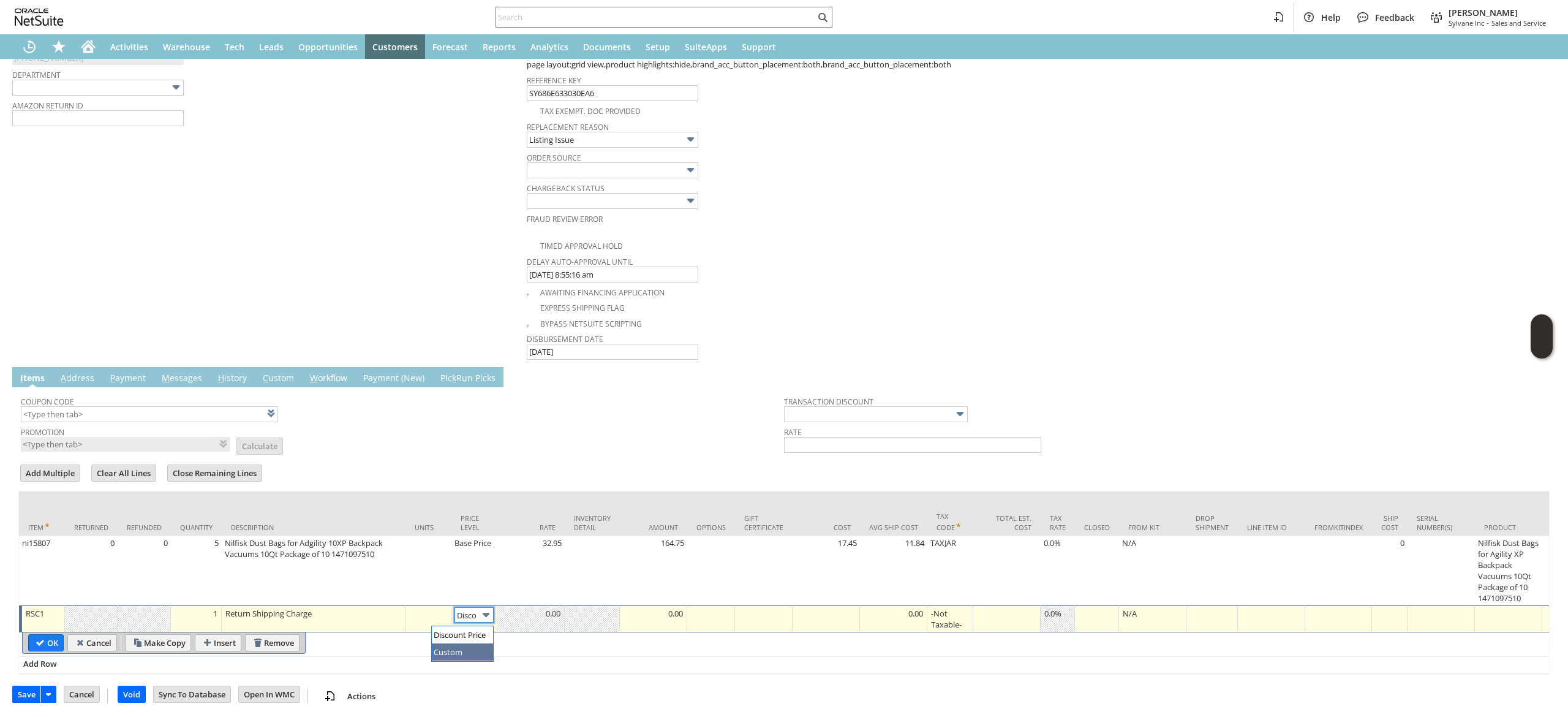
type input "Custom"
click at [522, 619] on div at bounding box center [530, 614] width 60 height 12
type input "-14.95"
click at [44, 649] on input "OK" at bounding box center [46, 643] width 34 height 16
type input "Add"
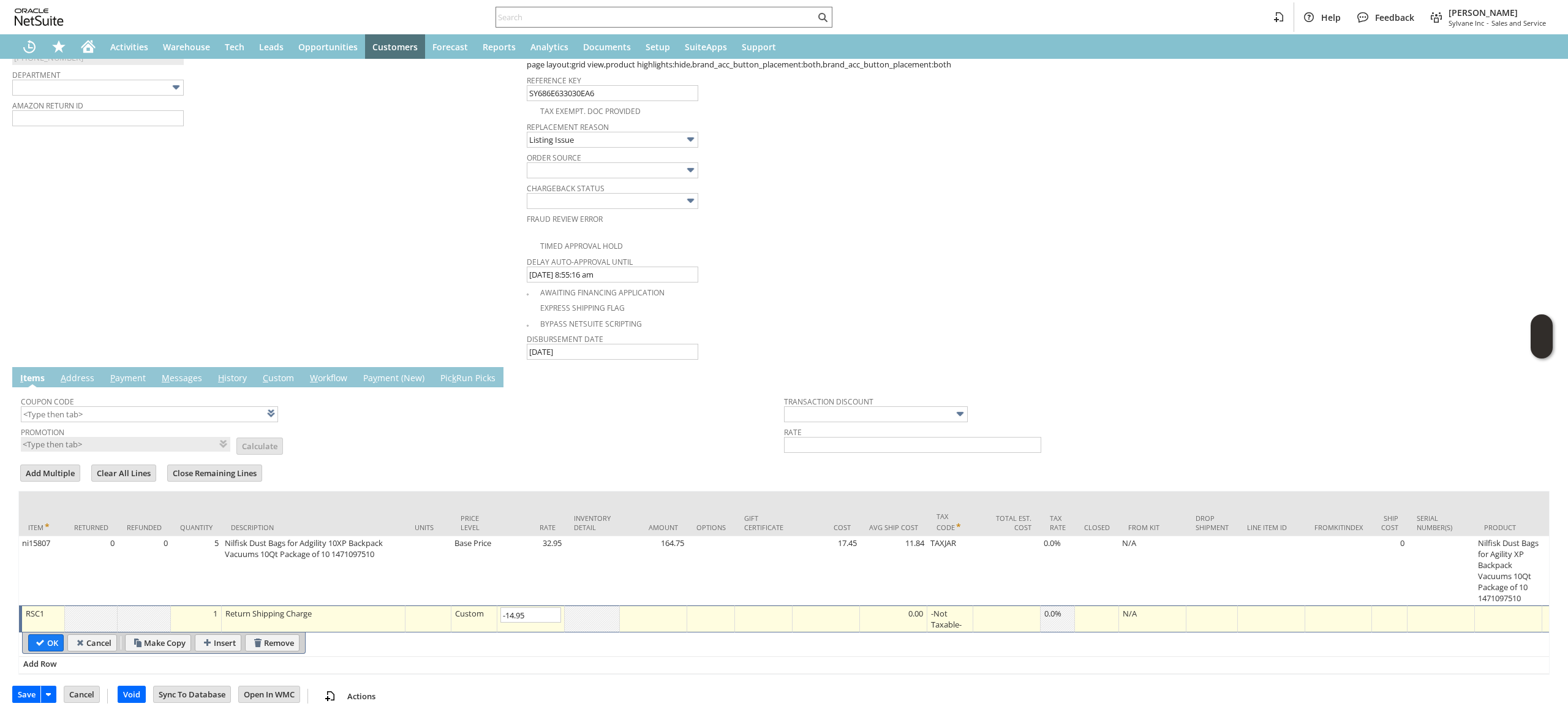
type input "Copy Previous"
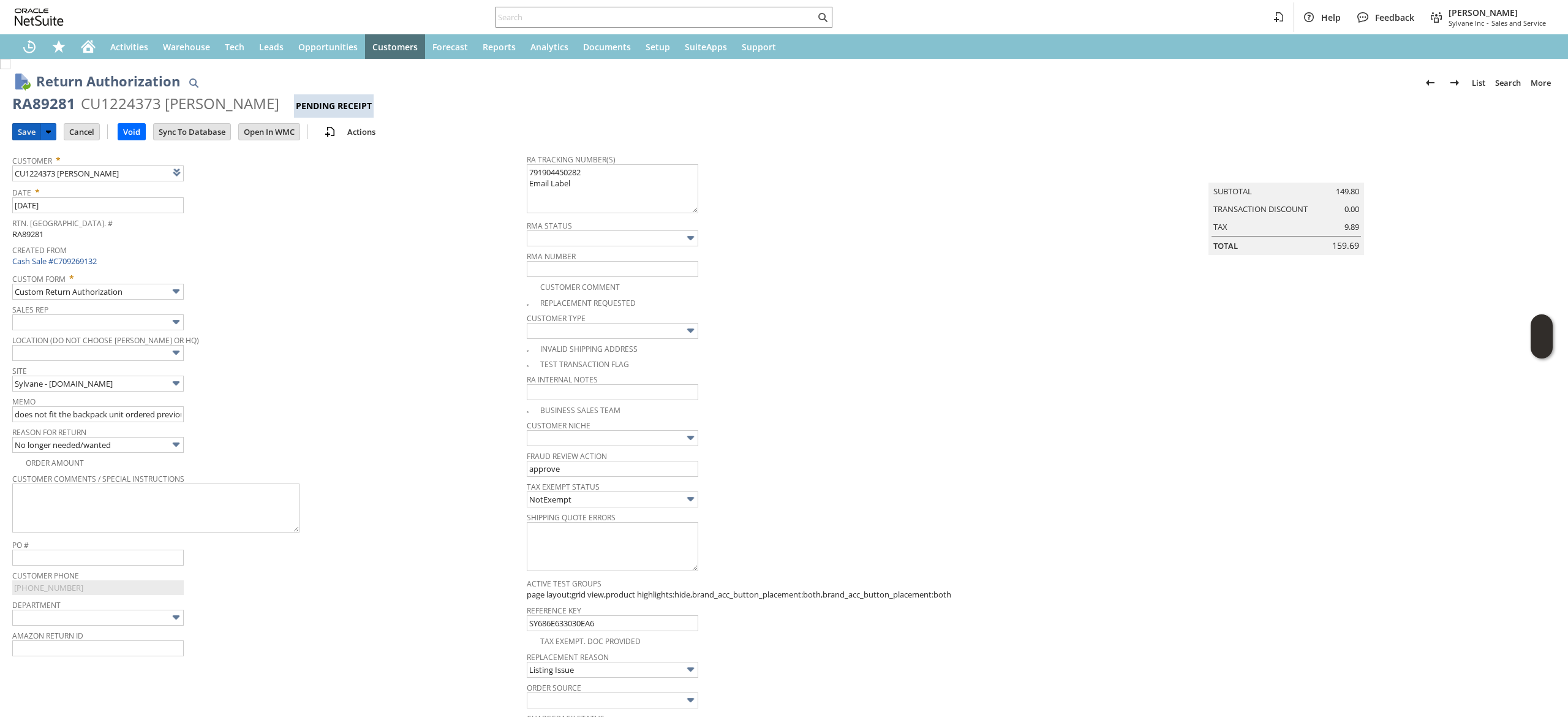
click at [28, 124] on input "Save" at bounding box center [27, 132] width 28 height 16
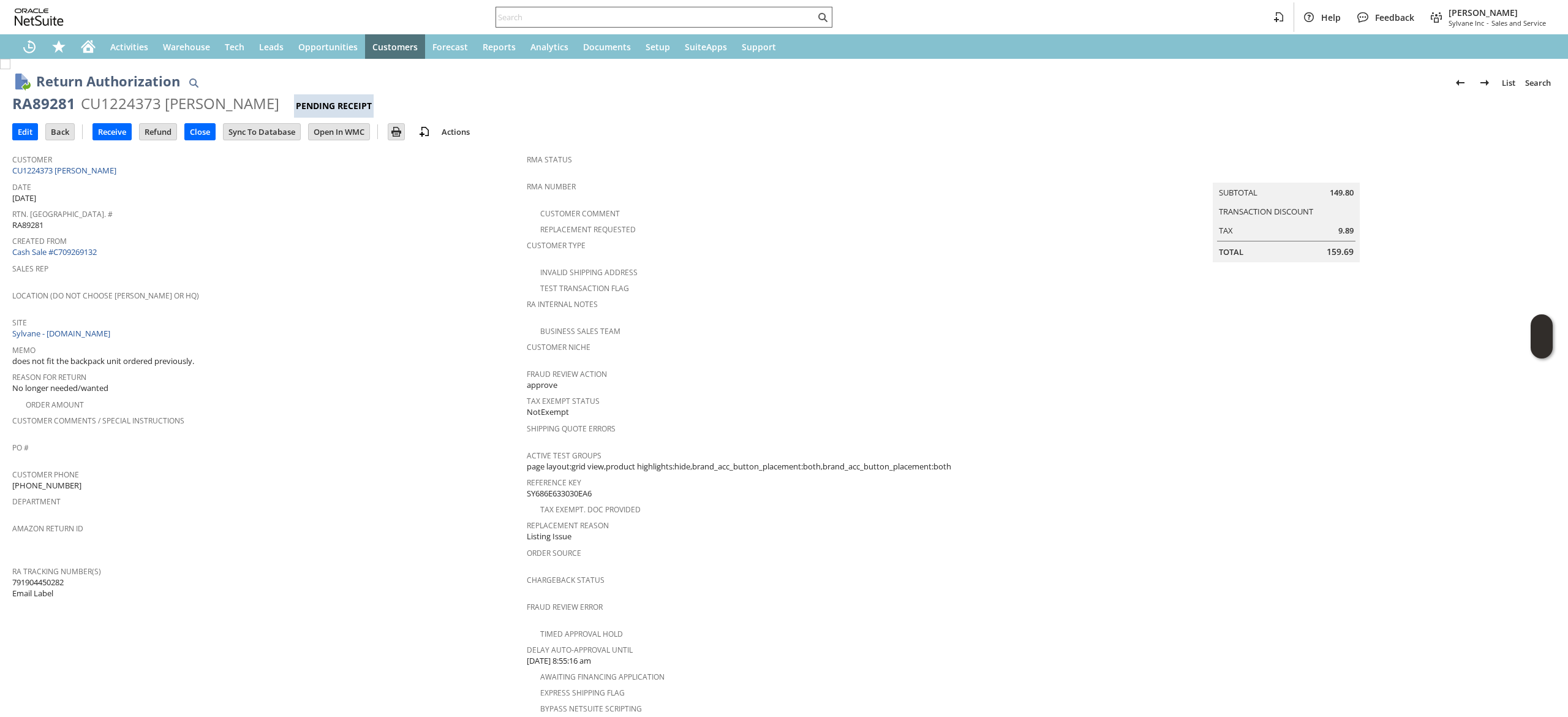
click at [525, 17] on input "text" at bounding box center [655, 17] width 319 height 15
type input "r"
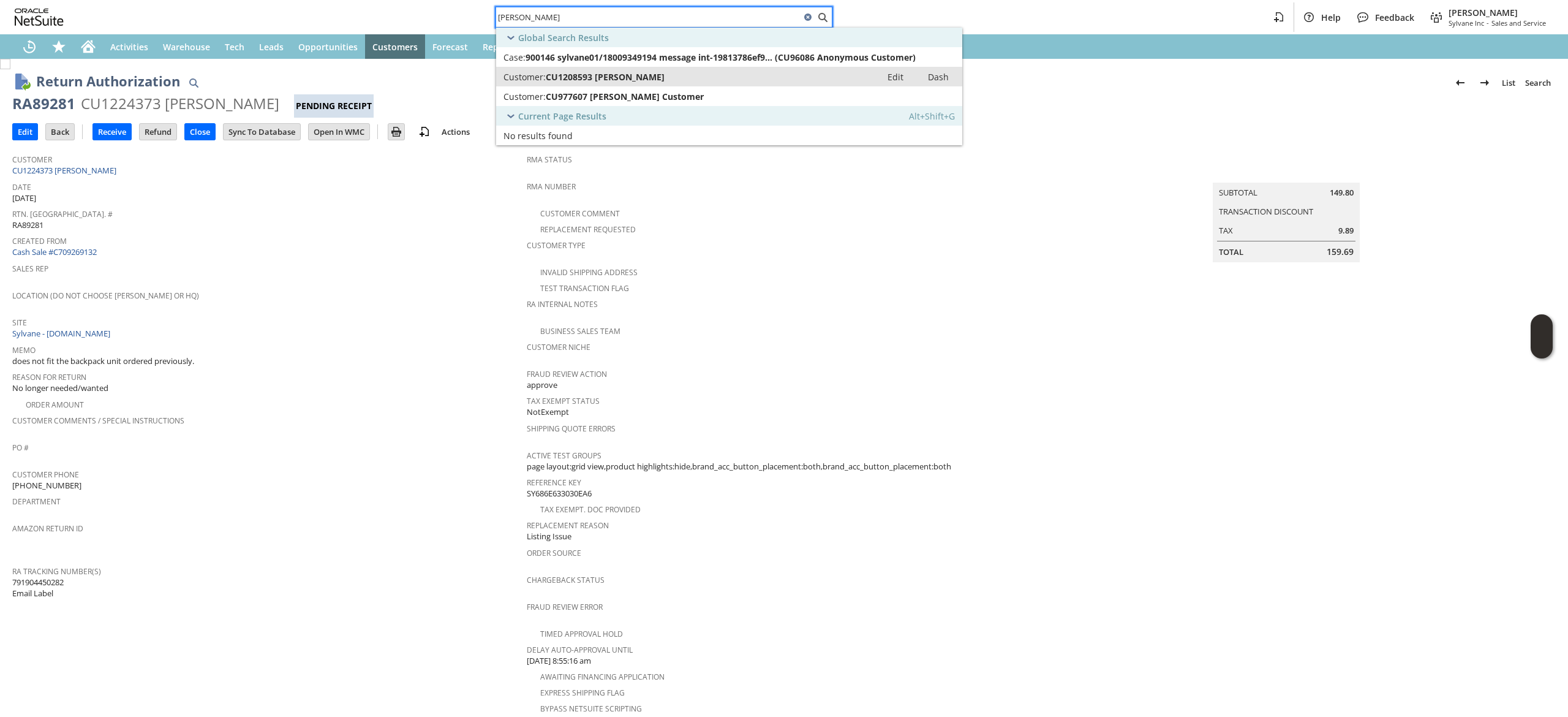
type input "myriah"
click at [719, 84] on link "Customer: CU1208593 Myriah Guenther Edit Dash" at bounding box center [729, 77] width 466 height 20
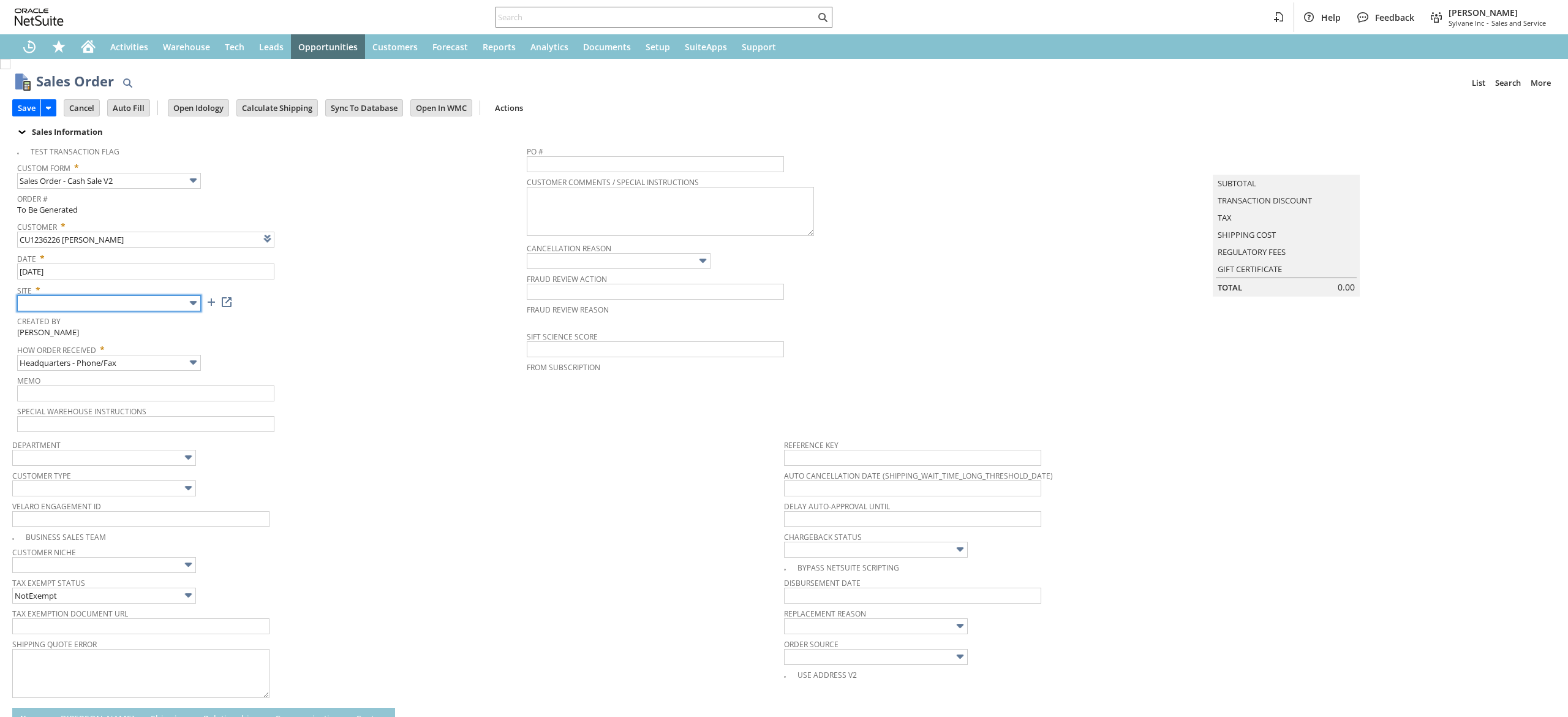
click at [151, 301] on input "text" at bounding box center [109, 303] width 184 height 16
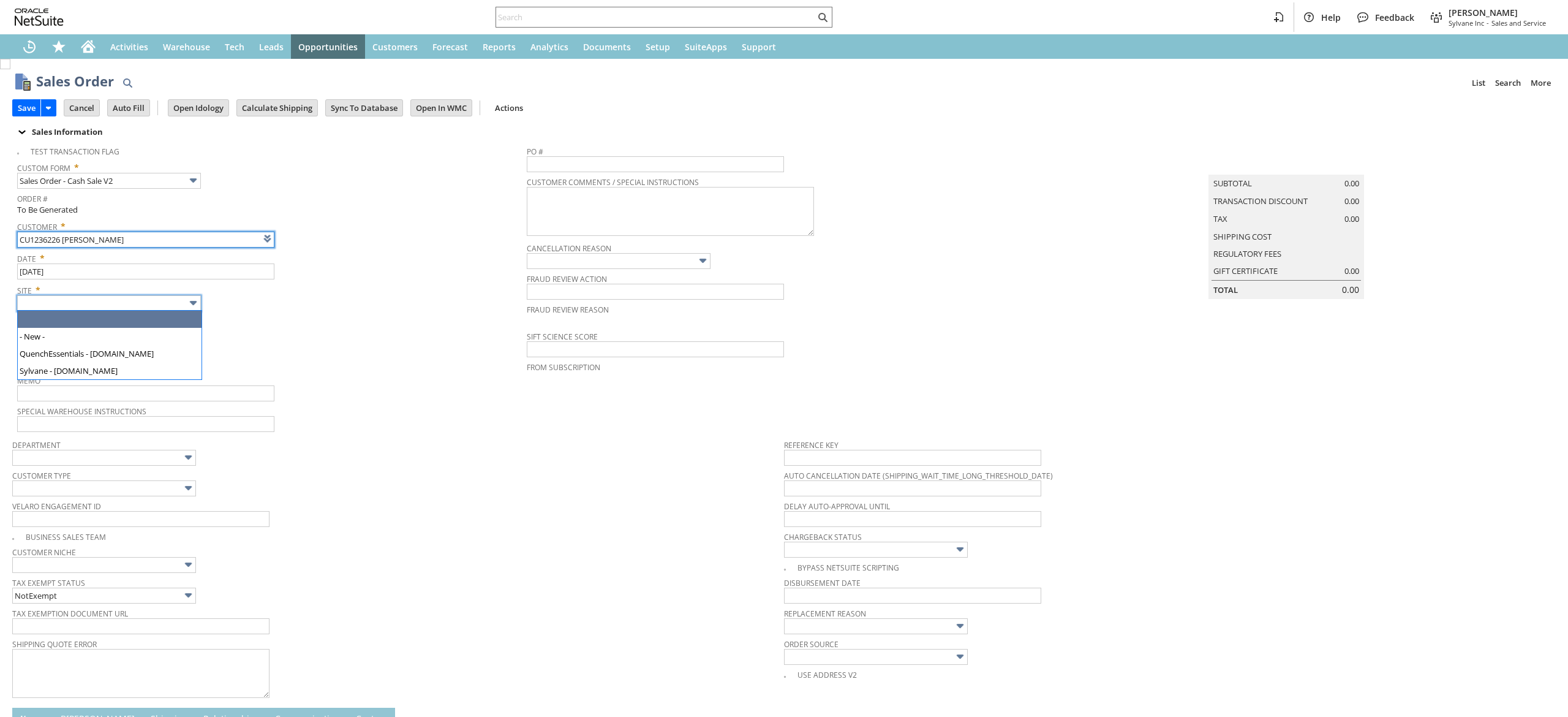
type input "Intelligent Recommendations ⁰"
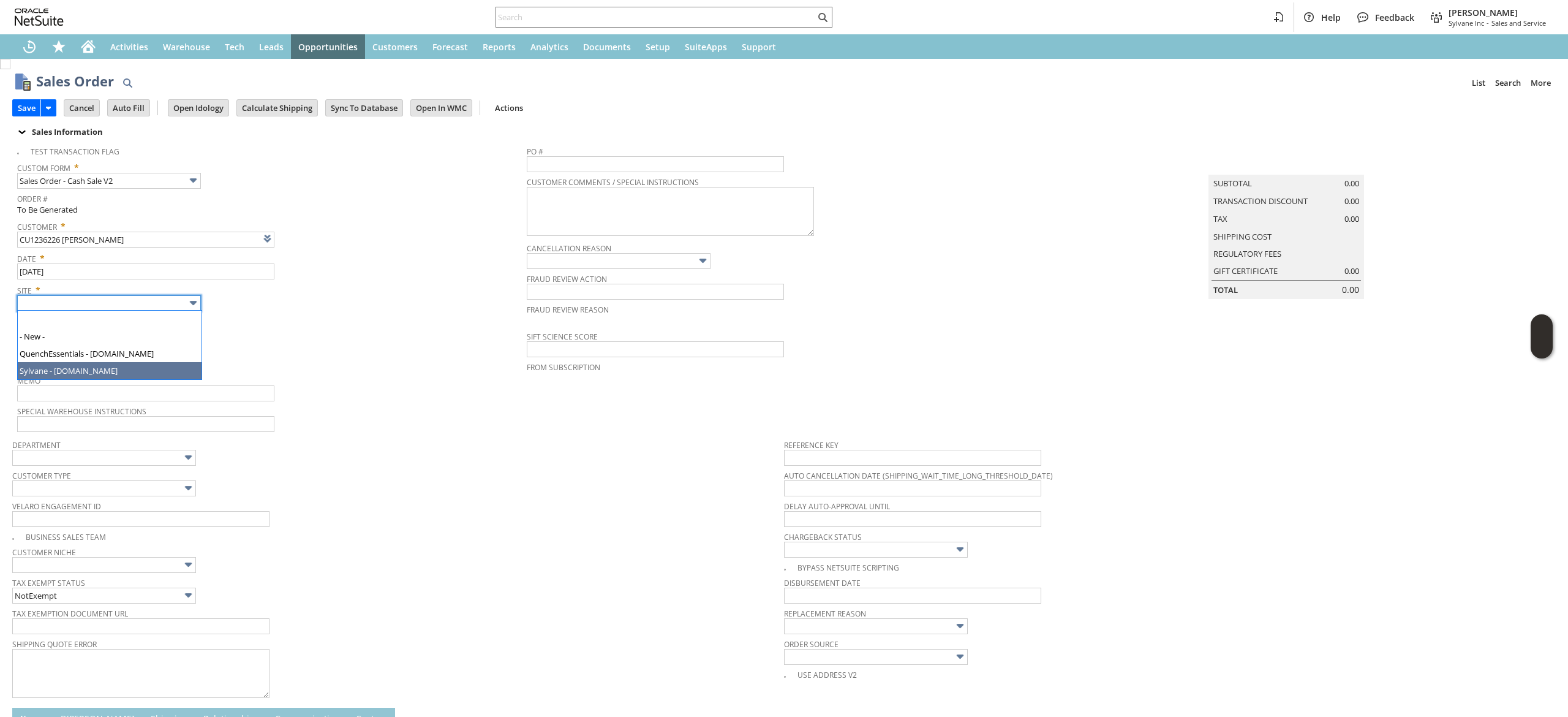
type input "Sylvane - [DOMAIN_NAME]"
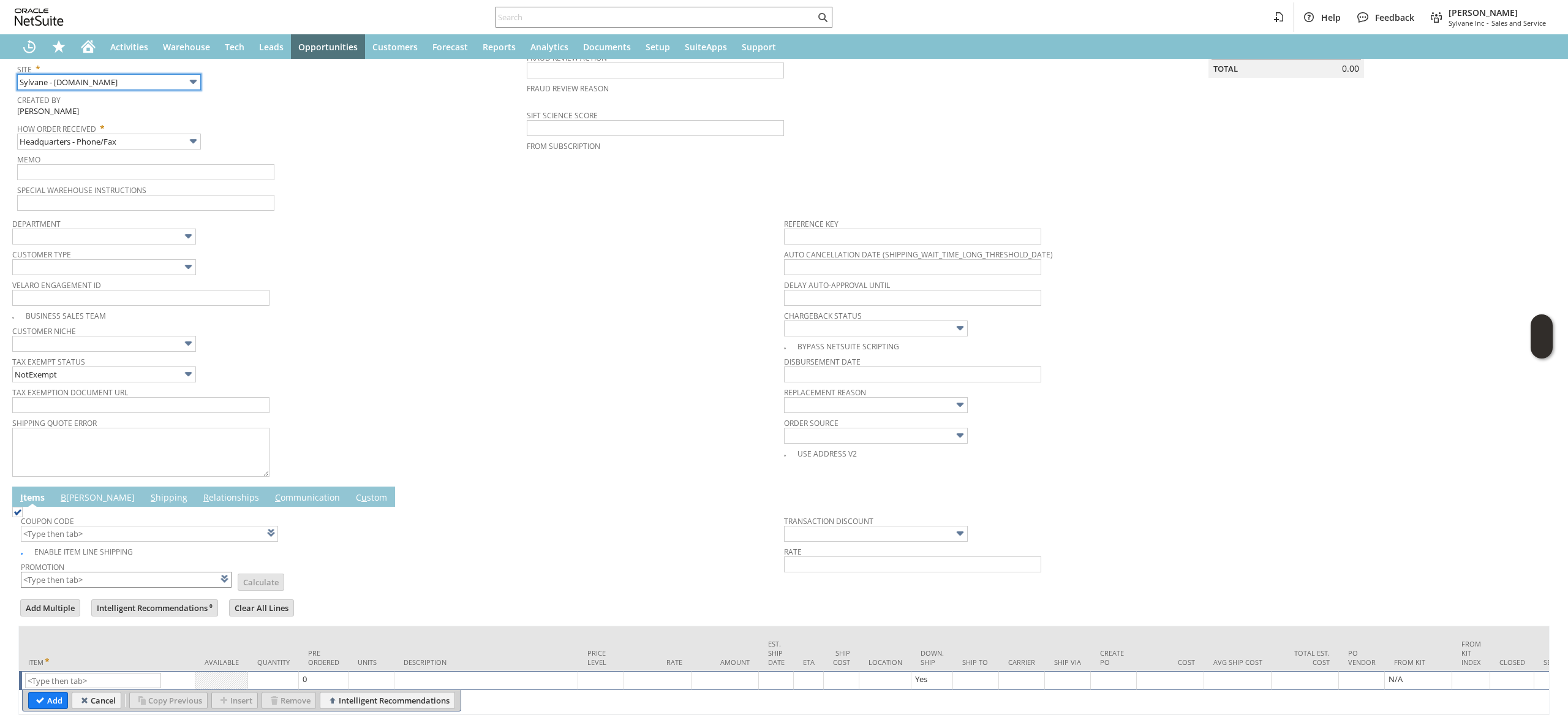
scroll to position [287, 0]
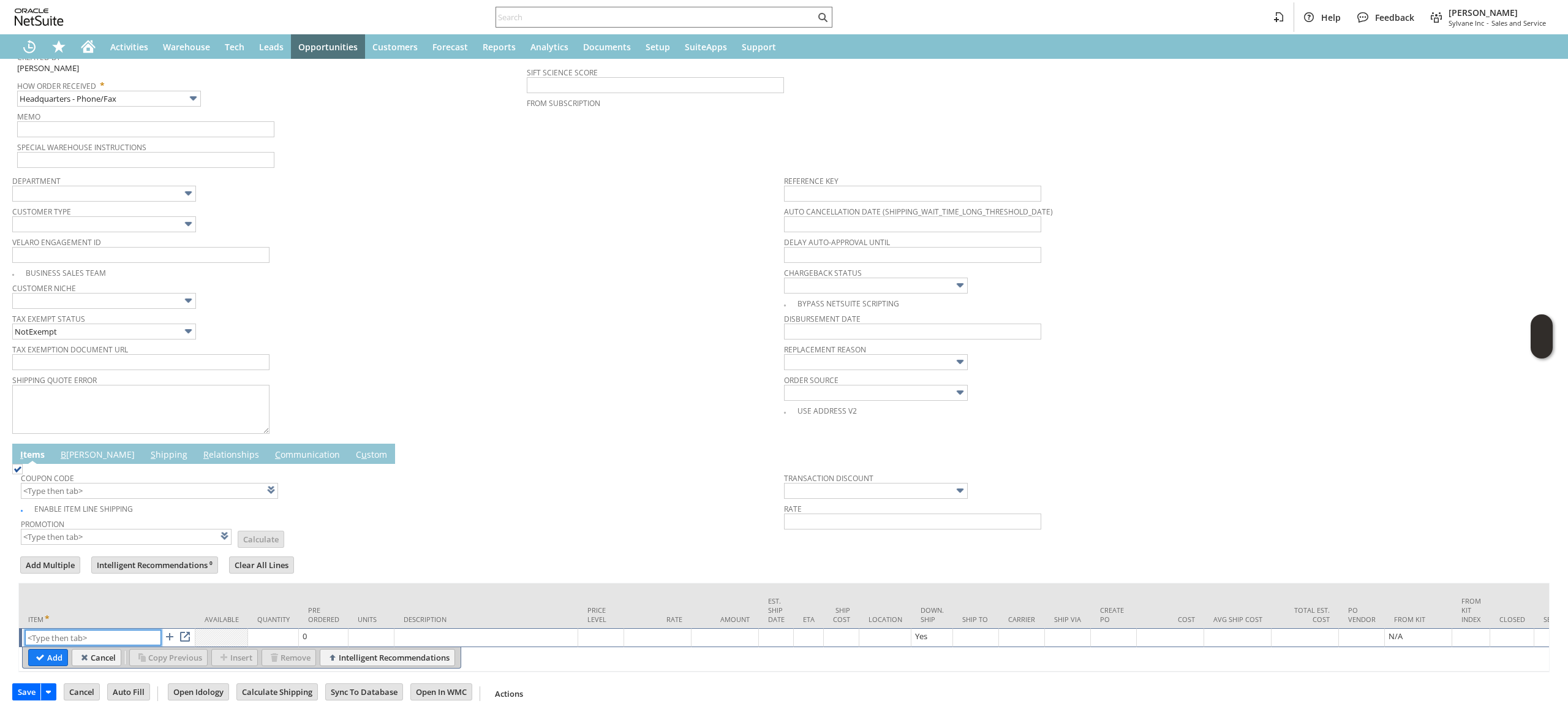
click at [77, 630] on input "text" at bounding box center [93, 637] width 136 height 15
paste input "mi6227"
drag, startPoint x: 68, startPoint y: 630, endPoint x: 84, endPoint y: 668, distance: 41.2
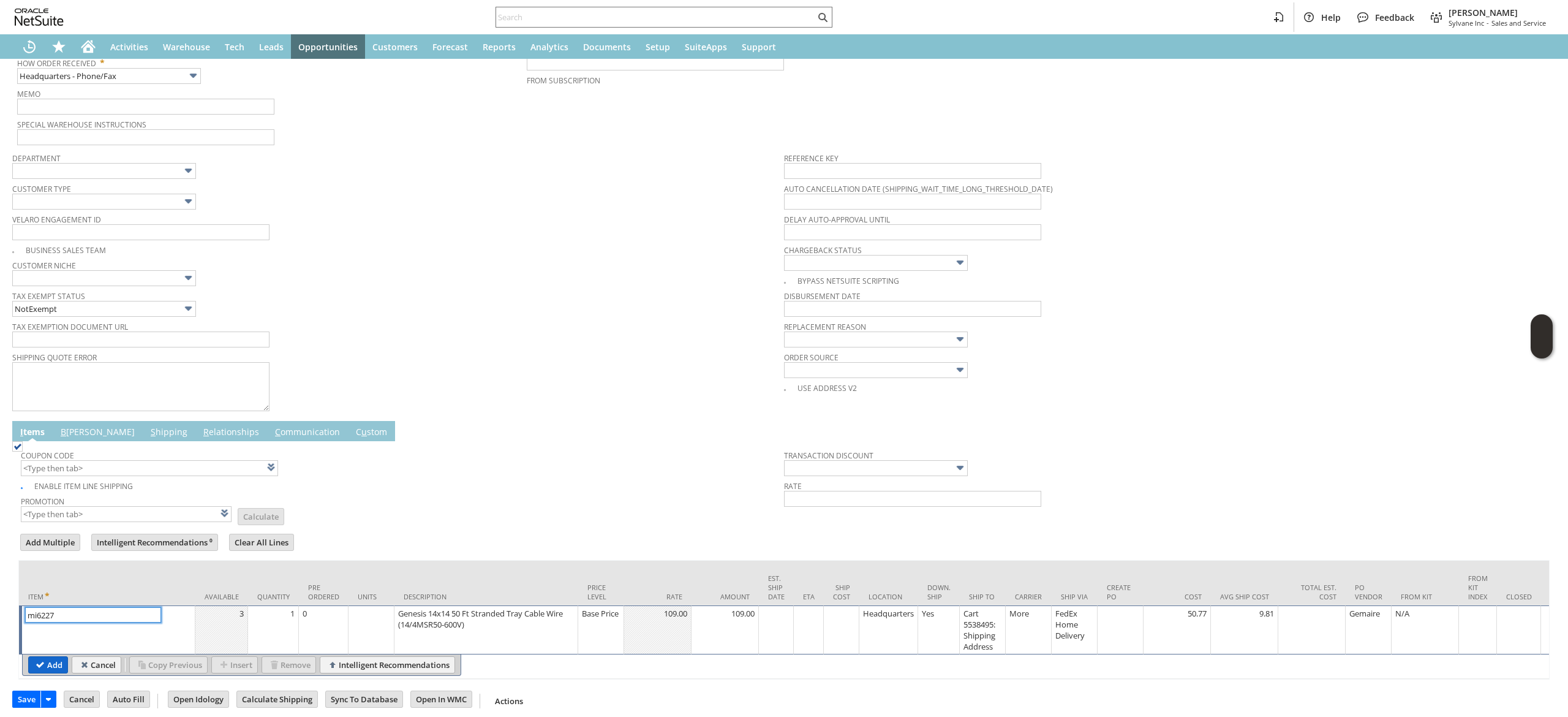
type input "mi6227"
click at [54, 669] on input "Add" at bounding box center [48, 665] width 38 height 16
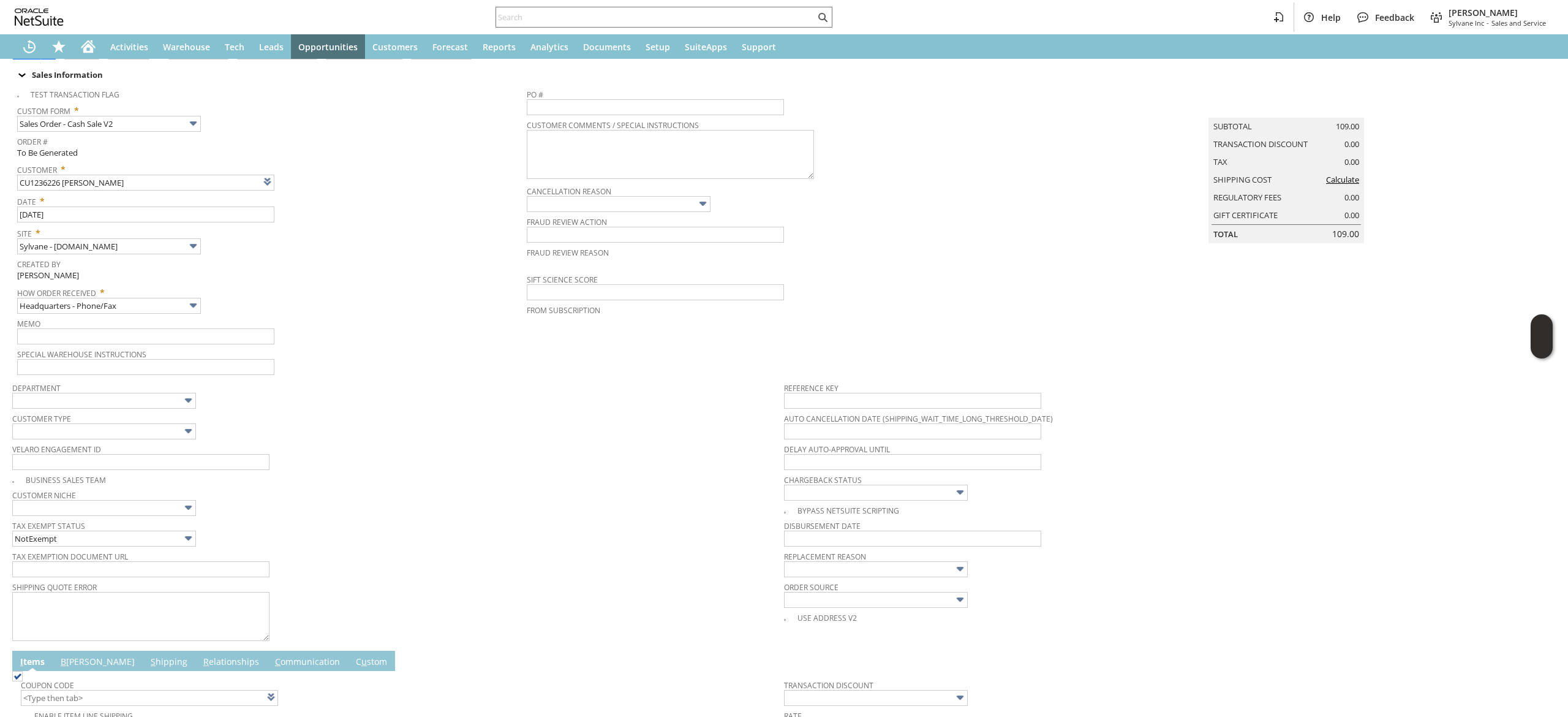
scroll to position [0, 0]
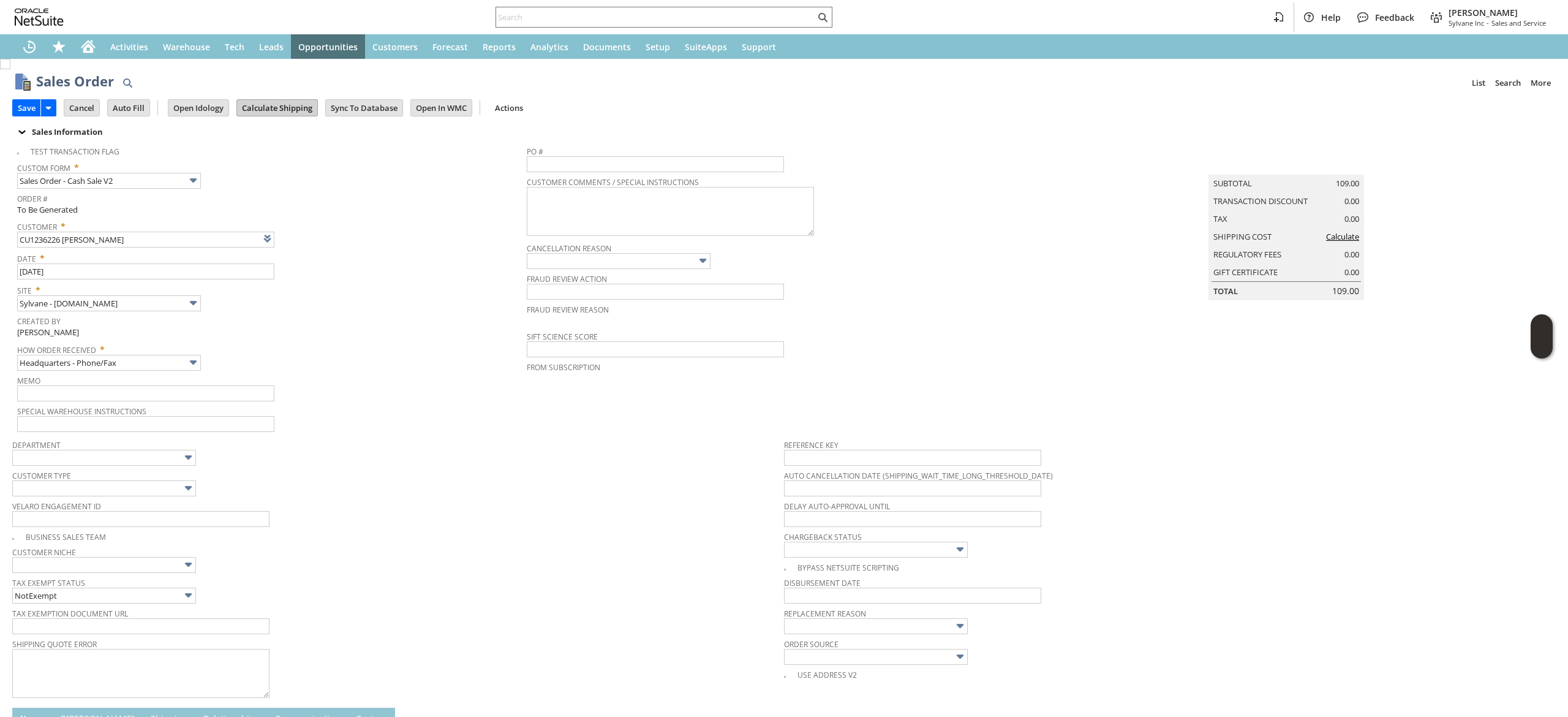
type input "Intelligent Recommendations¹⁰"
click at [311, 112] on input "Calculate Shipping" at bounding box center [277, 108] width 80 height 16
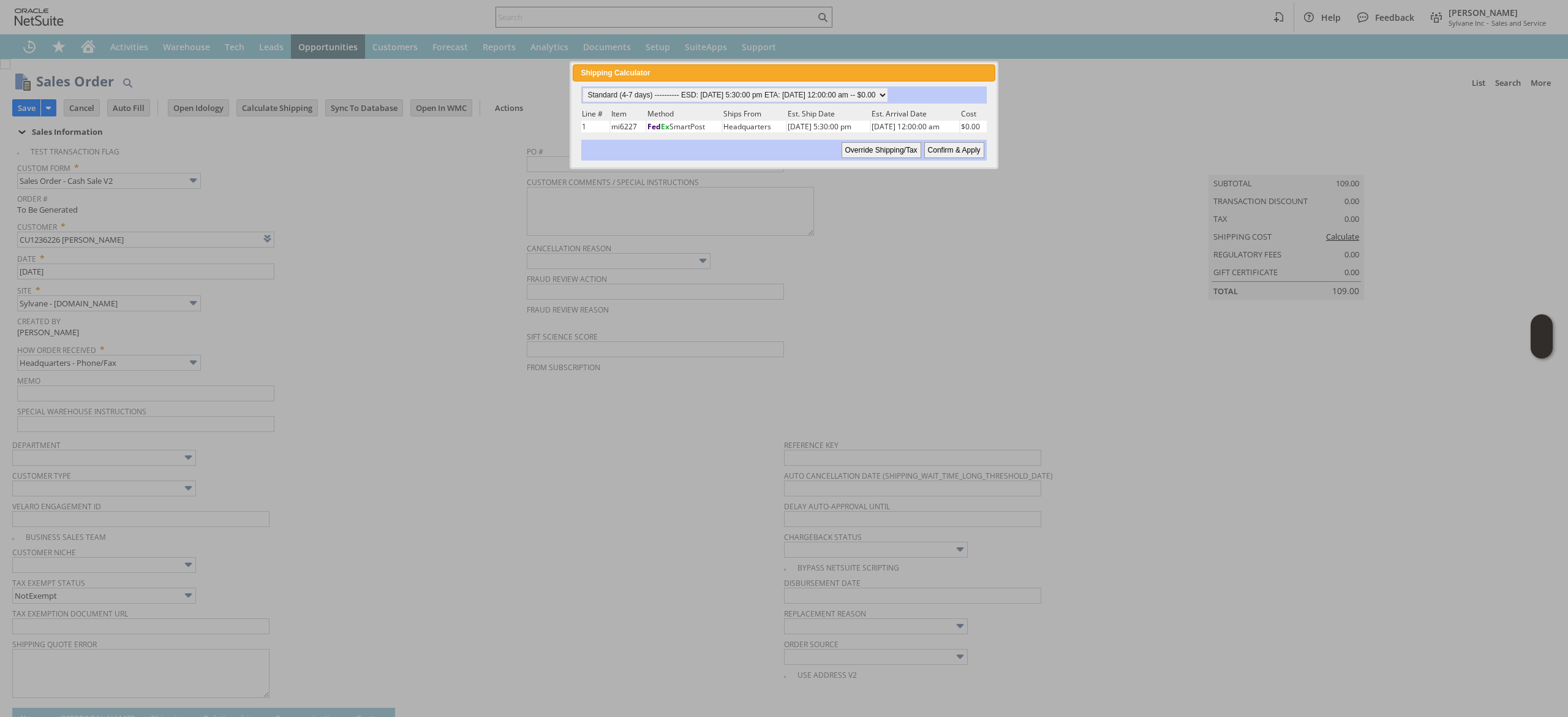
click at [865, 84] on div "Standard (4-7 days) ---------- ESD: 08/21/2025 5:30:00 pm ETA: 08/26/2025 12:00…" at bounding box center [784, 123] width 422 height 84
click at [863, 111] on td "Est. Ship Date" at bounding box center [828, 114] width 83 height 12
click at [893, 80] on div "Shipping Calculator close" at bounding box center [784, 73] width 422 height 17
click at [889, 98] on select "Standard (4-7 days) ---------- ESD: 08/21/2025 5:30:00 pm ETA: 08/26/2025 12:00…" at bounding box center [736, 95] width 306 height 15
select select "2 Day ------------------------ ESD: 08/21/2025 5:30:00 pm ETA: 08/23/2025 12:00…"
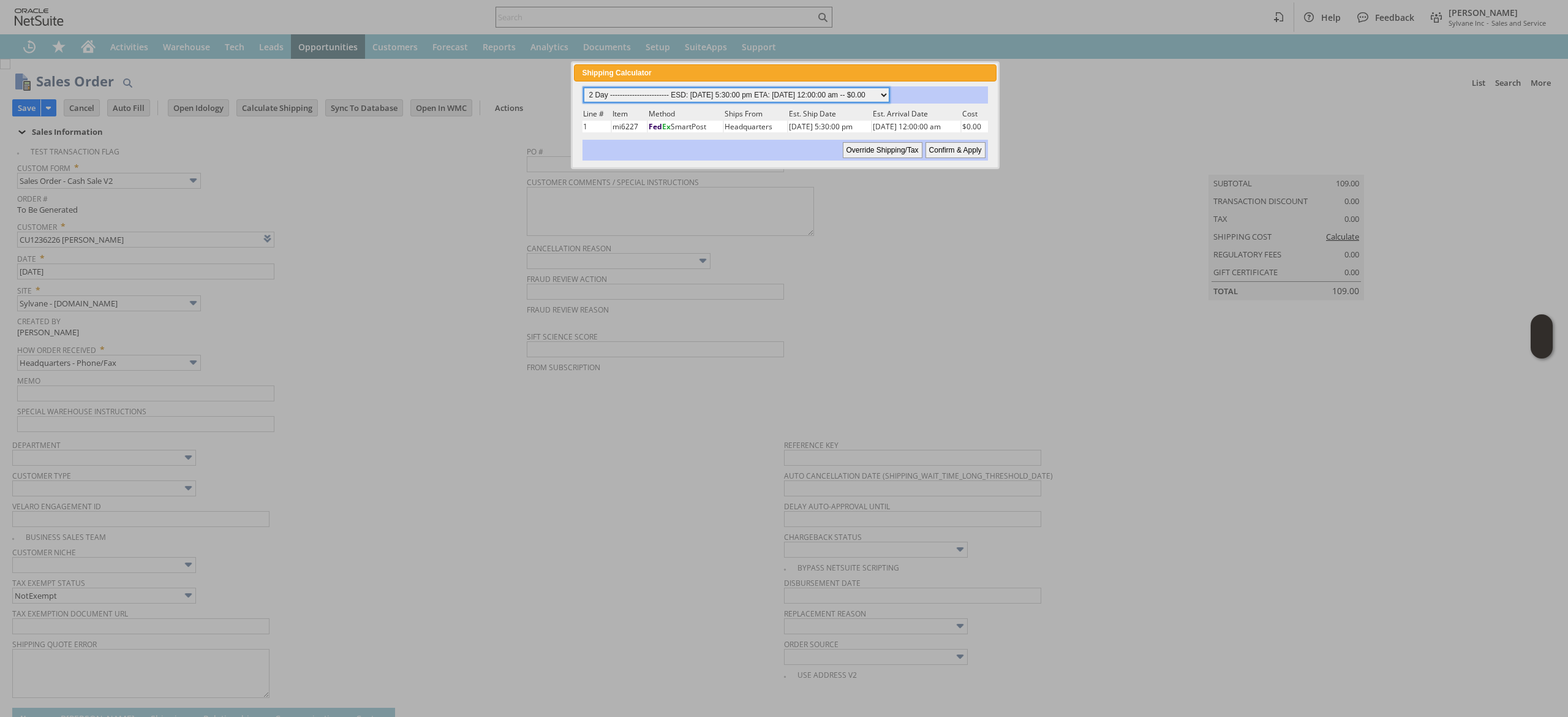
click at [583, 88] on select "Standard (4-7 days) ---------- ESD: 08/21/2025 5:30:00 pm ETA: 08/26/2025 12:00…" at bounding box center [736, 95] width 306 height 15
click at [937, 157] on div "Override Shipping/Tax Confirm & Apply" at bounding box center [785, 150] width 405 height 21
click at [957, 140] on div "Override Shipping/Tax Confirm & Apply" at bounding box center [785, 150] width 405 height 21
click at [978, 149] on input "Confirm & Apply" at bounding box center [955, 150] width 60 height 16
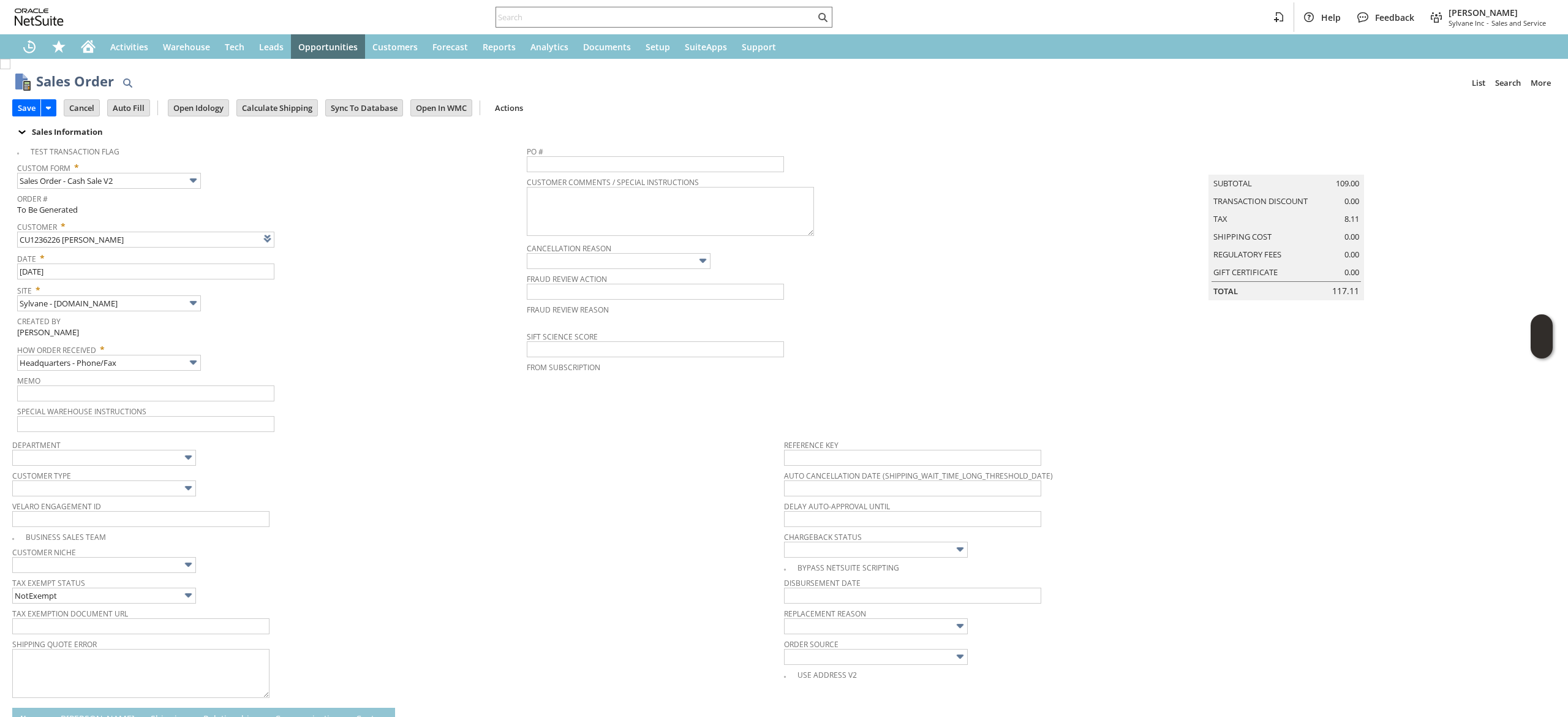
type input "Add"
type input "Copy Previous"
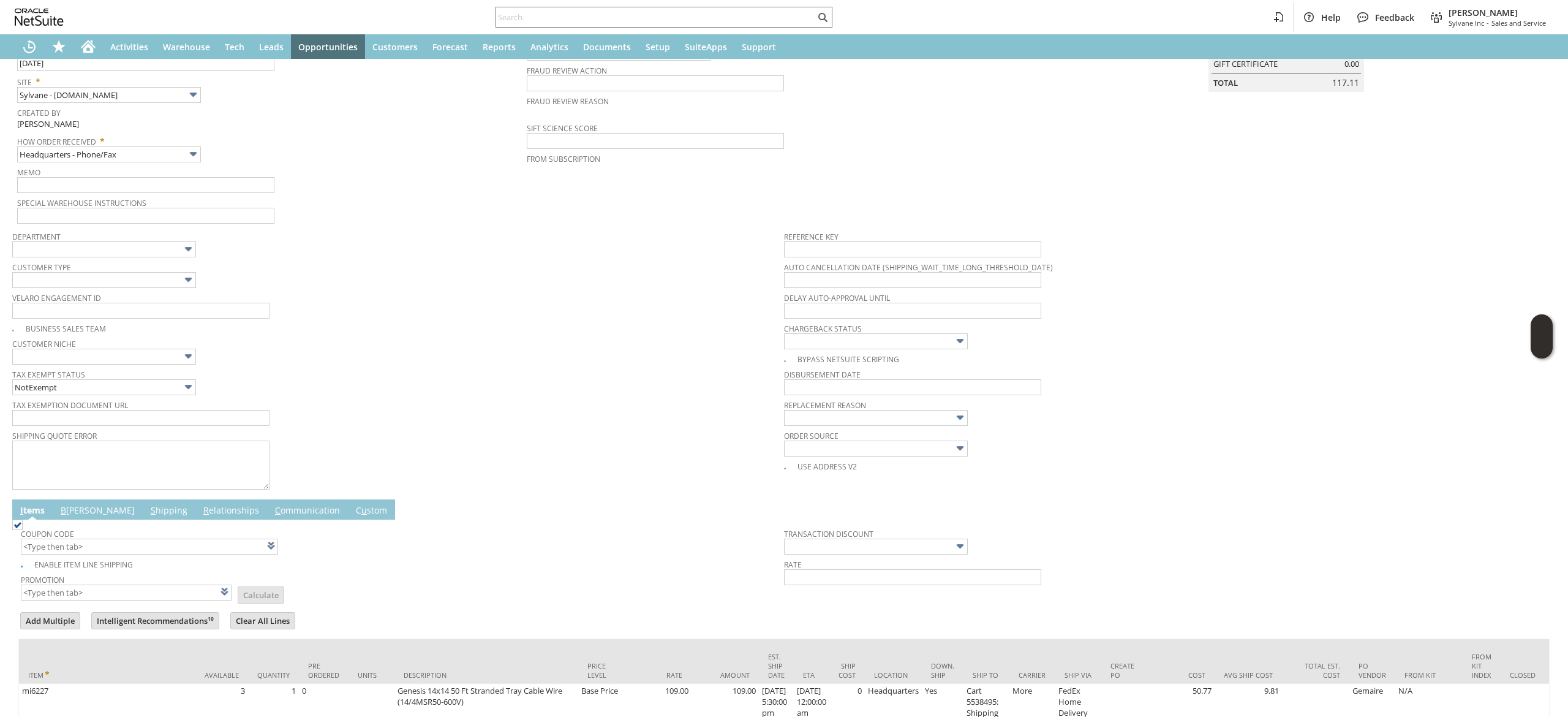
scroll to position [332, 0]
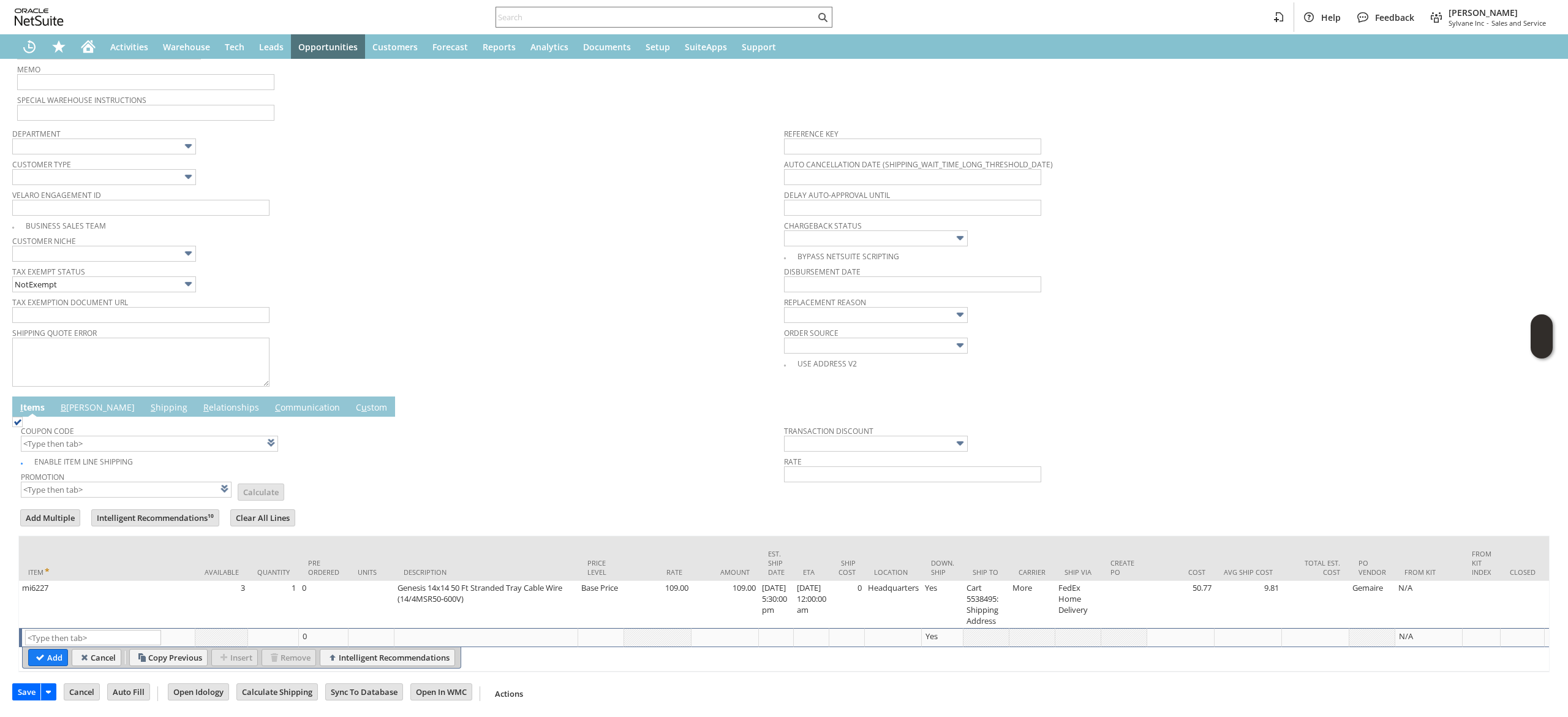
click at [72, 401] on link "B illing" at bounding box center [97, 408] width 80 height 13
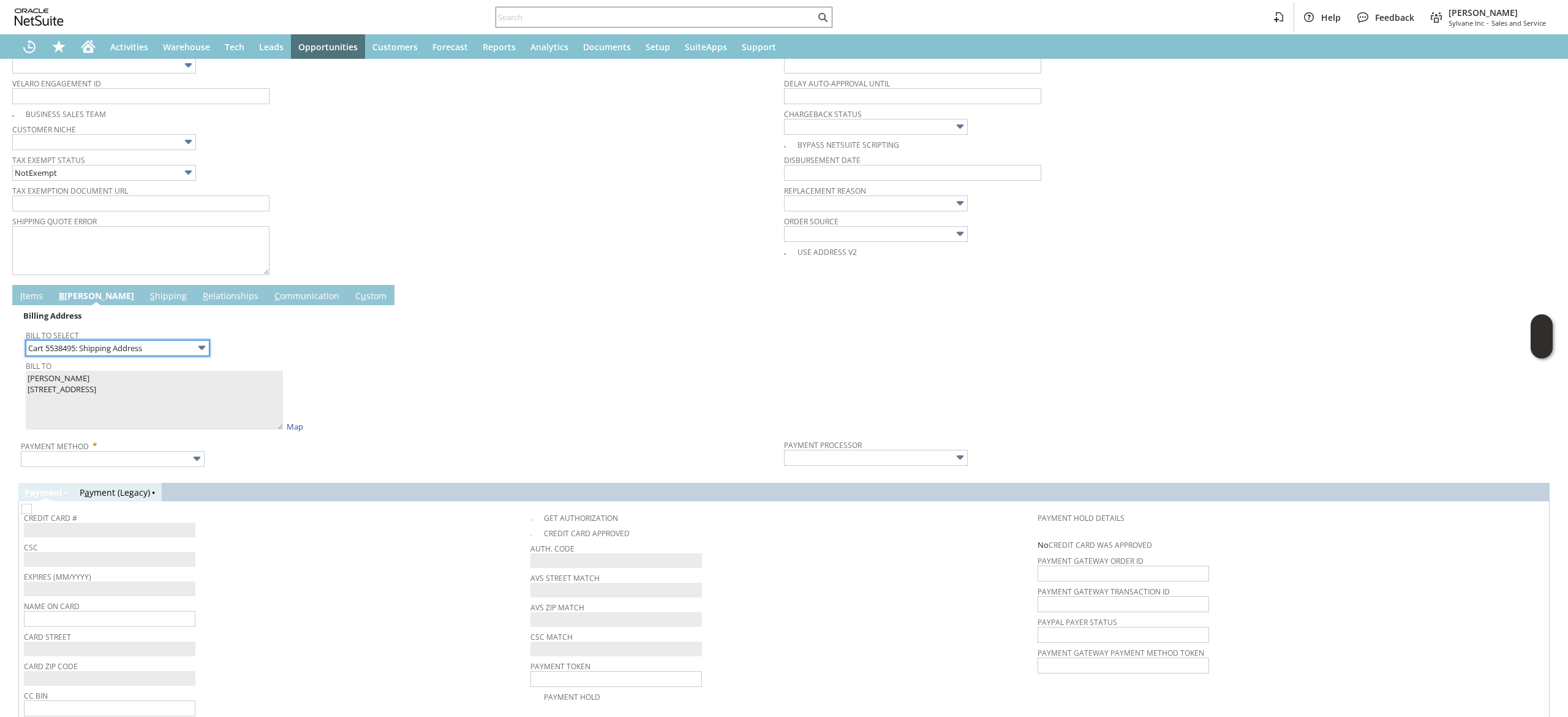
scroll to position [455, 0]
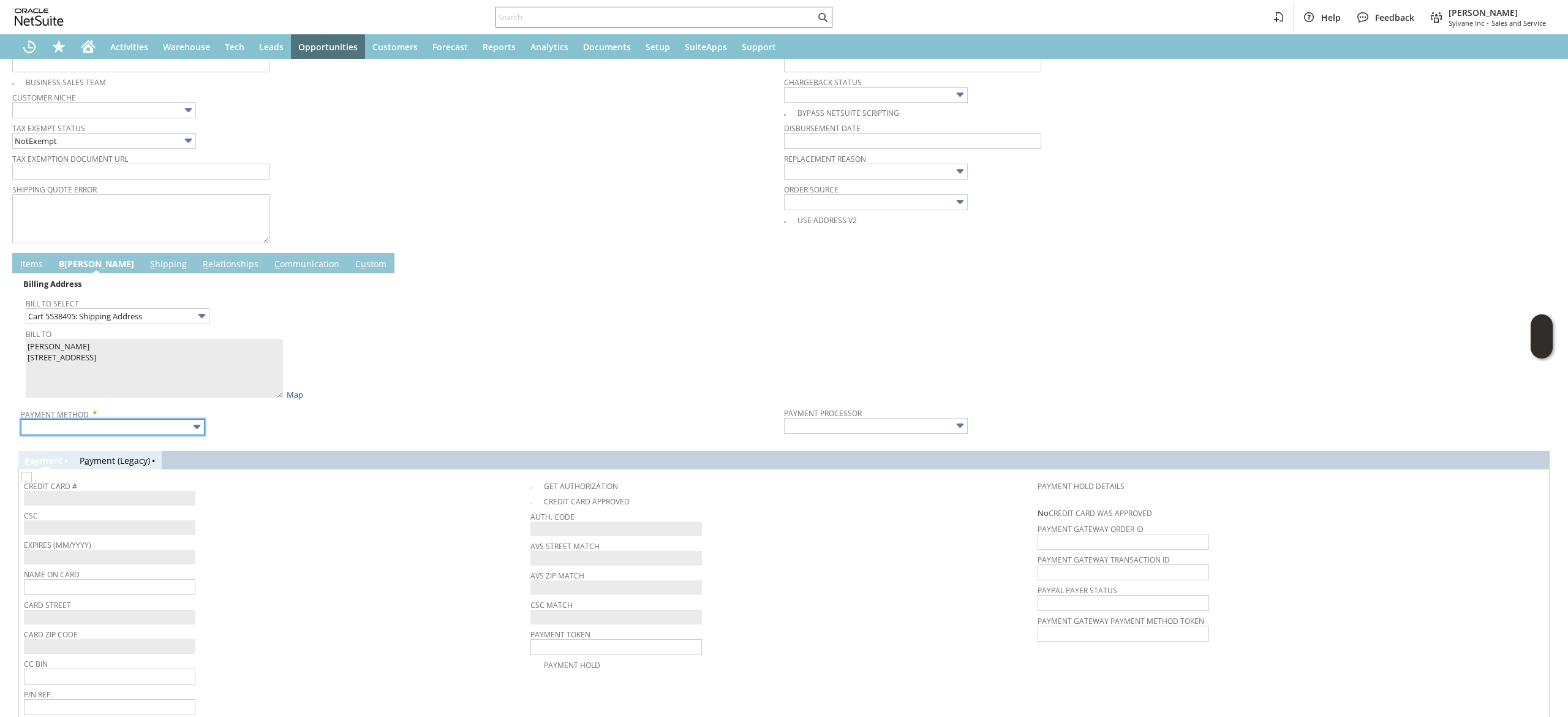
click at [169, 422] on input "text" at bounding box center [112, 427] width 184 height 16
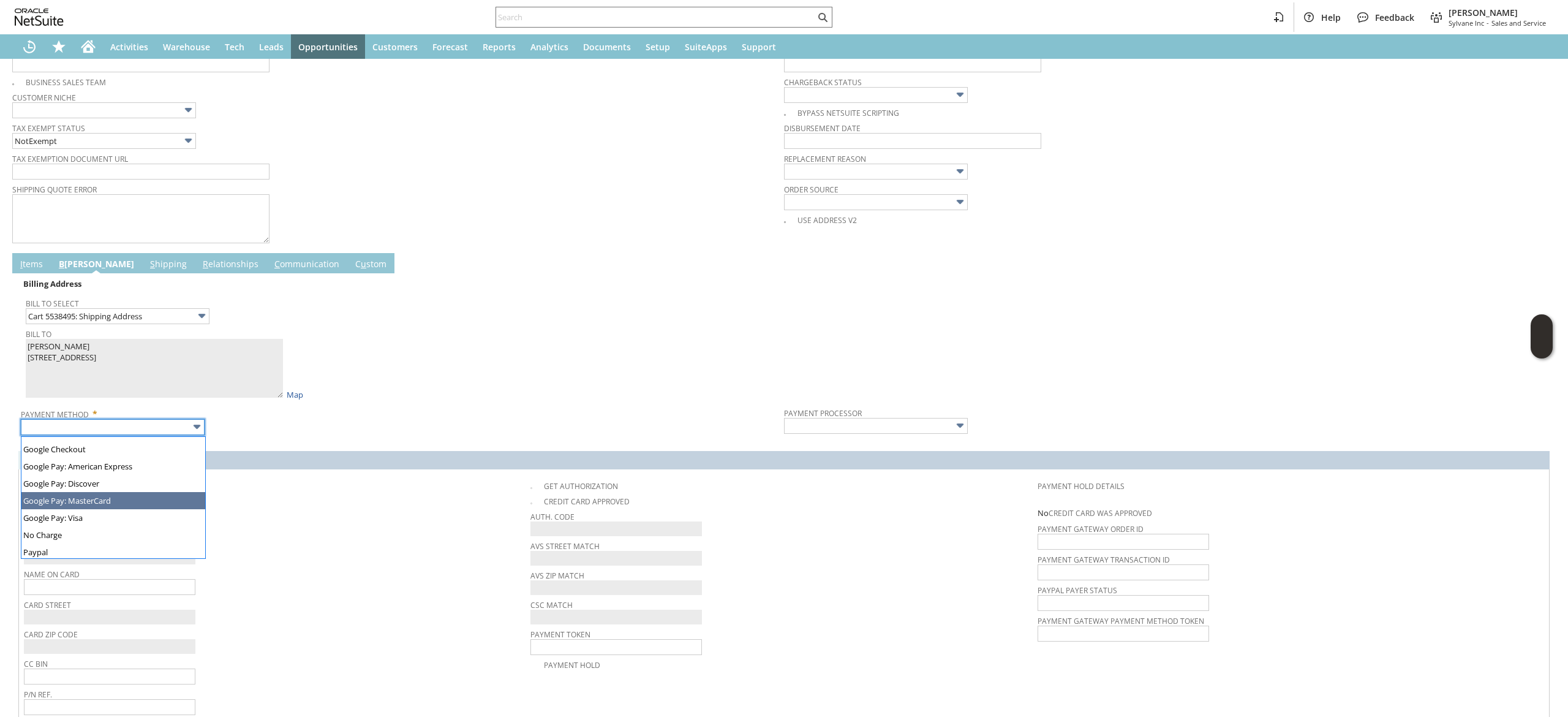
scroll to position [331, 0]
type input "Visa / Mastercard"
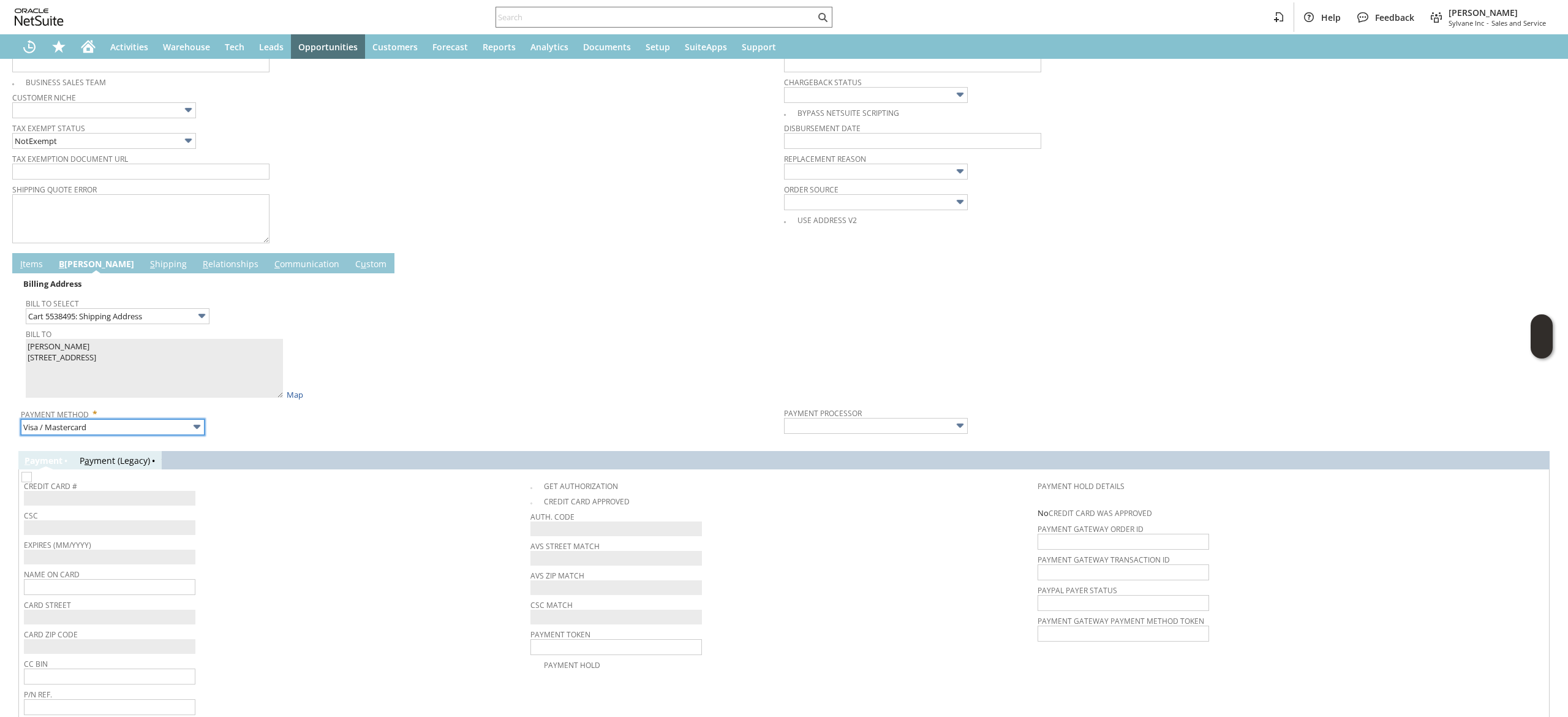
type input "Braintree"
checkbox input "true"
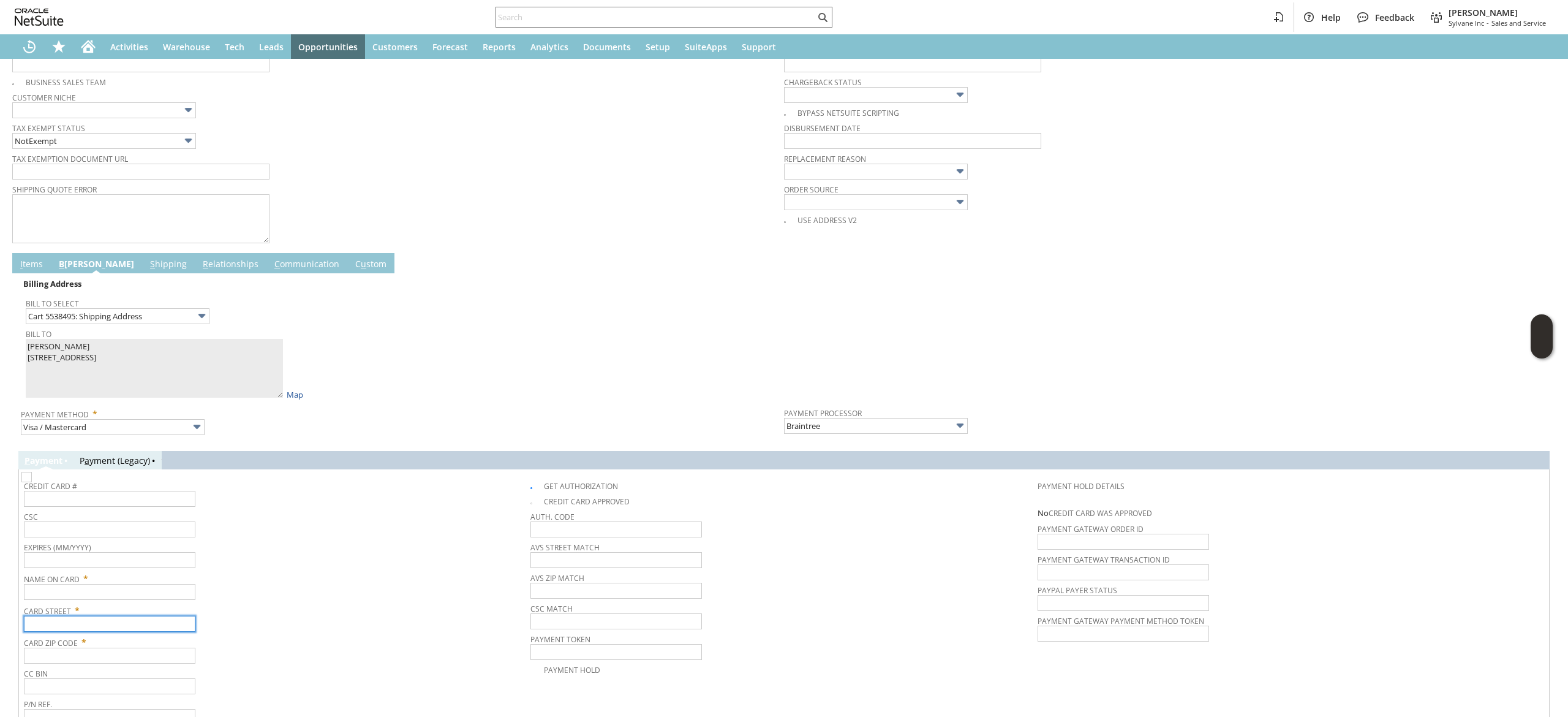
drag, startPoint x: 148, startPoint y: 627, endPoint x: 148, endPoint y: 620, distance: 7.0
click at [148, 627] on input "text" at bounding box center [109, 624] width 172 height 16
paste input "15703 COUNTY ROAD 2854"
type input "15703 COUNTY ROAD 2854"
click at [117, 600] on input "text" at bounding box center [109, 592] width 172 height 16
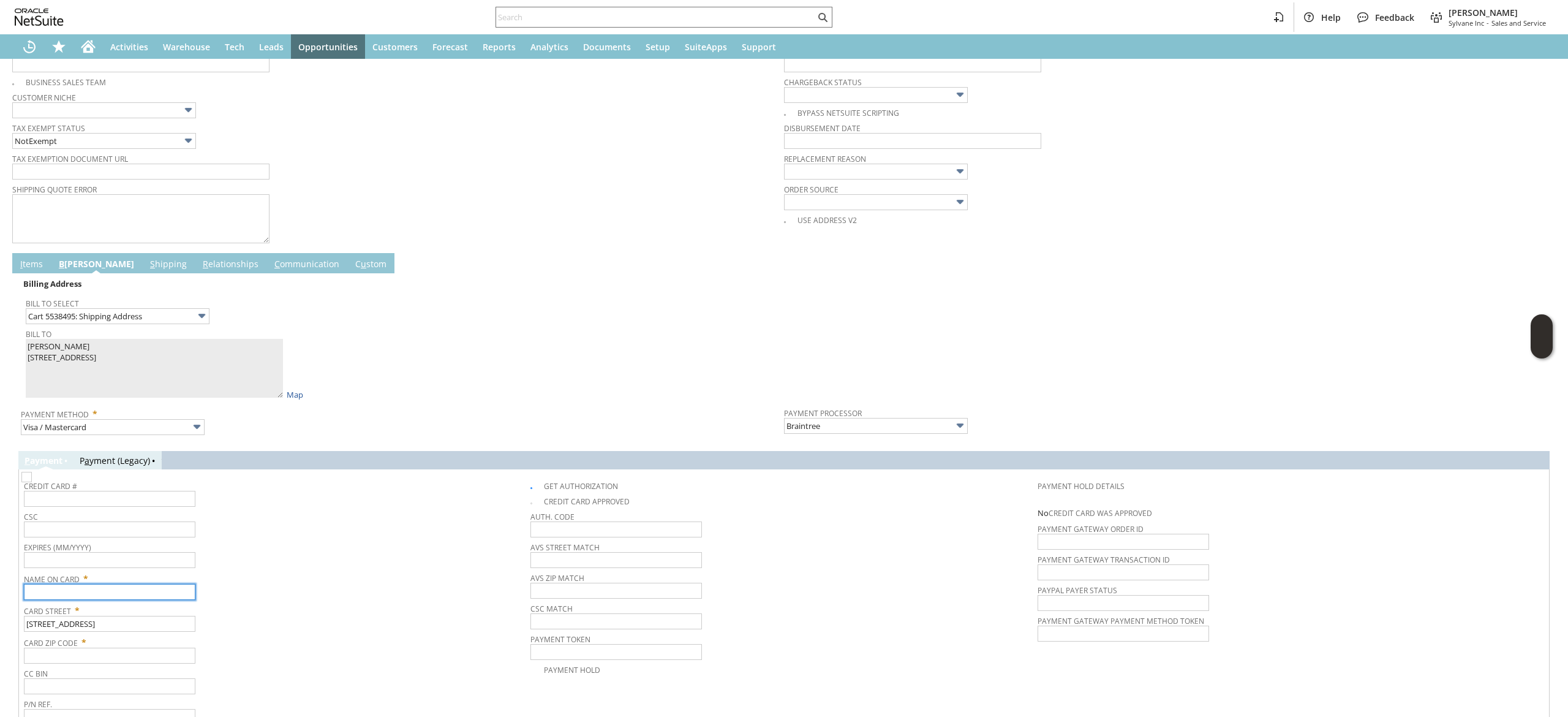
paste input "Karl Crawford"
type input "Karl Crawford"
click at [130, 494] on input "text" at bounding box center [109, 499] width 172 height 16
type input "5322310004460039"
click at [147, 559] on input "text" at bounding box center [109, 560] width 172 height 16
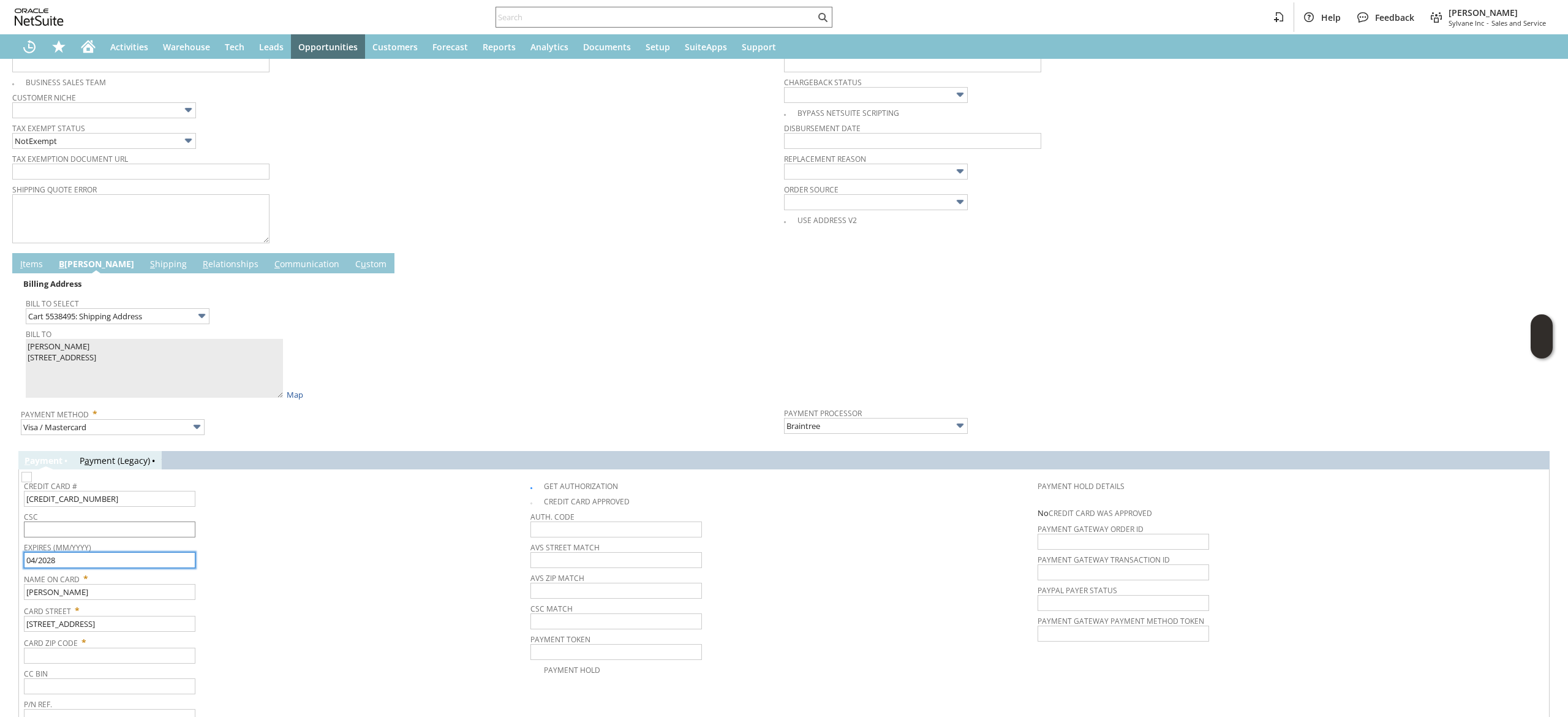
type input "04/2028"
drag, startPoint x: 157, startPoint y: 525, endPoint x: 153, endPoint y: 538, distance: 13.6
click at [157, 528] on input "text" at bounding box center [109, 529] width 172 height 16
click at [152, 544] on span "Expires (MM/YYYY)" at bounding box center [274, 545] width 501 height 13
click at [157, 535] on input "text" at bounding box center [109, 529] width 172 height 16
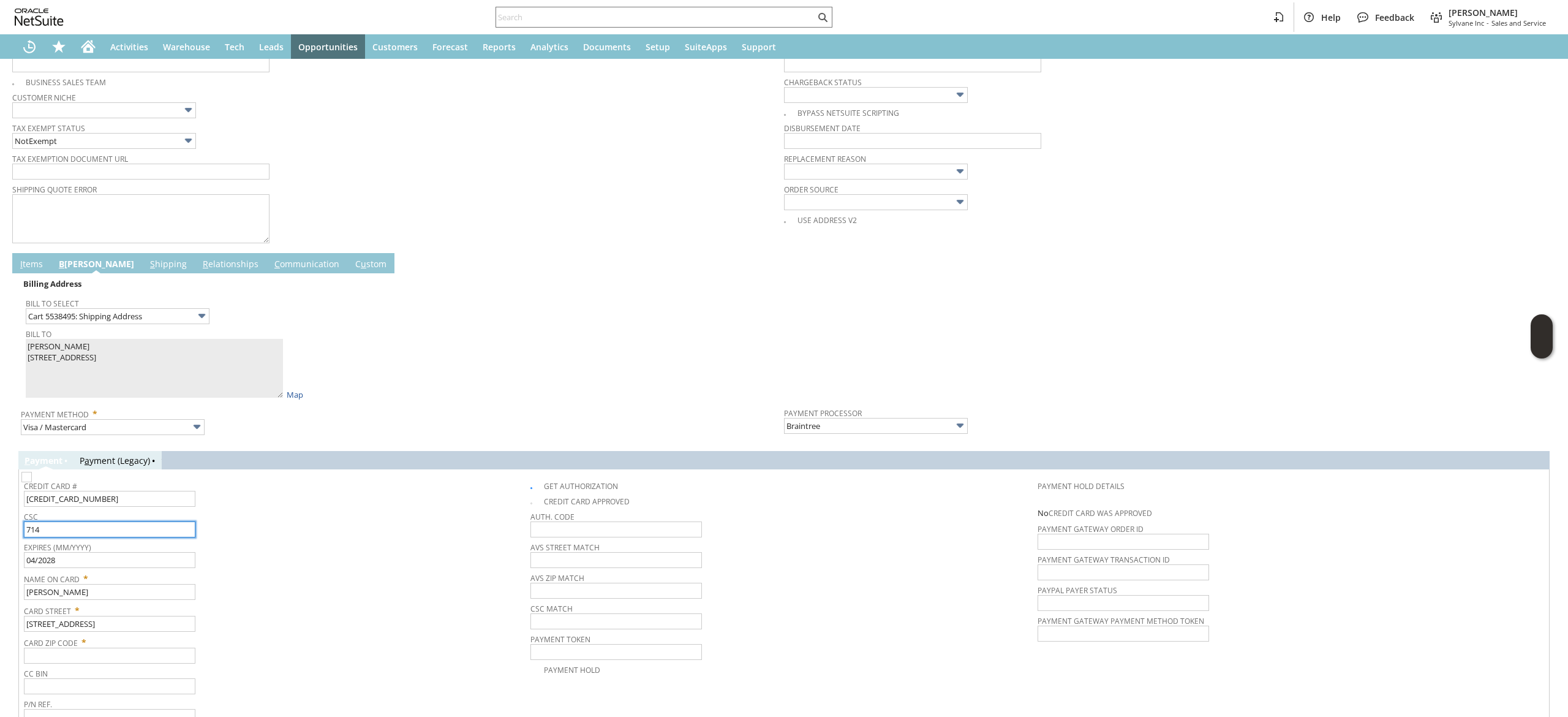
type input "714"
click at [348, 551] on span "Expires (MM/YYYY)" at bounding box center [274, 545] width 501 height 13
click at [141, 625] on input "15703 COUNTY ROAD 2854" at bounding box center [109, 624] width 172 height 16
click at [184, 672] on span "CC Bin" at bounding box center [274, 671] width 501 height 13
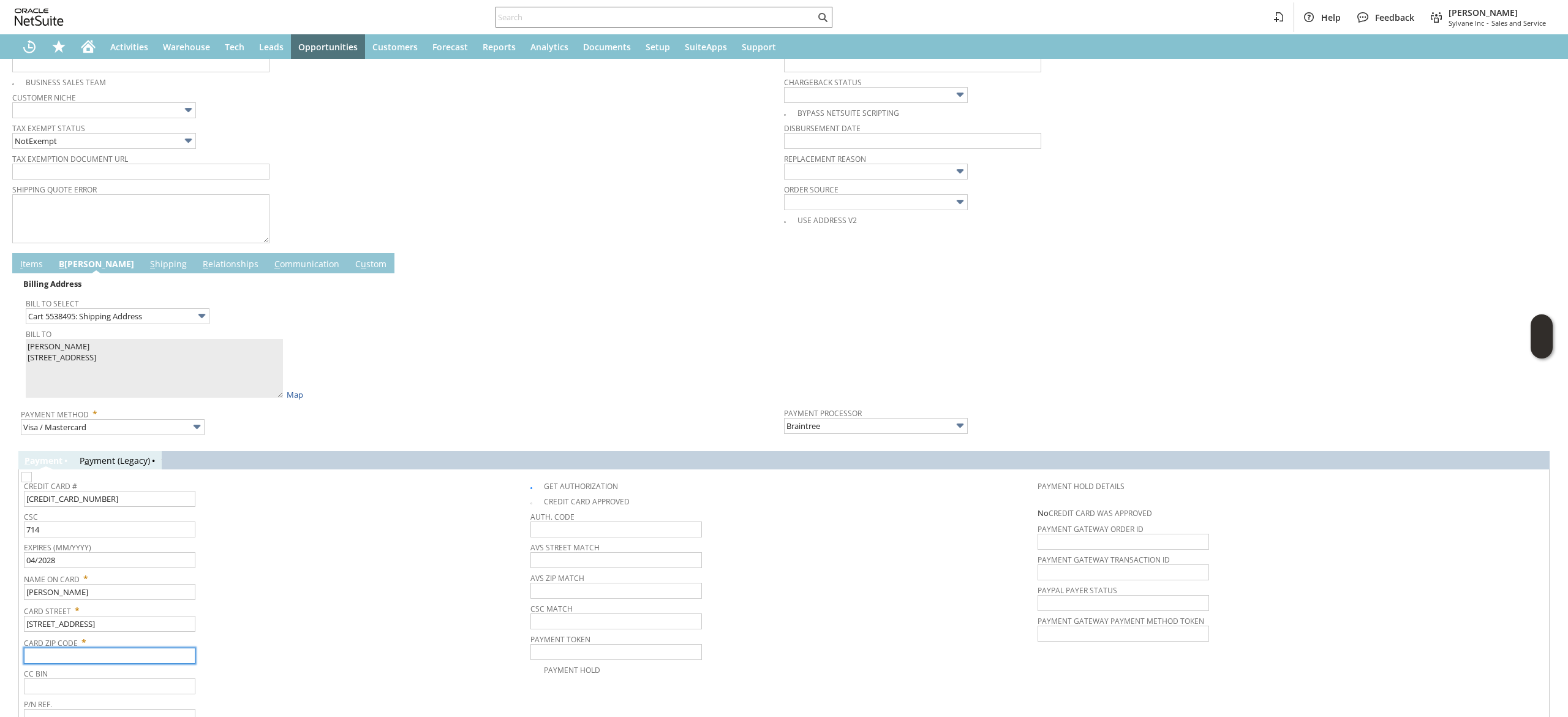
click at [181, 664] on input "text" at bounding box center [109, 656] width 172 height 16
paste input "75124"
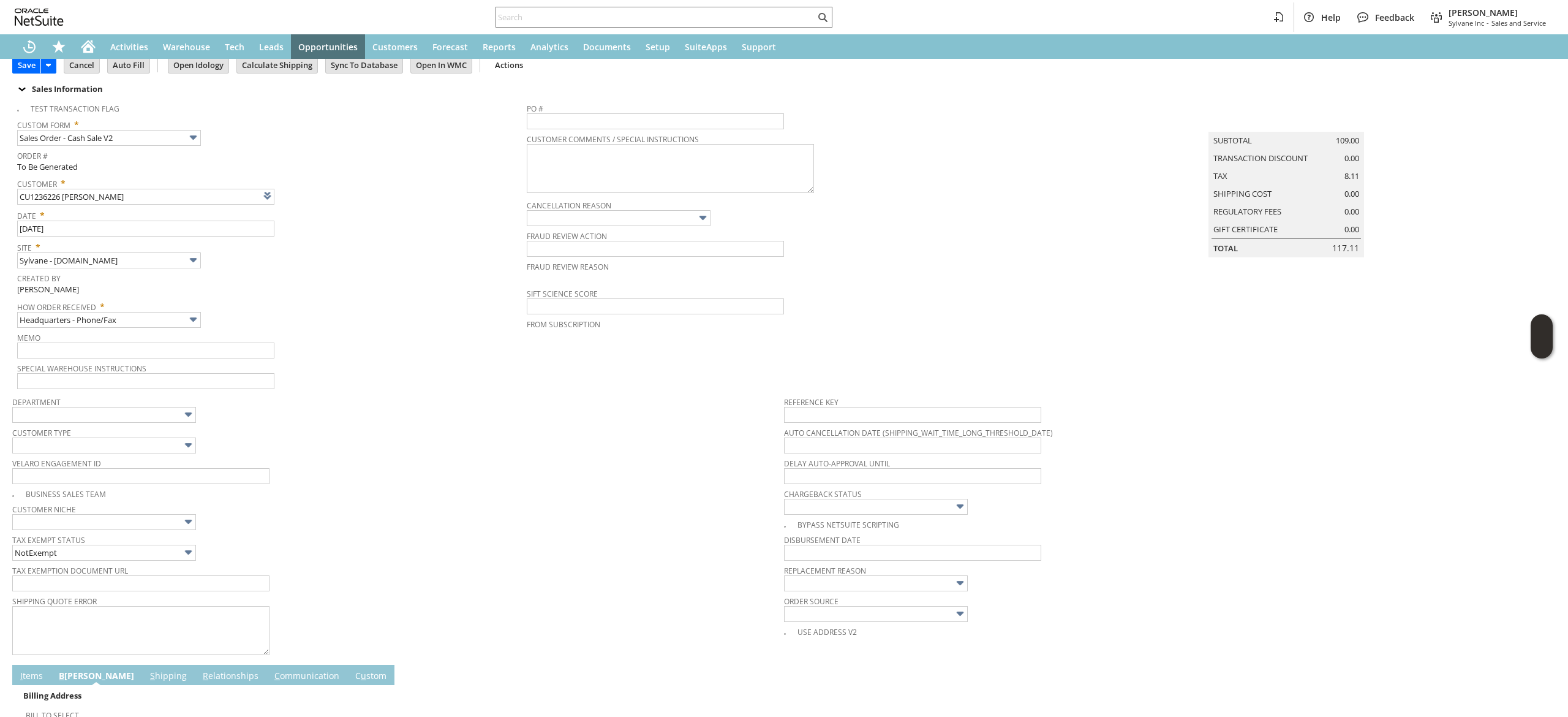
scroll to position [0, 0]
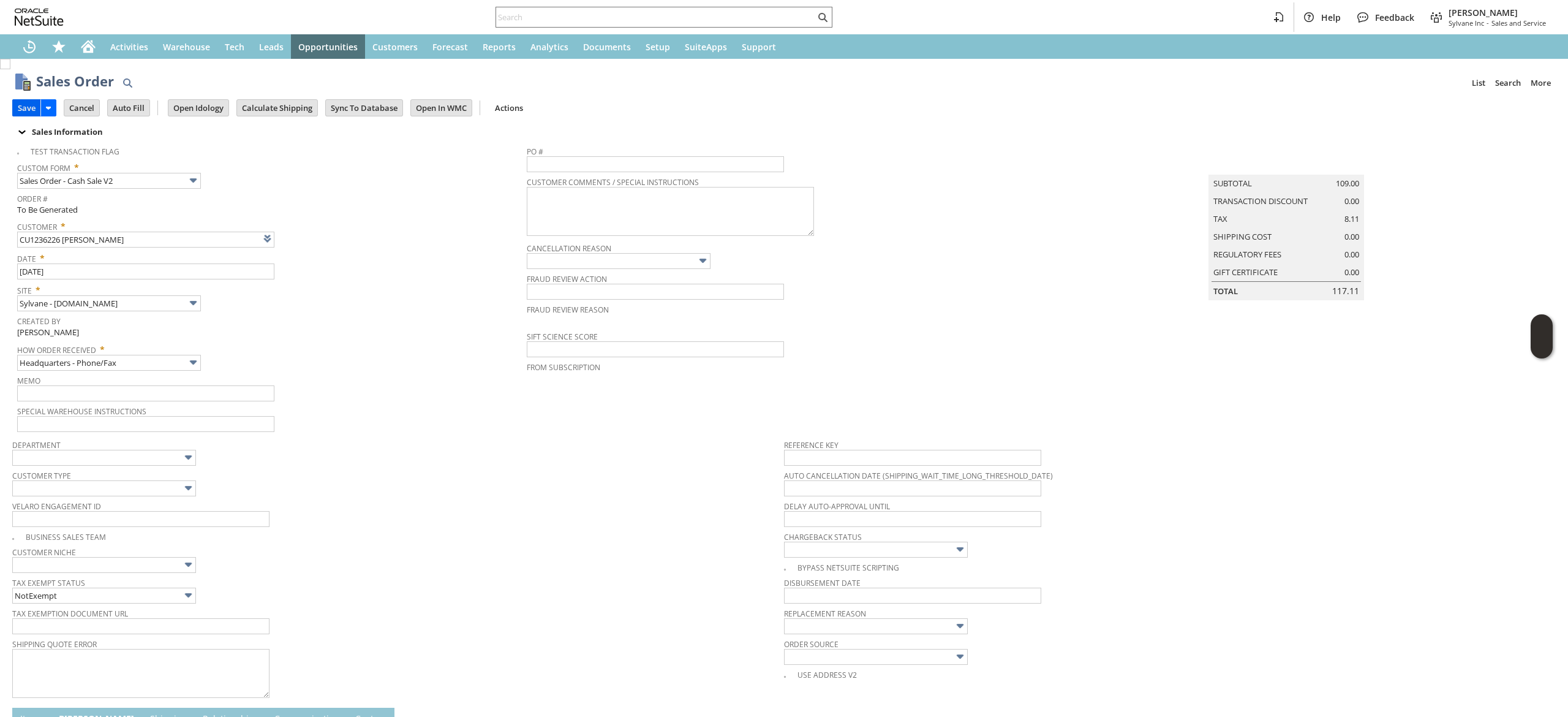
type input "75124"
click at [20, 105] on input "Save" at bounding box center [27, 108] width 28 height 16
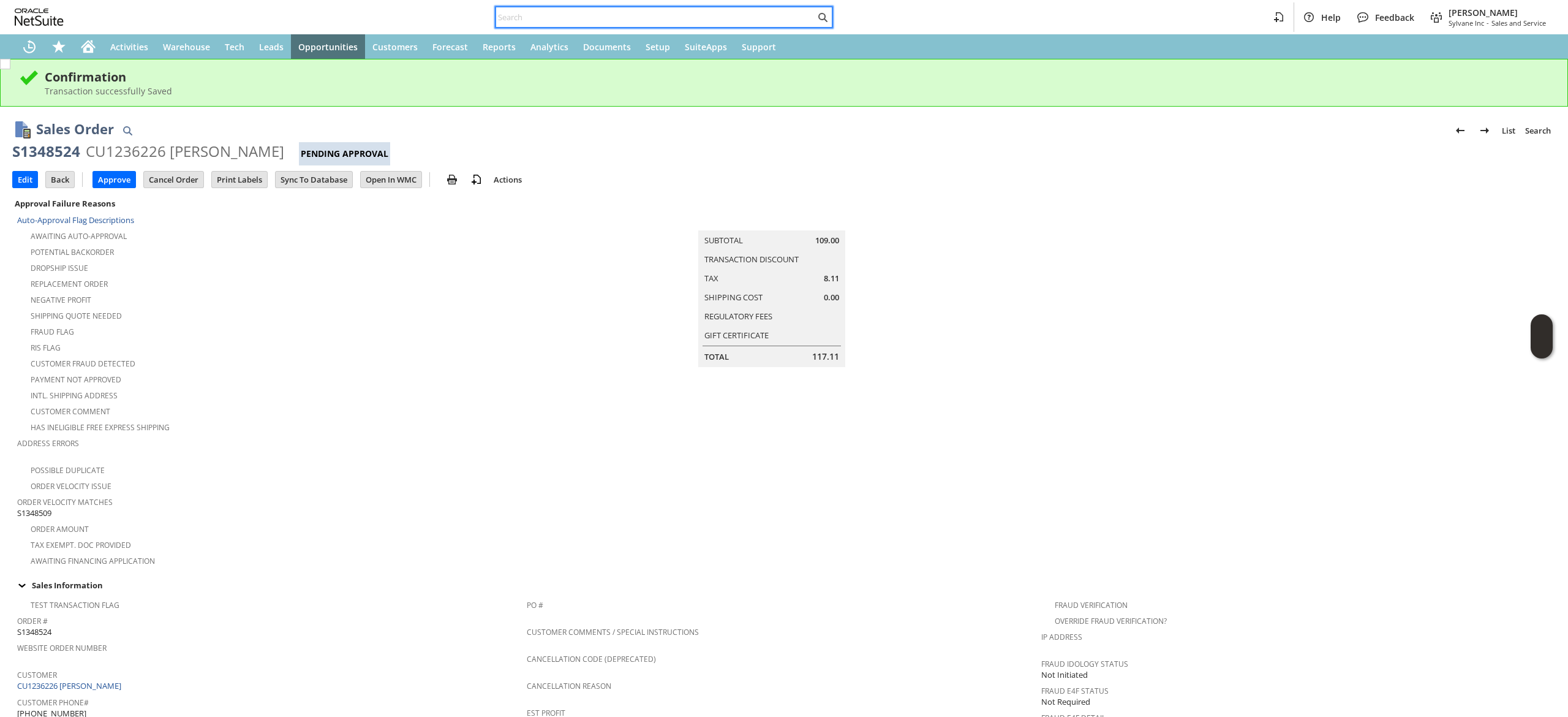
click at [632, 23] on input "text" at bounding box center [655, 17] width 319 height 15
paste input "8643506039"
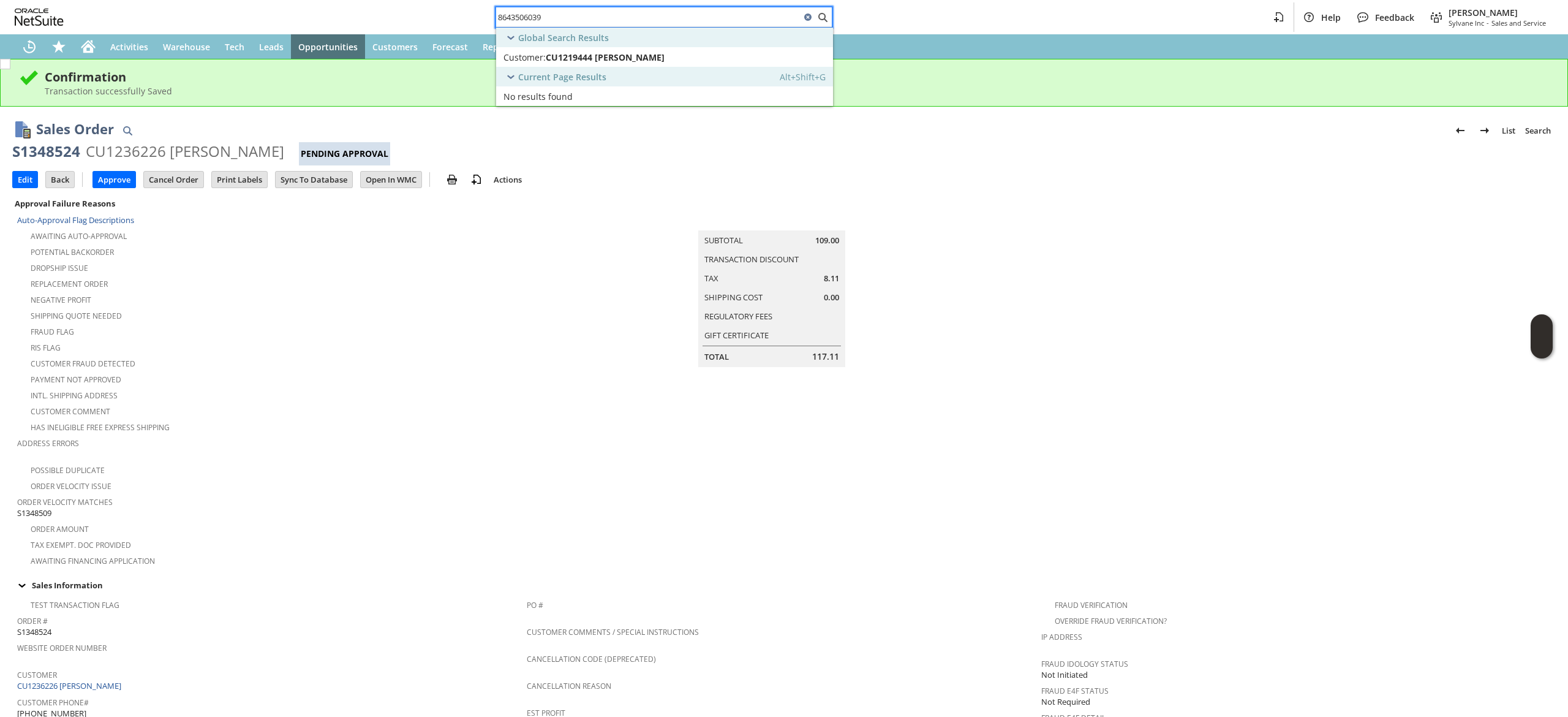
type input "8643506039"
click at [664, 60] on span "CU1219444 [PERSON_NAME]" at bounding box center [605, 58] width 119 height 12
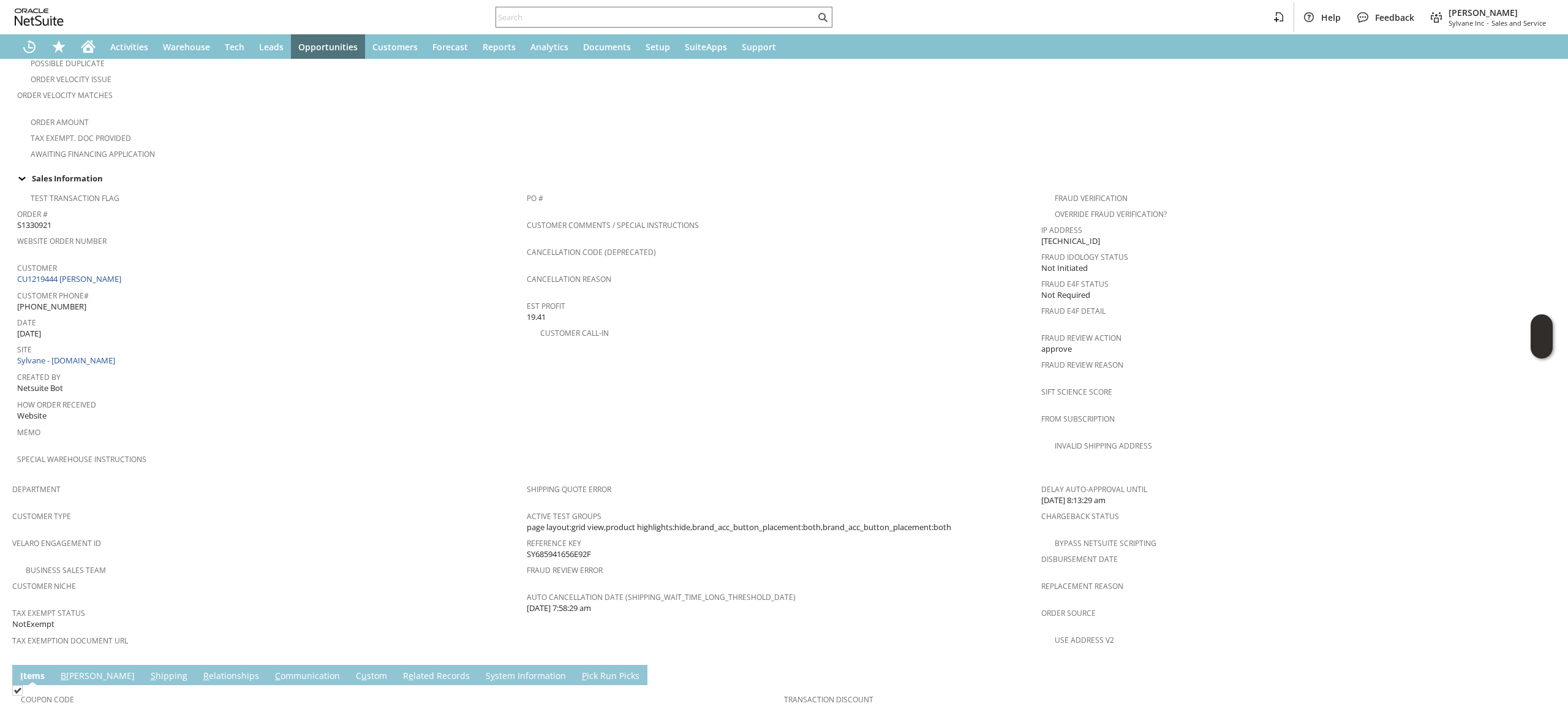
scroll to position [91, 0]
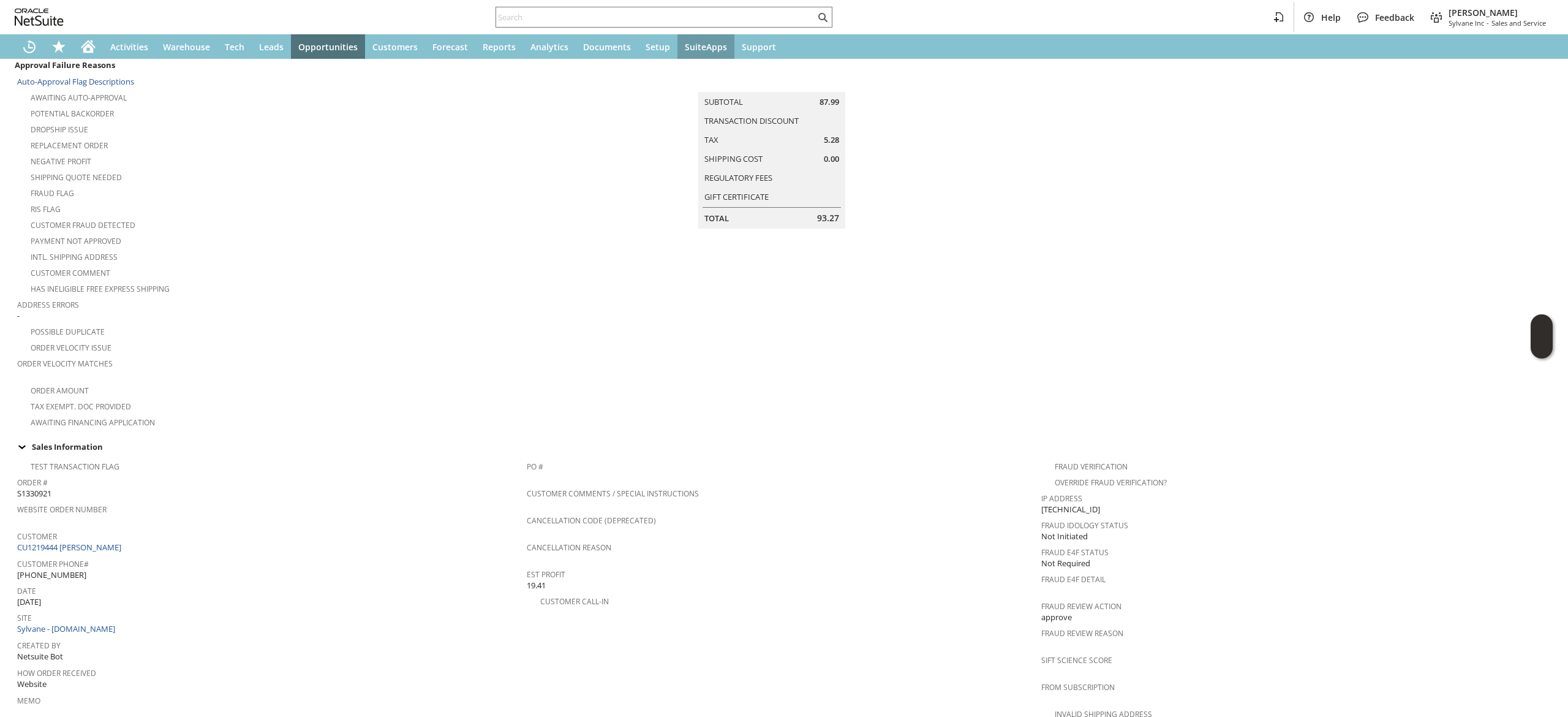
click at [727, 0] on div "Help Feedback [PERSON_NAME] Sylvane Inc - Sales and Service" at bounding box center [784, 17] width 1568 height 34
click at [712, 17] on input "text" at bounding box center [655, 17] width 319 height 15
paste input "9175828470"
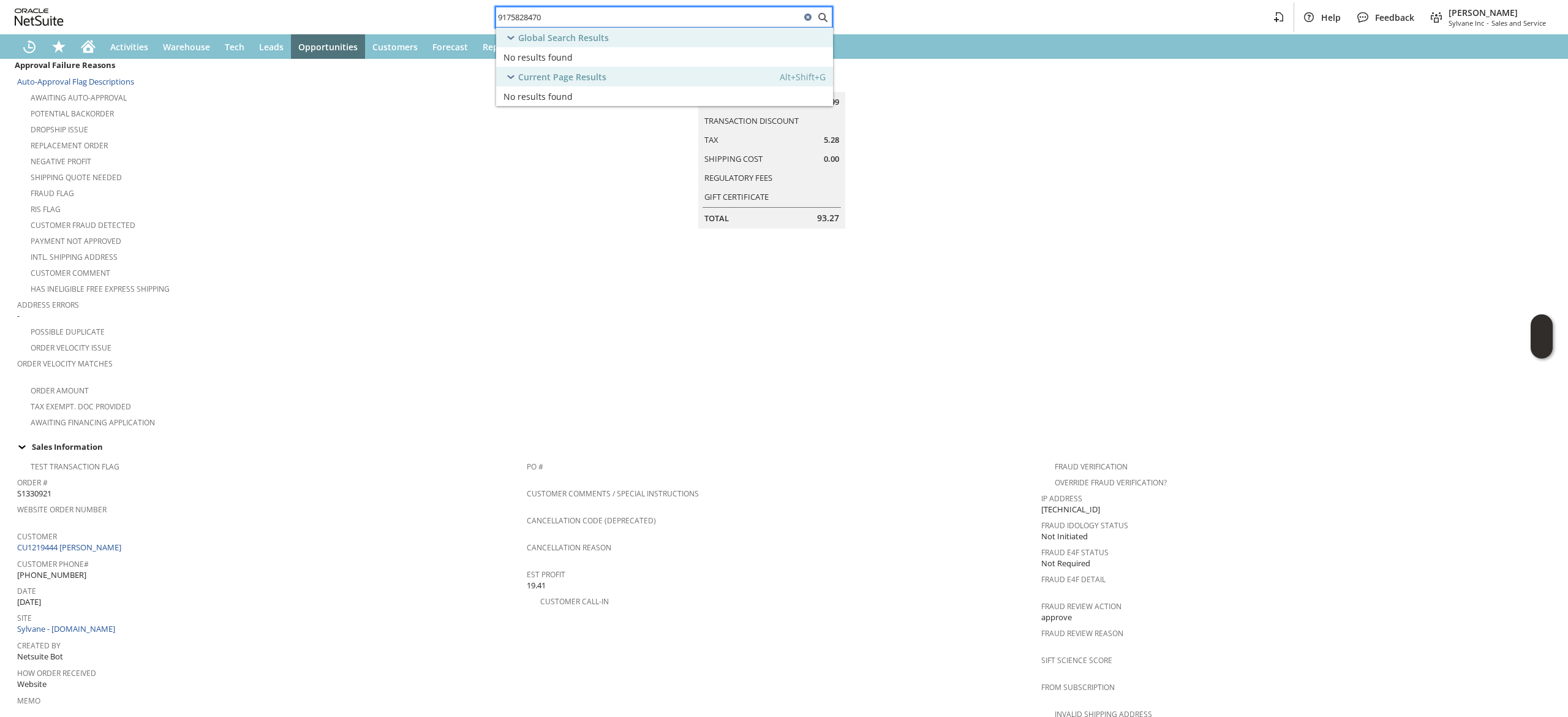
type input "9175828470"
